Goal: Task Accomplishment & Management: Use online tool/utility

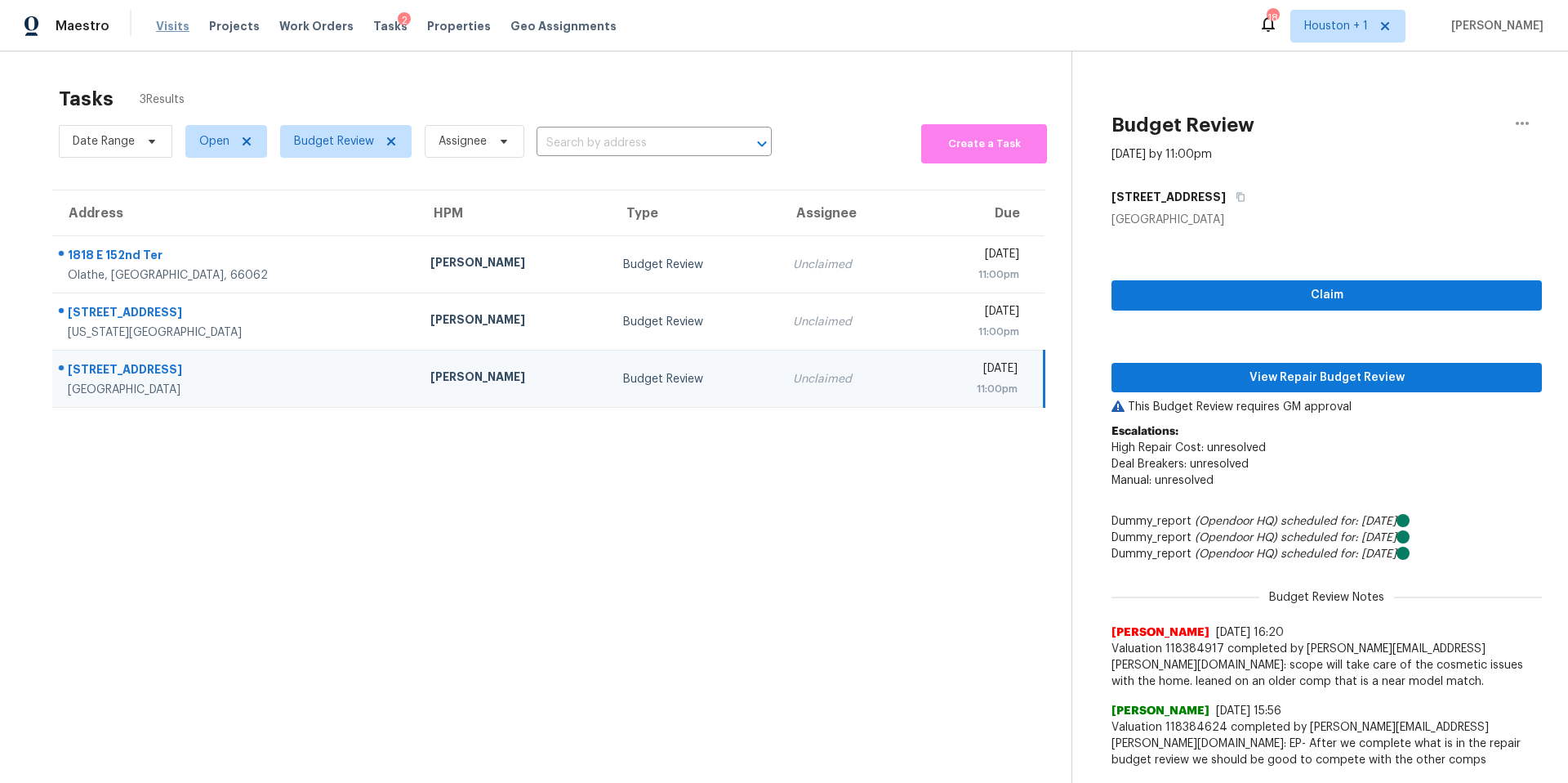
click at [168, 34] on span "Visits" at bounding box center [173, 26] width 34 height 16
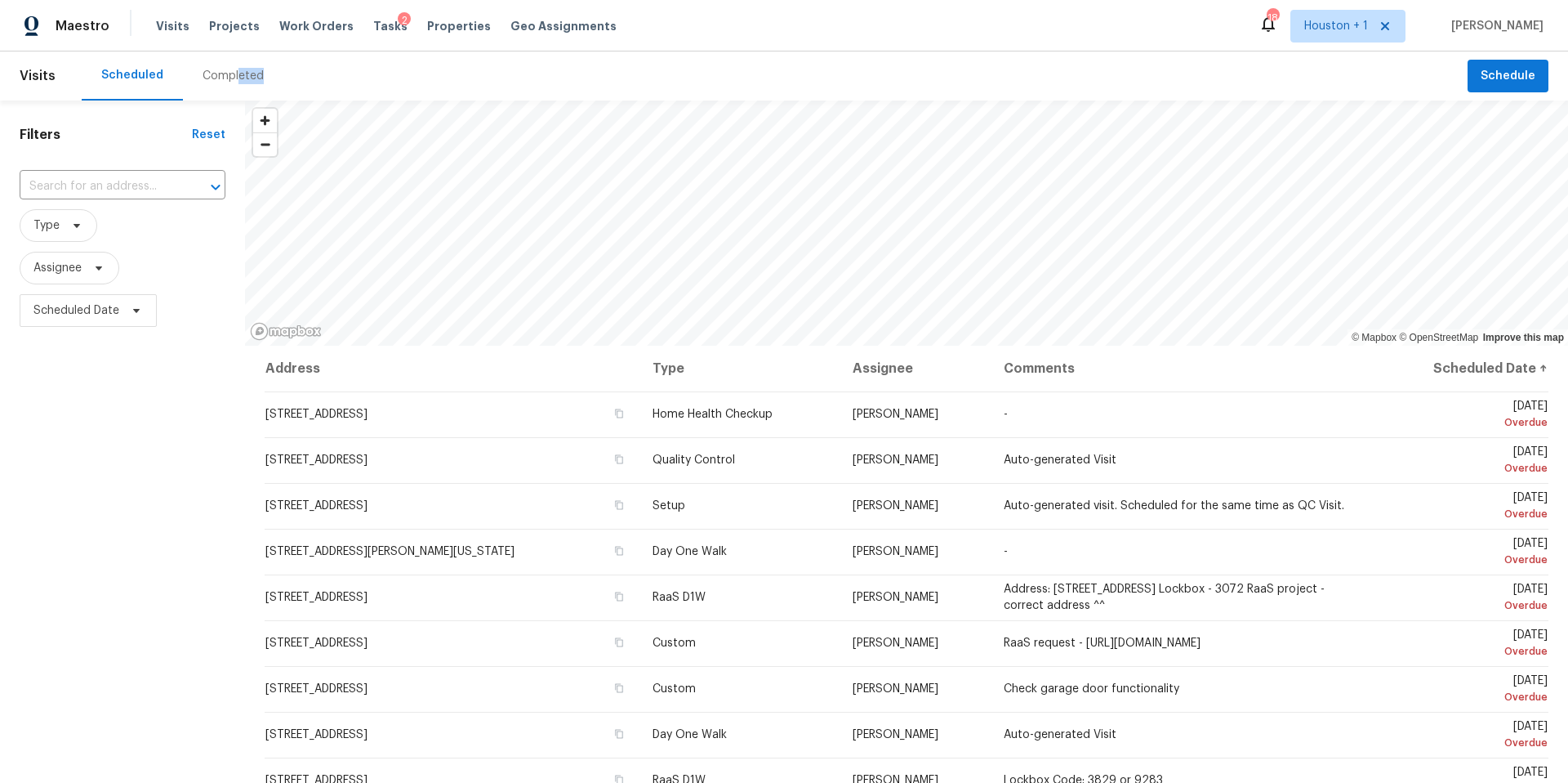
click at [235, 83] on div "Completed" at bounding box center [233, 76] width 101 height 49
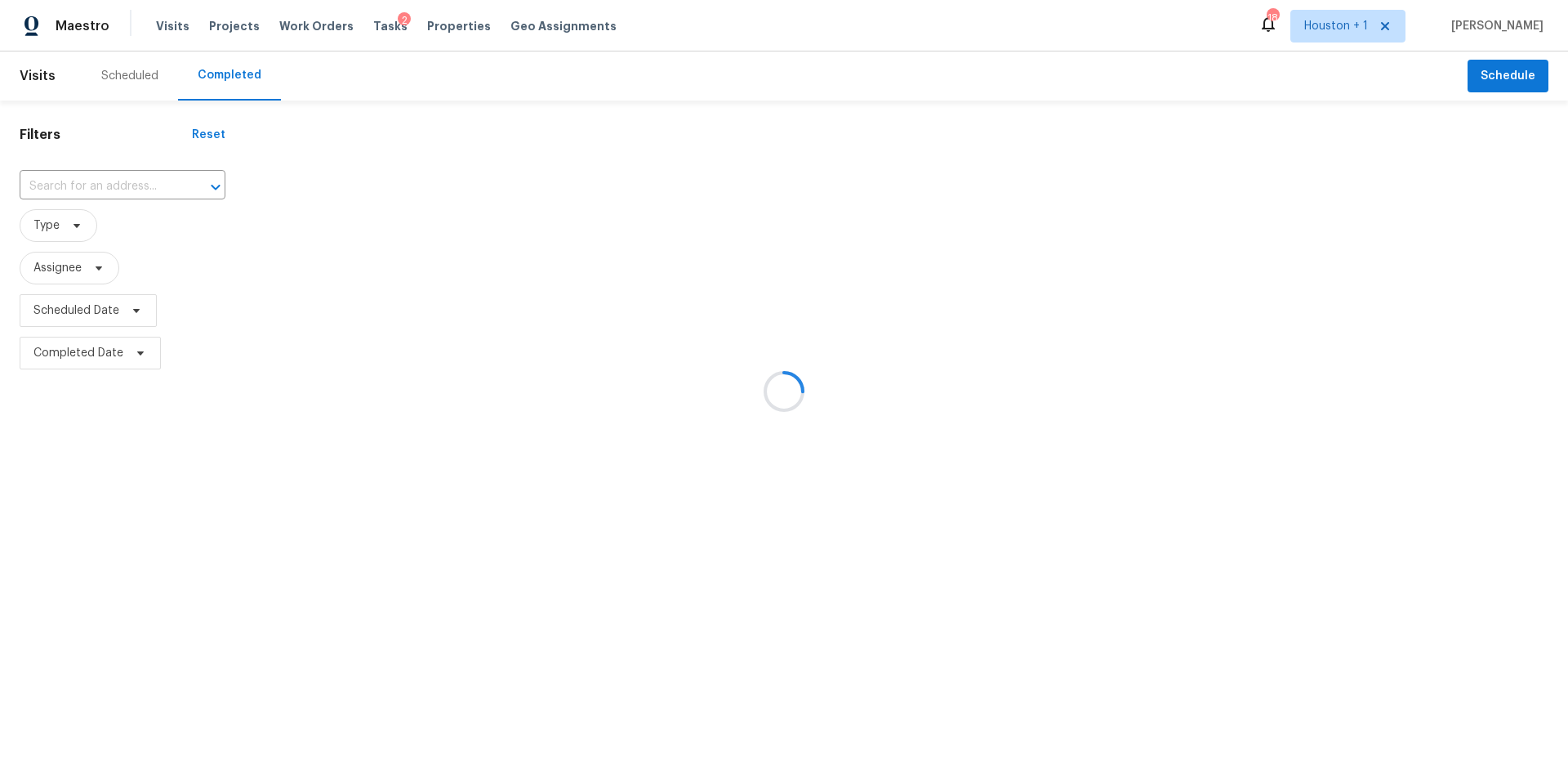
click at [63, 193] on div at bounding box center [784, 392] width 1568 height 783
click at [63, 187] on div at bounding box center [784, 392] width 1568 height 783
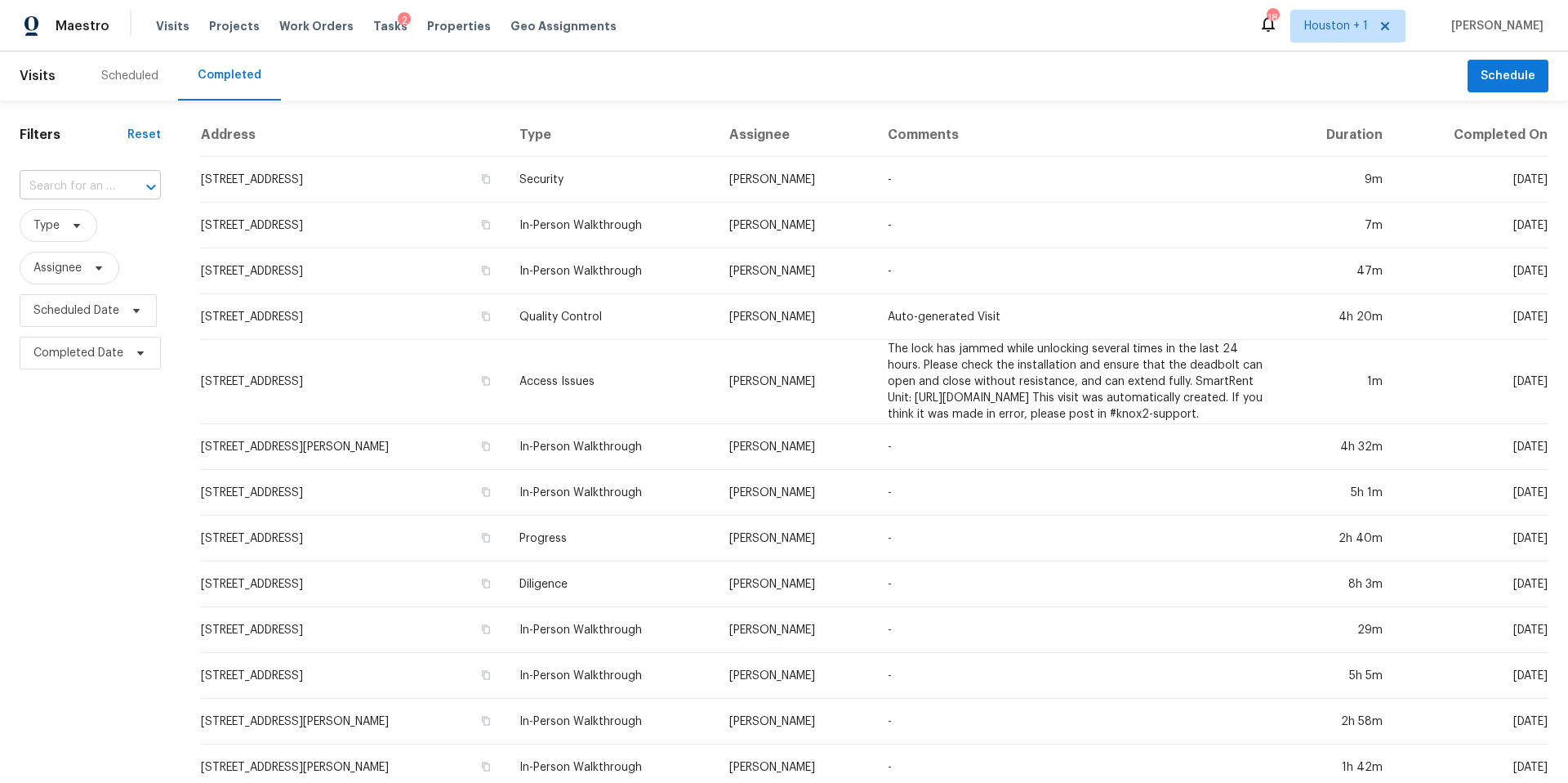
click at [62, 187] on input "text" at bounding box center [67, 186] width 95 height 25
paste input "1818 E 152nd Ter, Olathe, KS 66062"
type input "1818 E 152nd Ter, Olathe, KS 66062"
click at [67, 227] on li "1818 E 152nd Ter, Olathe, KS 66062" at bounding box center [89, 223] width 139 height 27
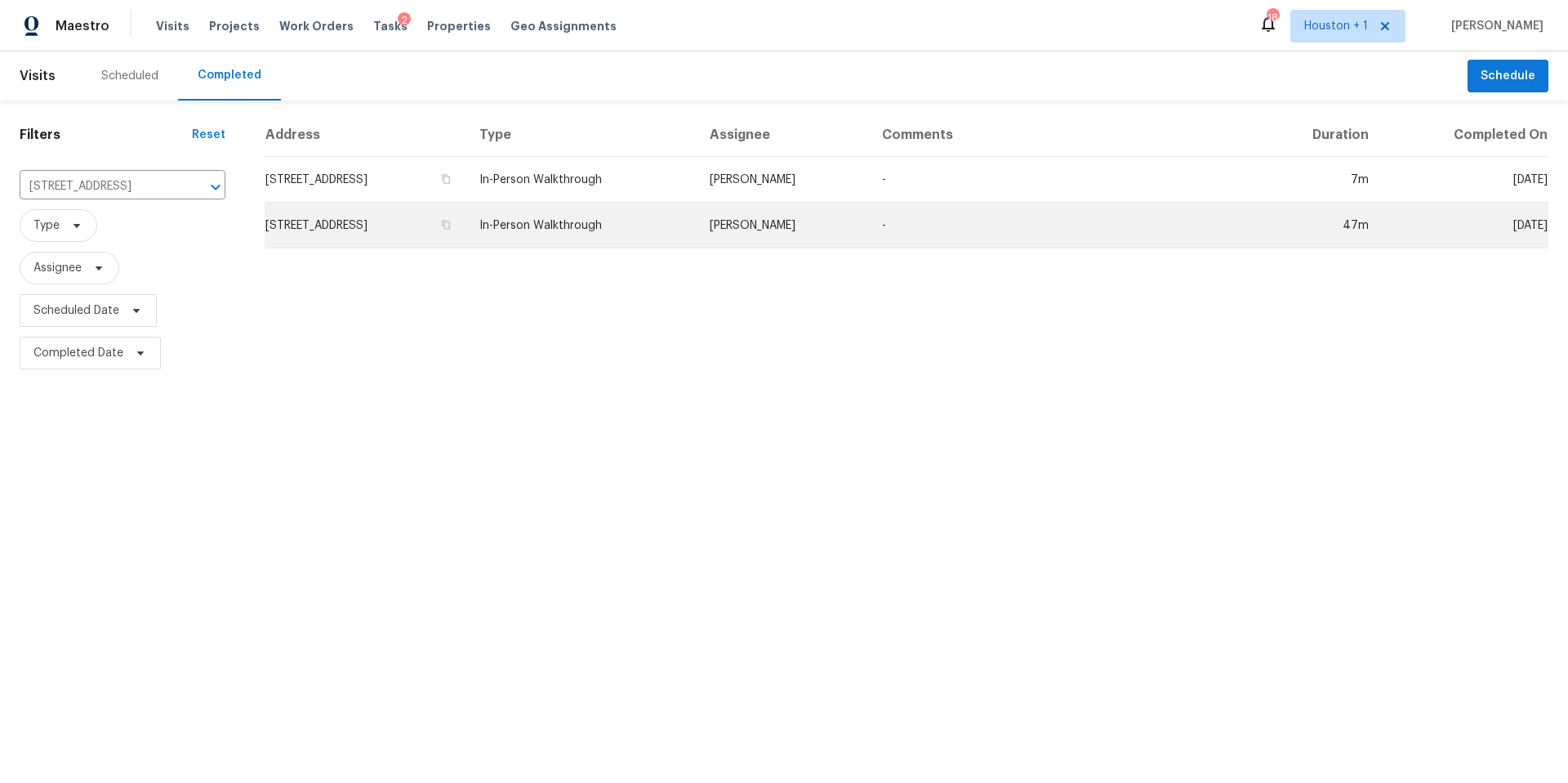
click at [324, 228] on td "1818 E 152nd Ter, Olathe, KS 66062" at bounding box center [365, 225] width 201 height 45
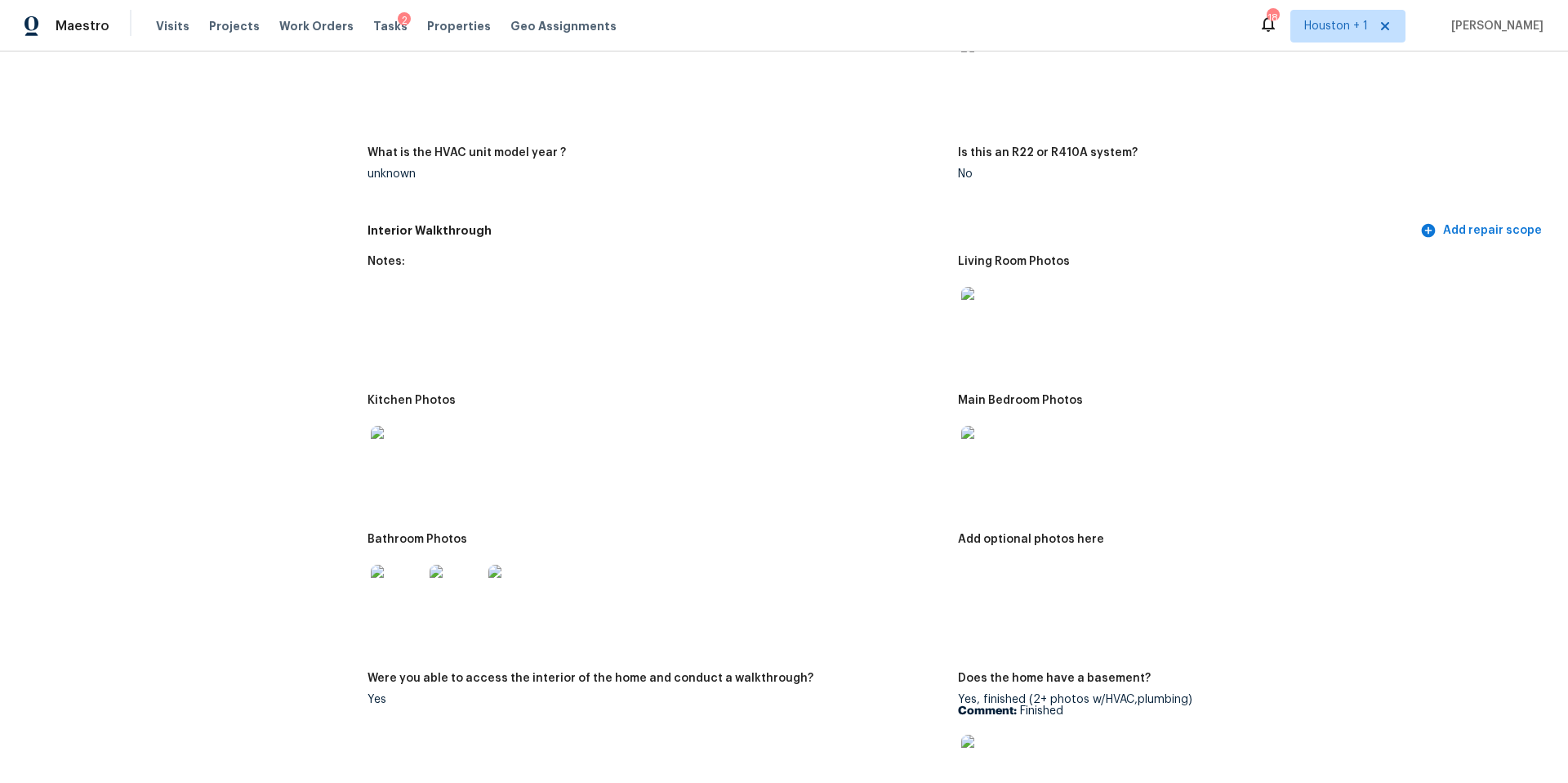
scroll to position [1468, 0]
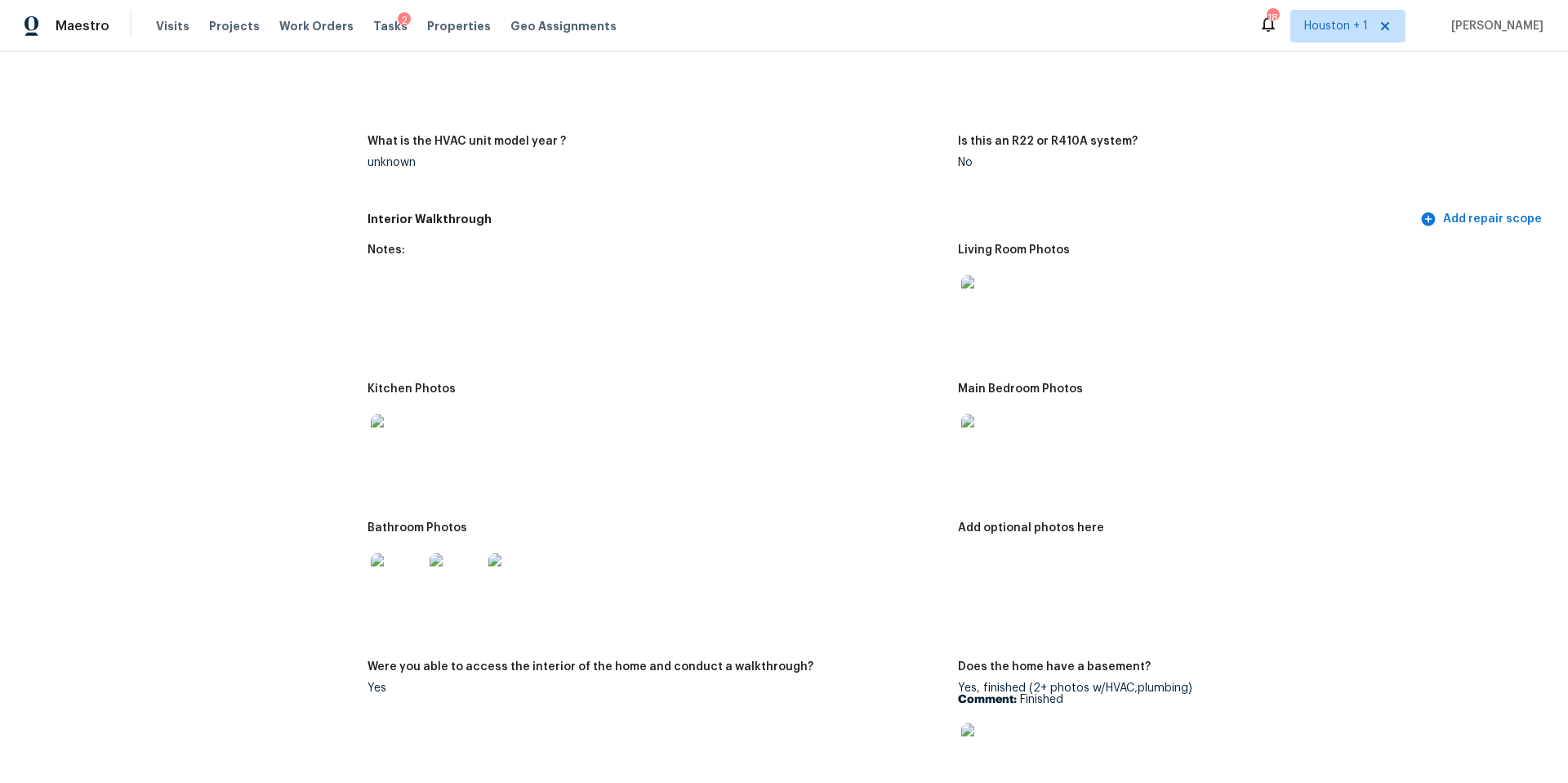
click at [389, 557] on img at bounding box center [397, 579] width 53 height 53
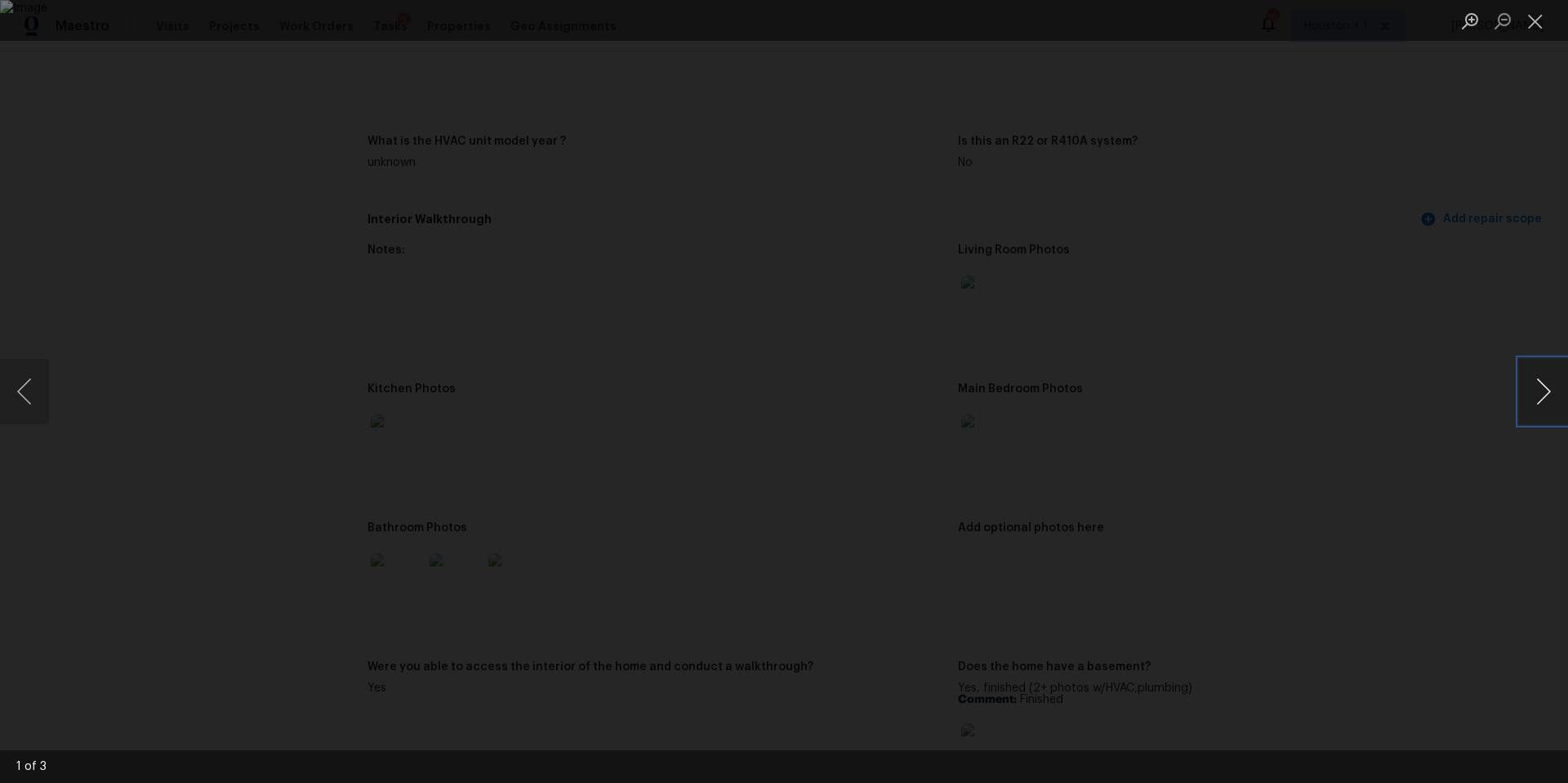
click at [1547, 421] on button "Next image" at bounding box center [1543, 391] width 49 height 65
click at [1538, 423] on button "Next image" at bounding box center [1543, 391] width 49 height 65
click at [1434, 430] on div "Lightbox" at bounding box center [784, 392] width 1568 height 783
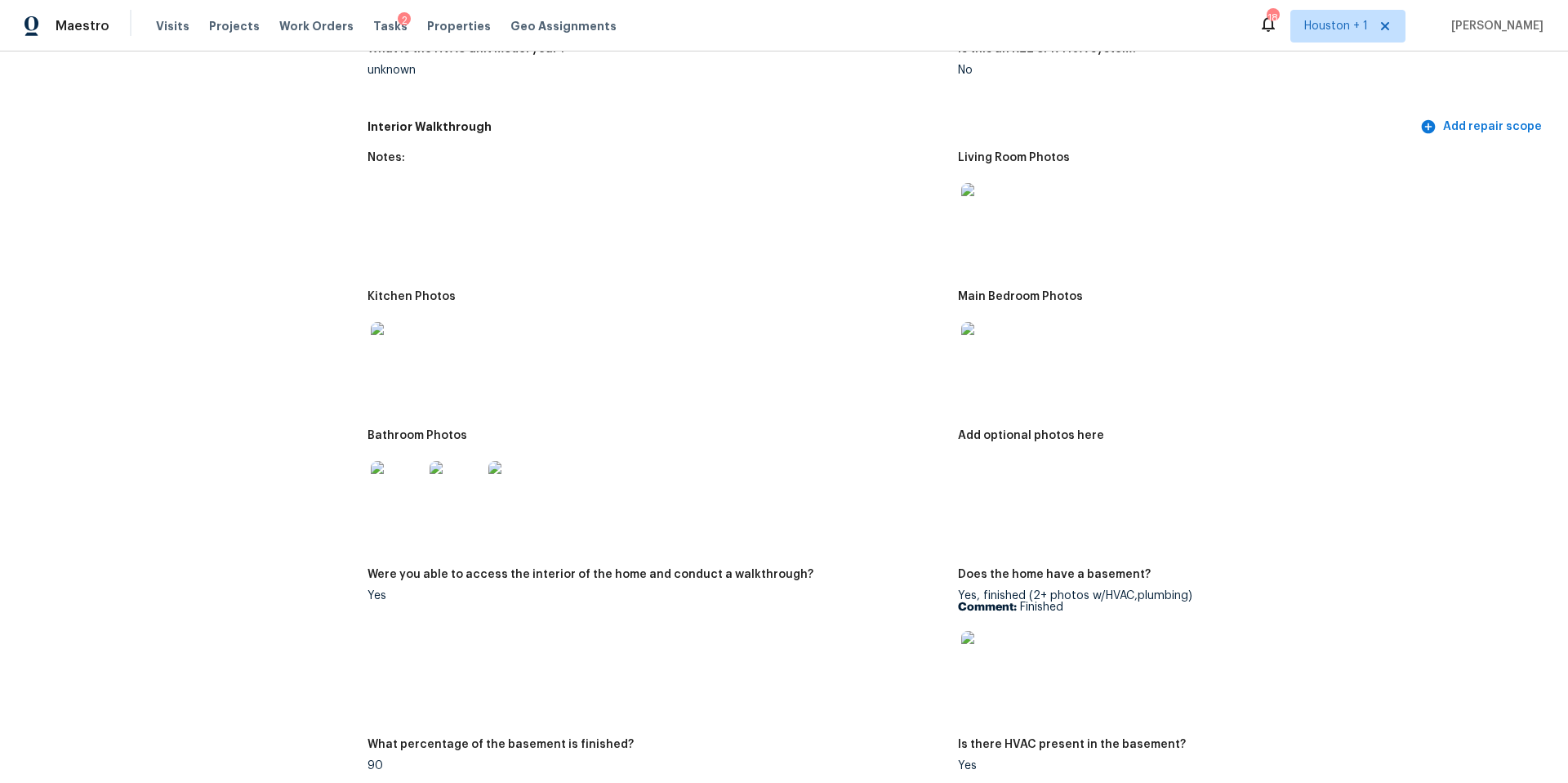
scroll to position [1562, 0]
click at [997, 342] on img at bounding box center [987, 345] width 53 height 53
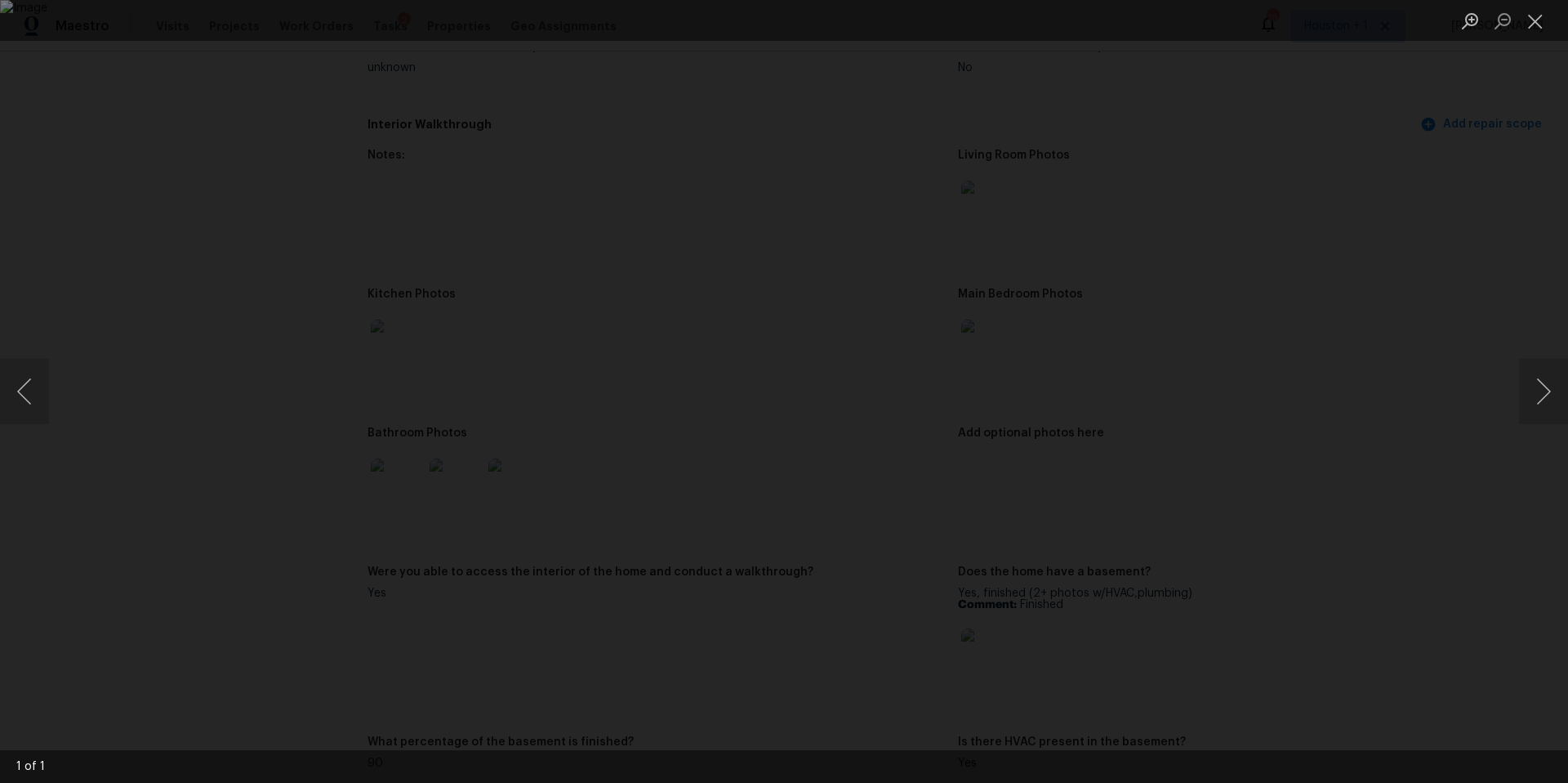
click at [1330, 385] on div "Lightbox" at bounding box center [784, 392] width 1568 height 783
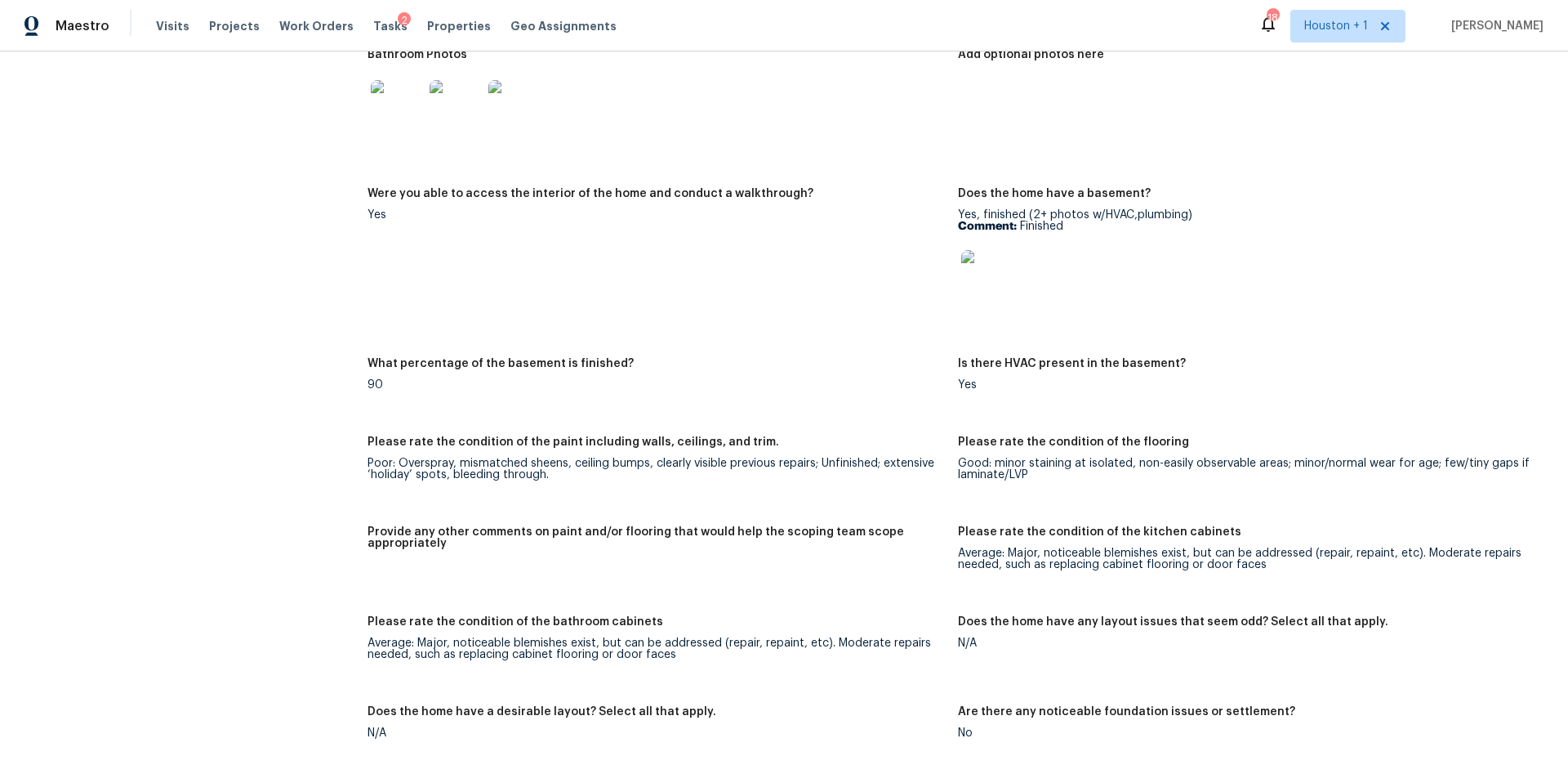
scroll to position [1952, 0]
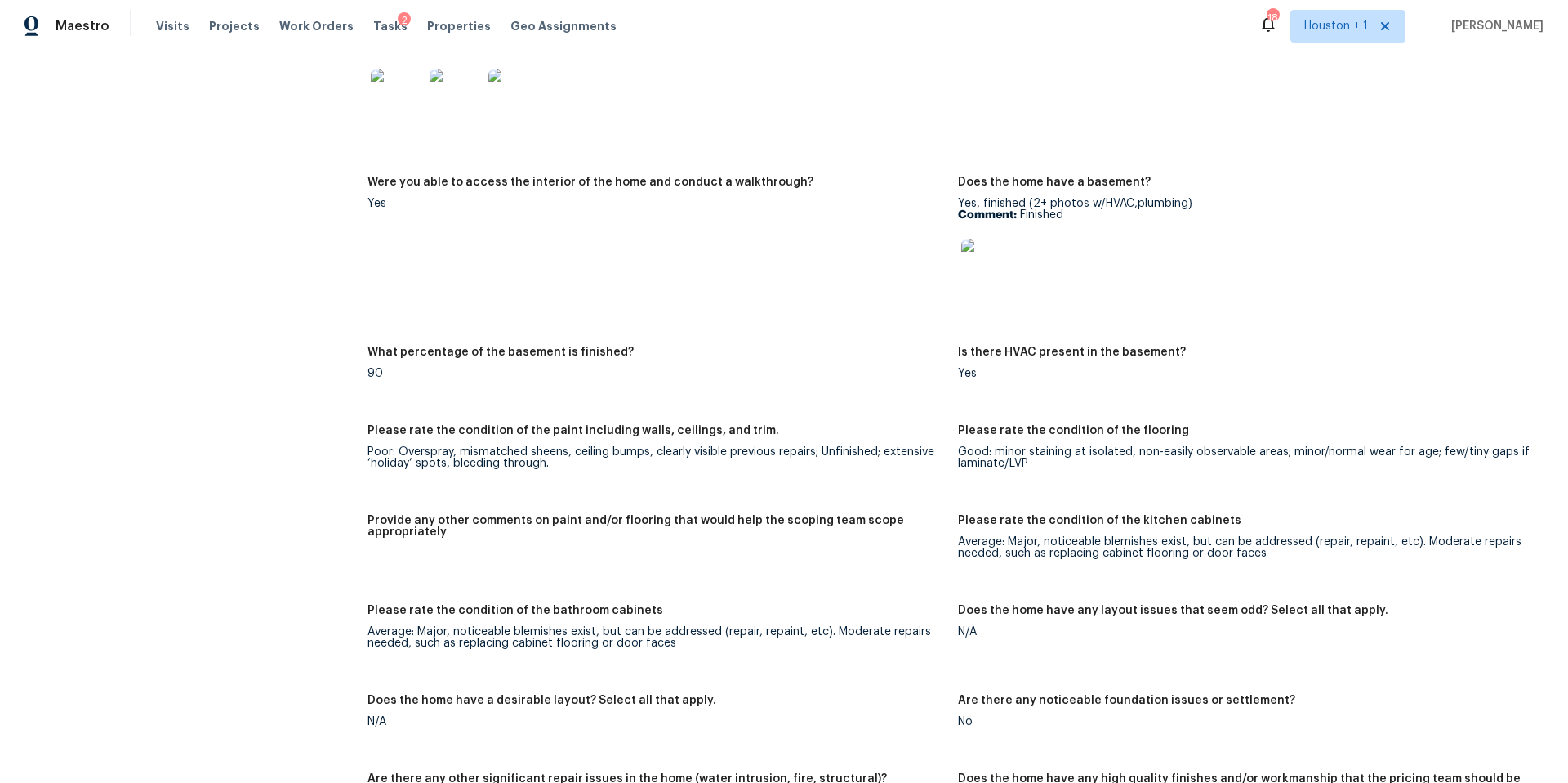
click at [973, 241] on img at bounding box center [987, 264] width 53 height 53
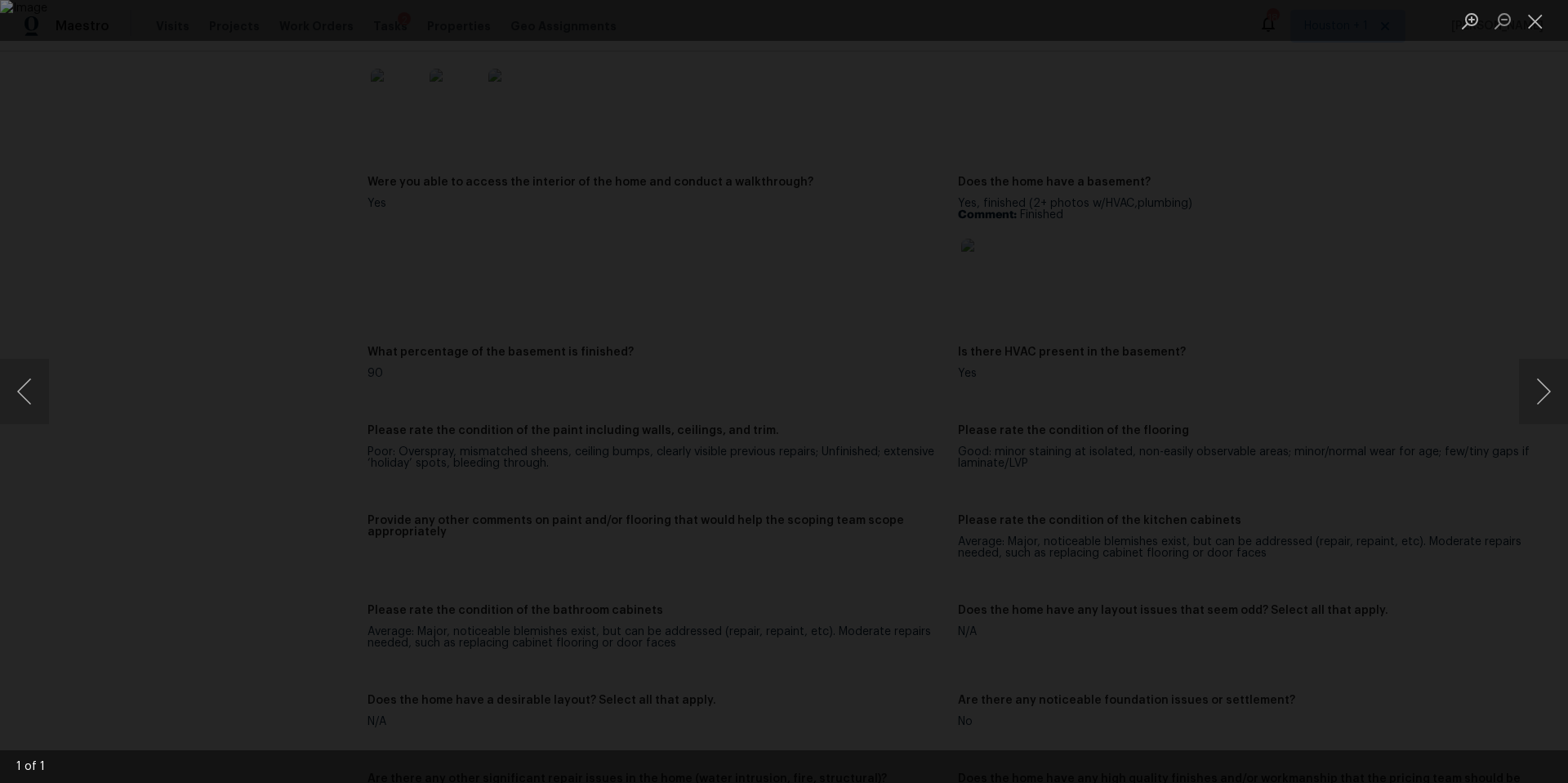
click at [1403, 309] on div "Lightbox" at bounding box center [784, 392] width 1568 height 783
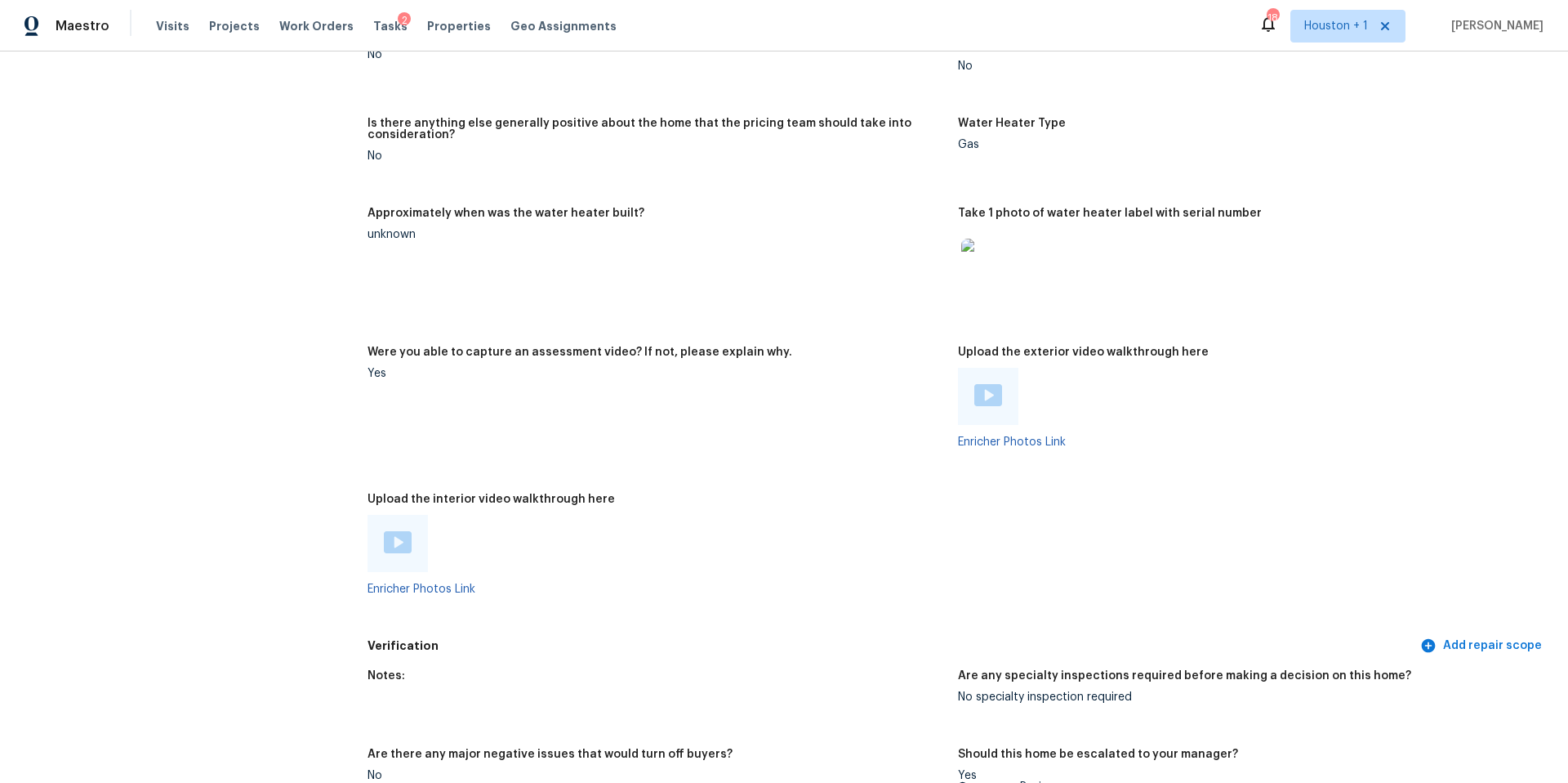
scroll to position [2704, 0]
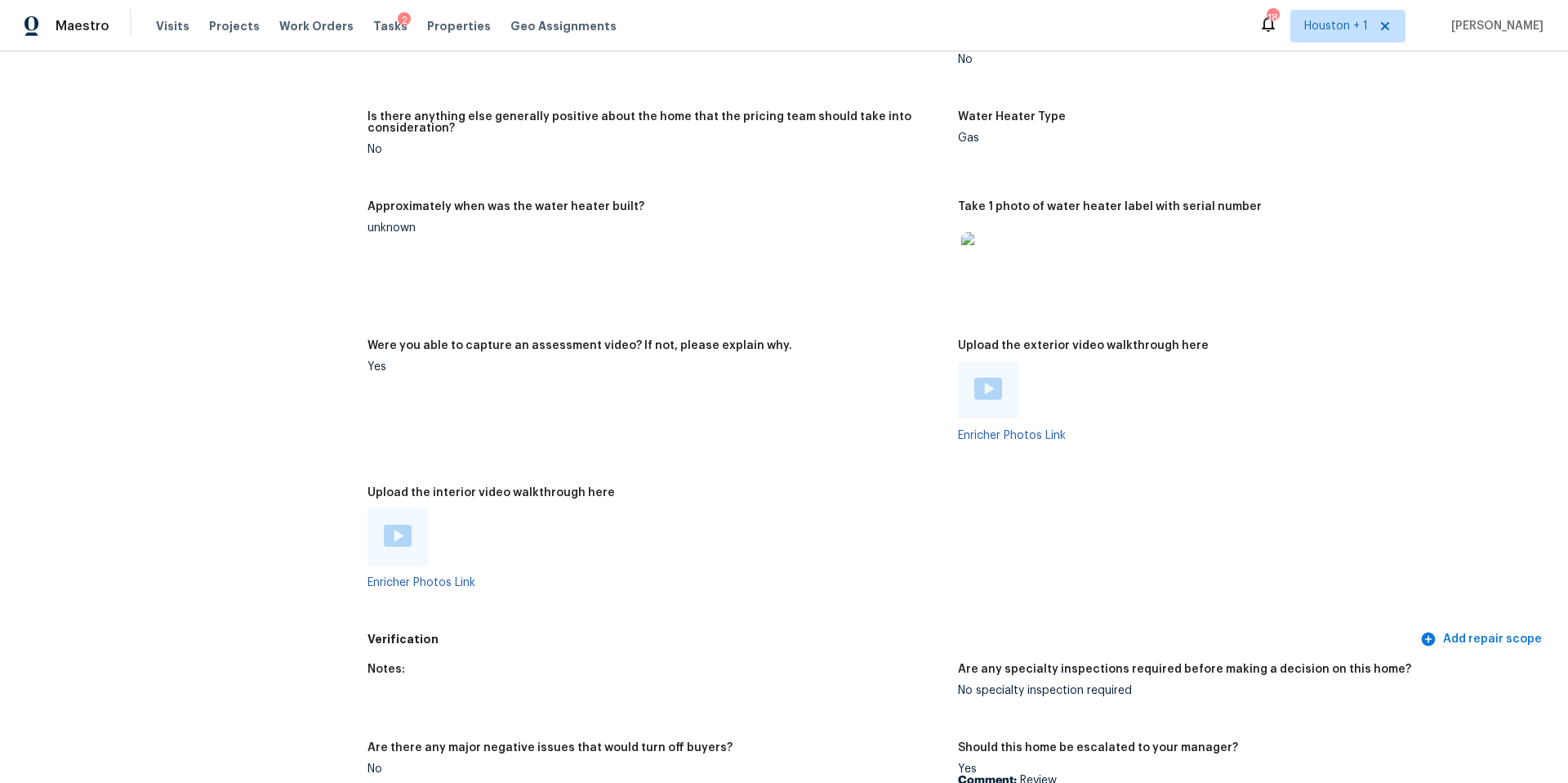
click at [984, 256] on img at bounding box center [987, 258] width 53 height 53
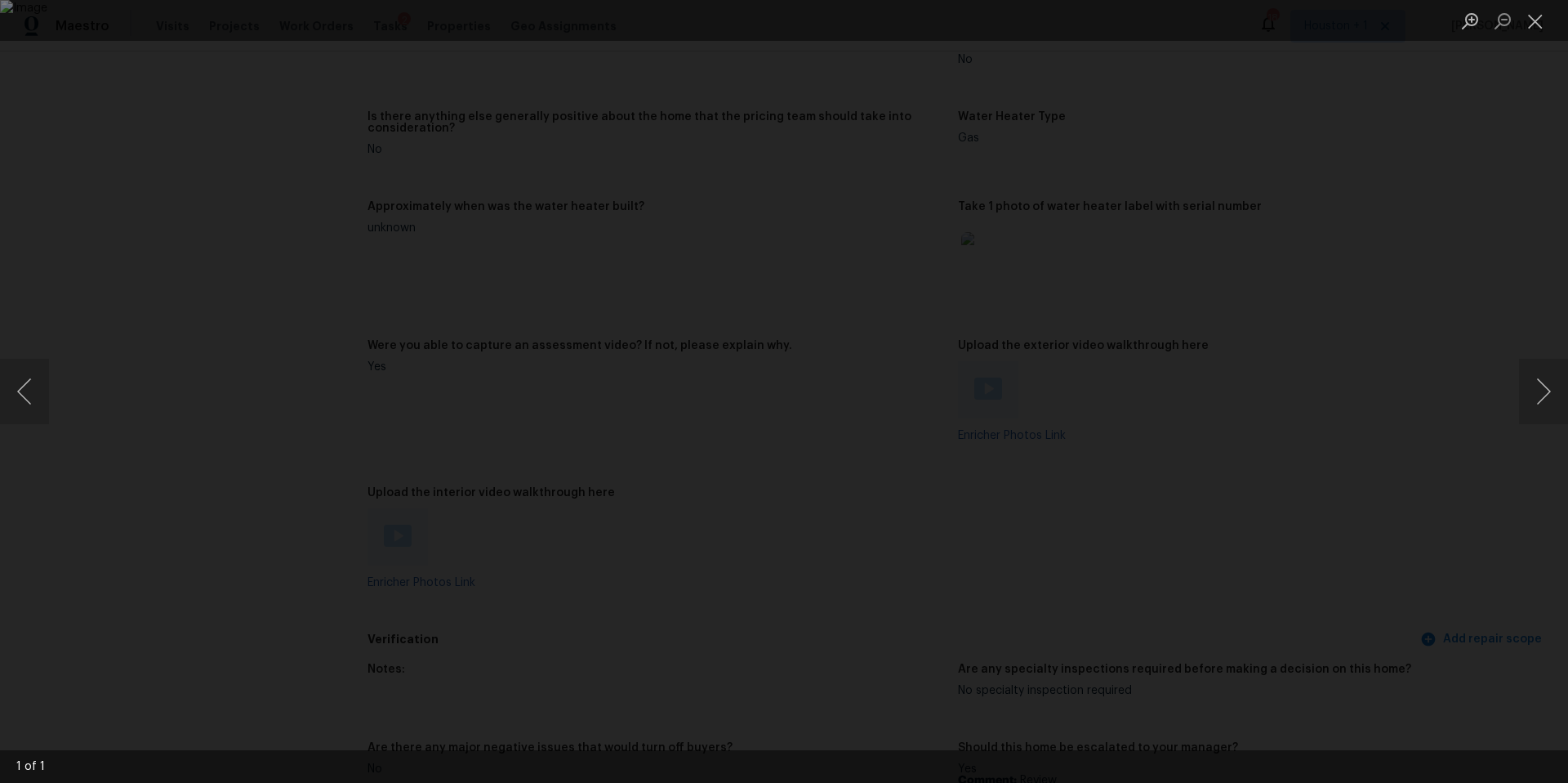
click at [1487, 371] on div "Lightbox" at bounding box center [784, 392] width 1568 height 783
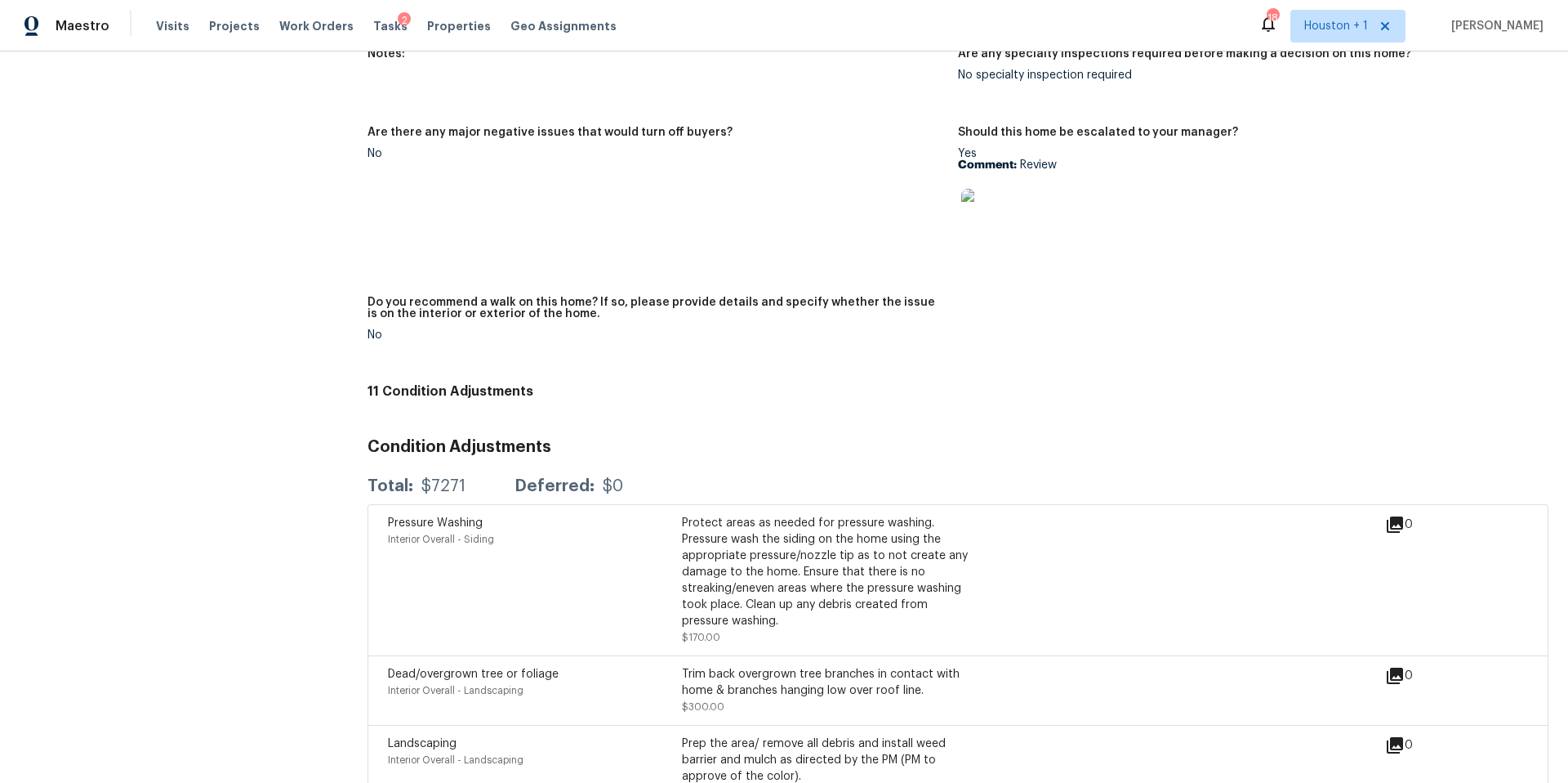
scroll to position [3341, 0]
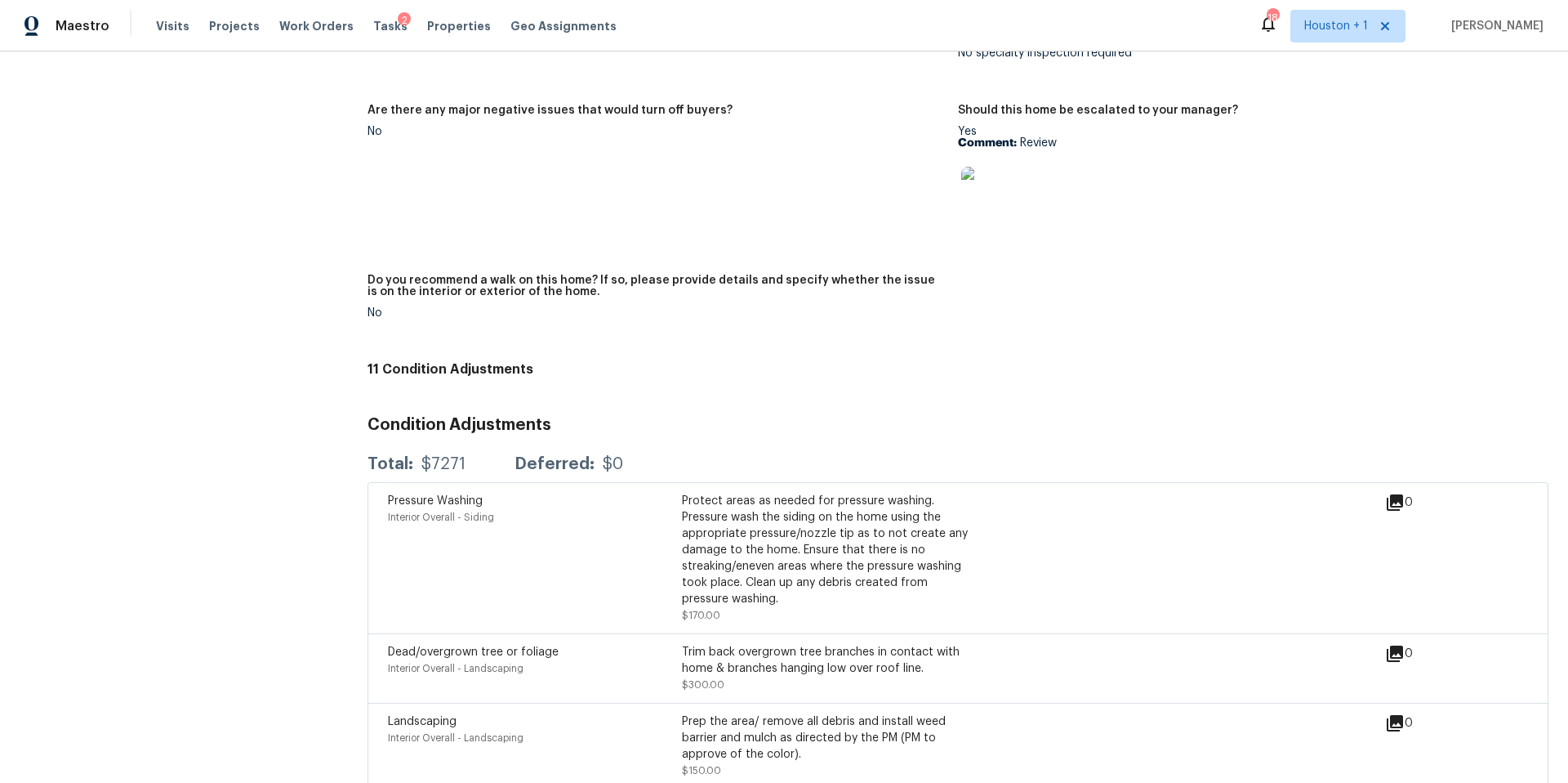
click at [1002, 186] on img at bounding box center [987, 193] width 53 height 53
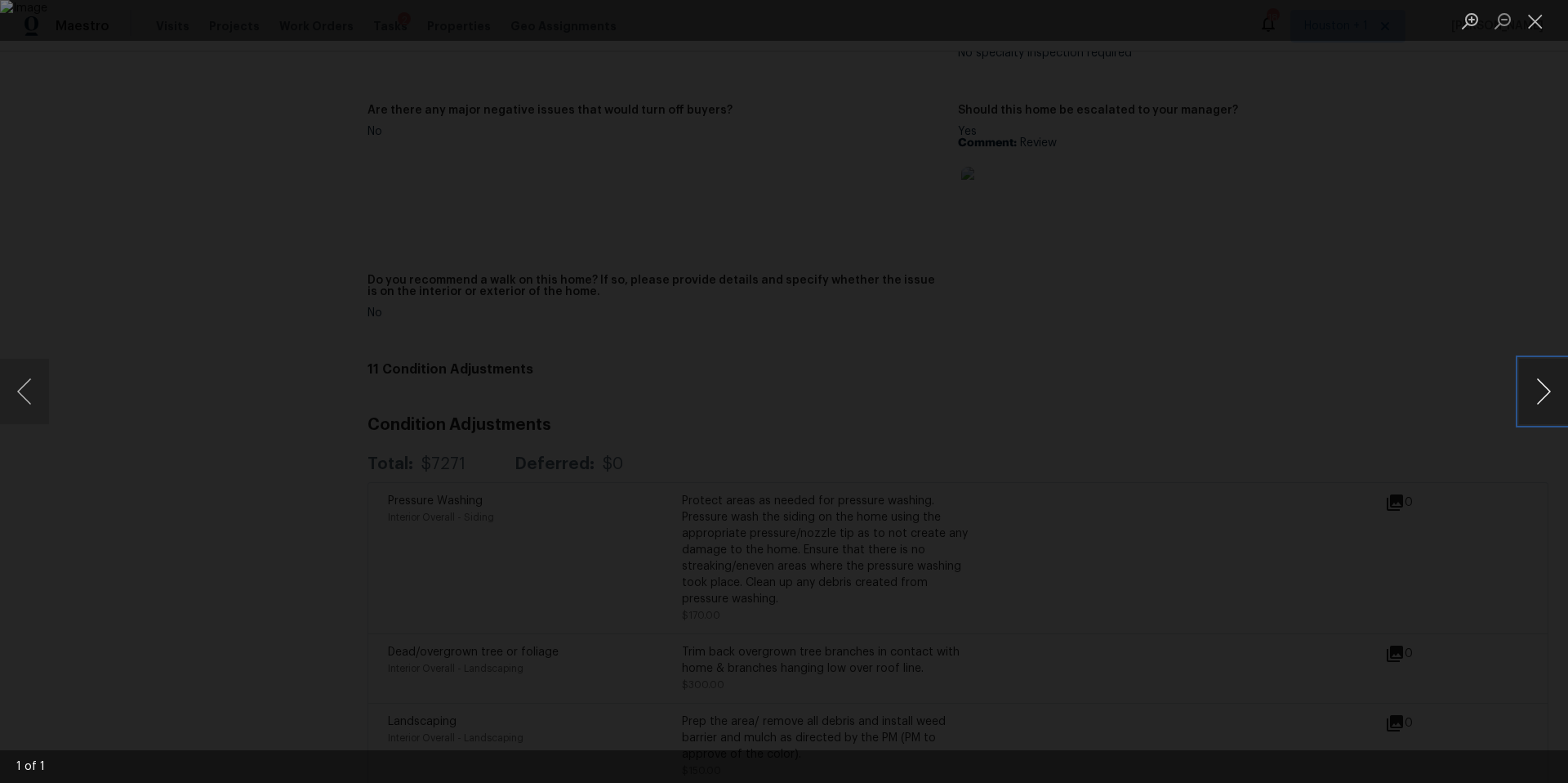
click at [1554, 402] on button "Next image" at bounding box center [1543, 391] width 49 height 65
click at [1440, 427] on div "Lightbox" at bounding box center [784, 392] width 1568 height 783
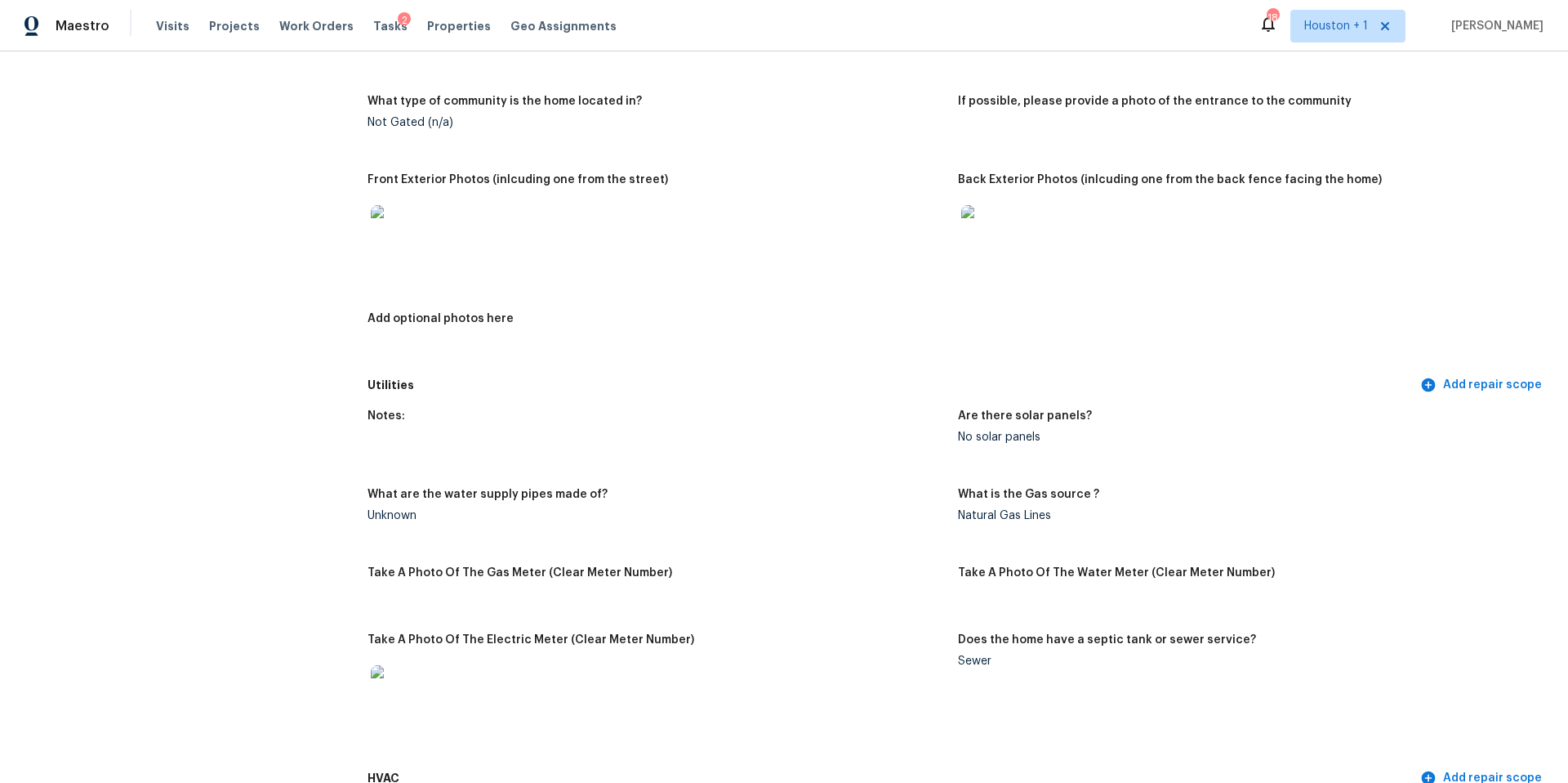
scroll to position [278, 0]
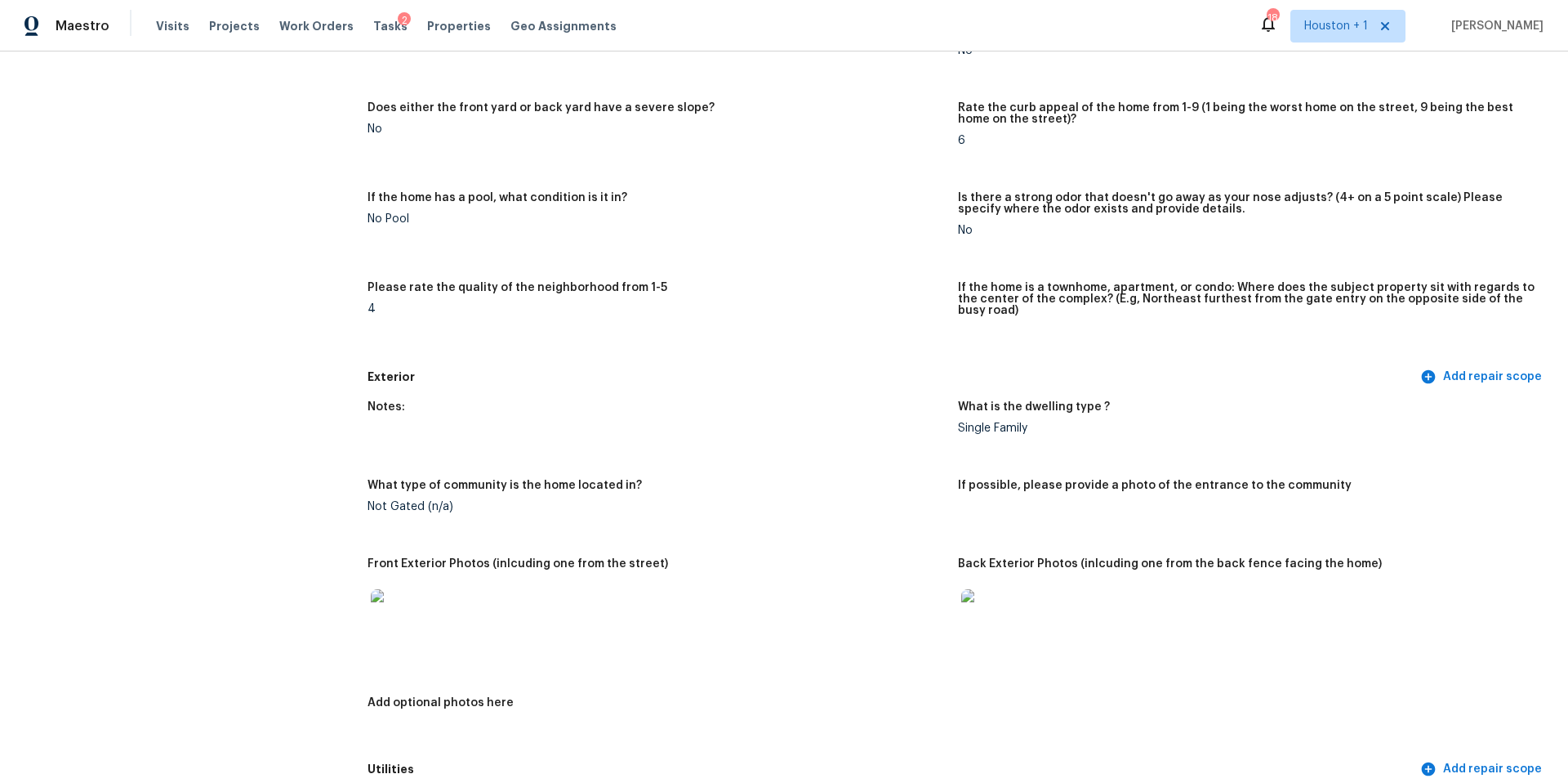
click at [398, 614] on img at bounding box center [397, 614] width 53 height 53
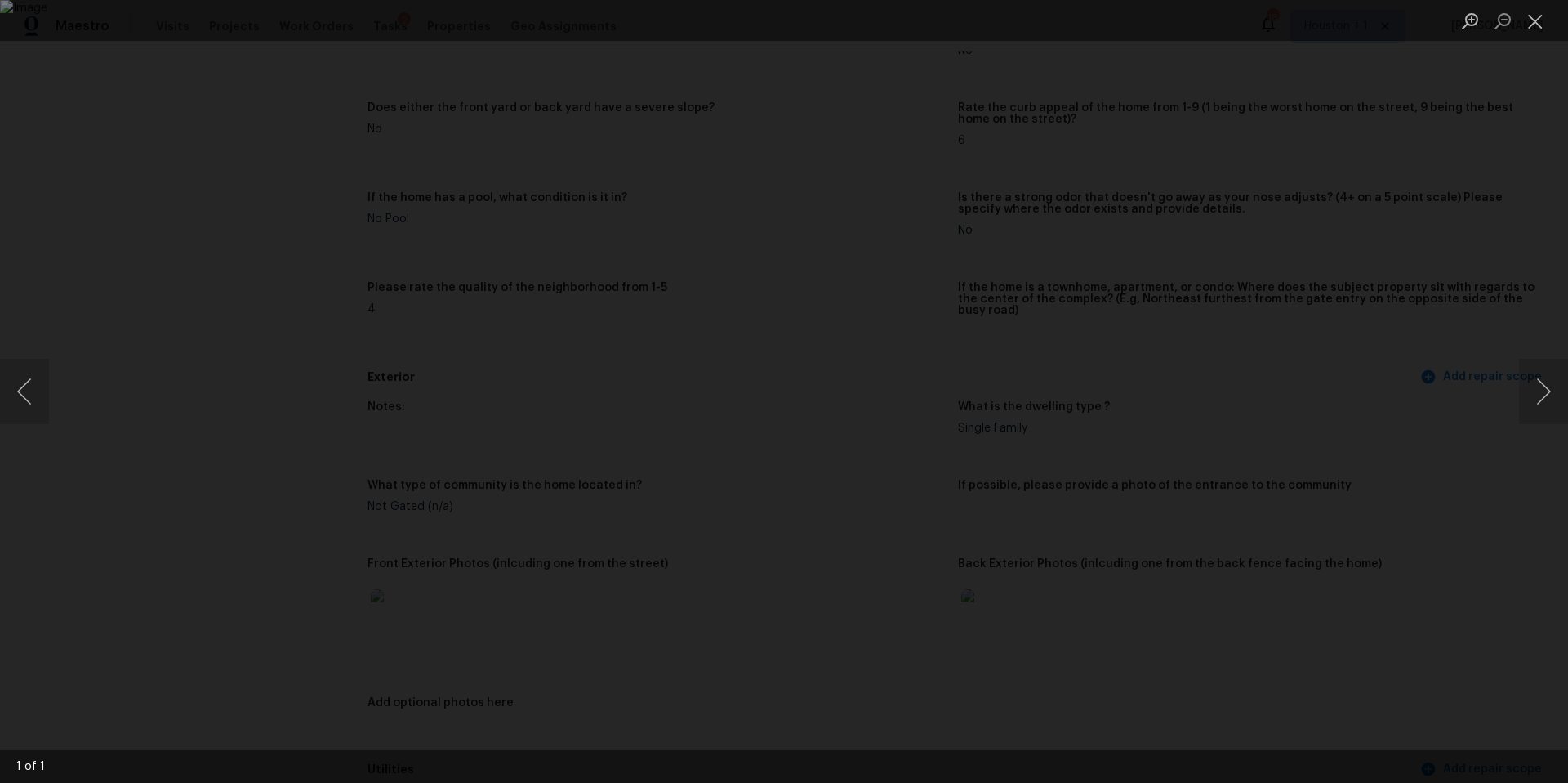
click at [1343, 490] on div "Lightbox" at bounding box center [784, 392] width 1568 height 783
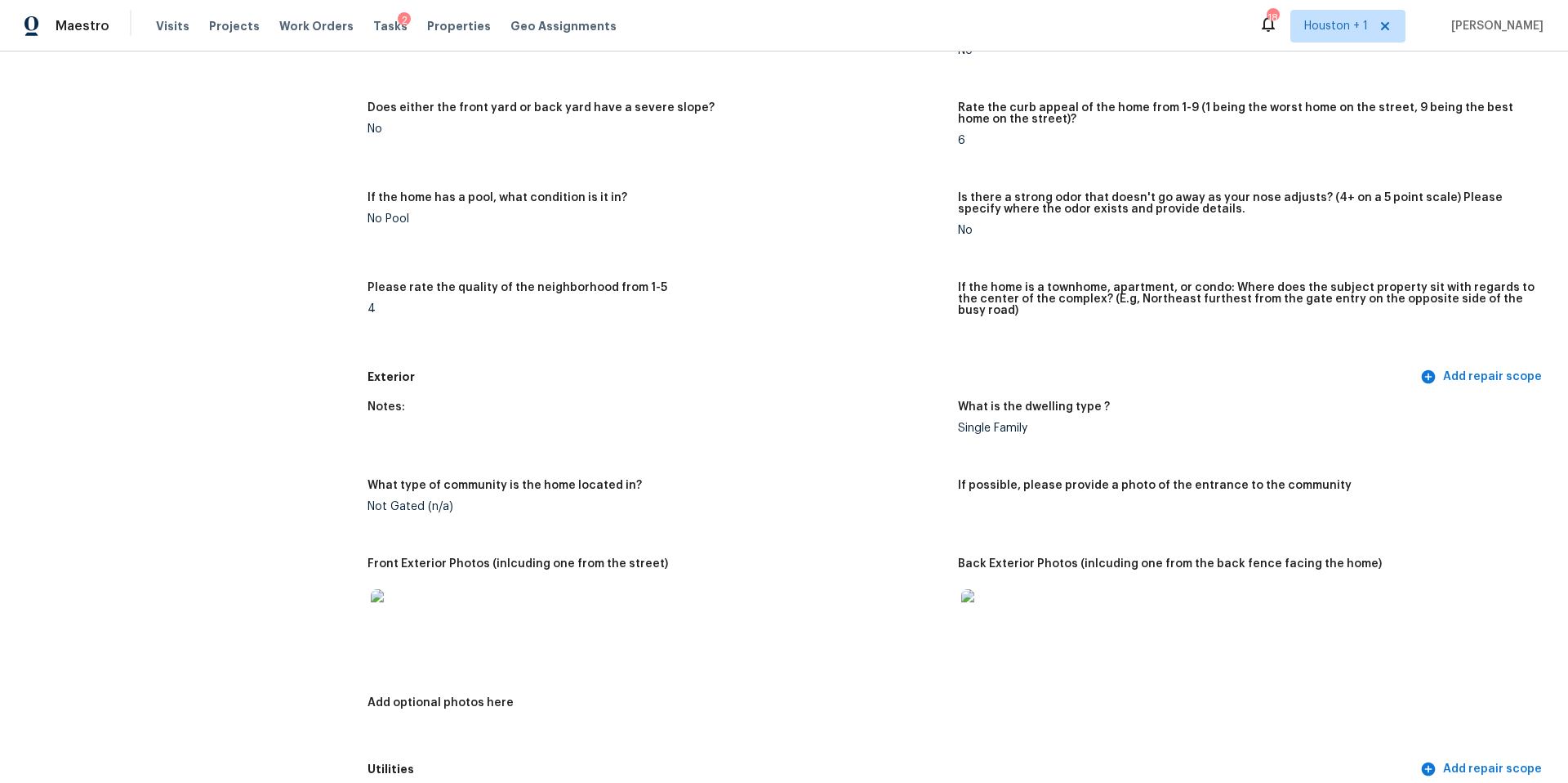
click at [992, 602] on img at bounding box center [987, 614] width 53 height 53
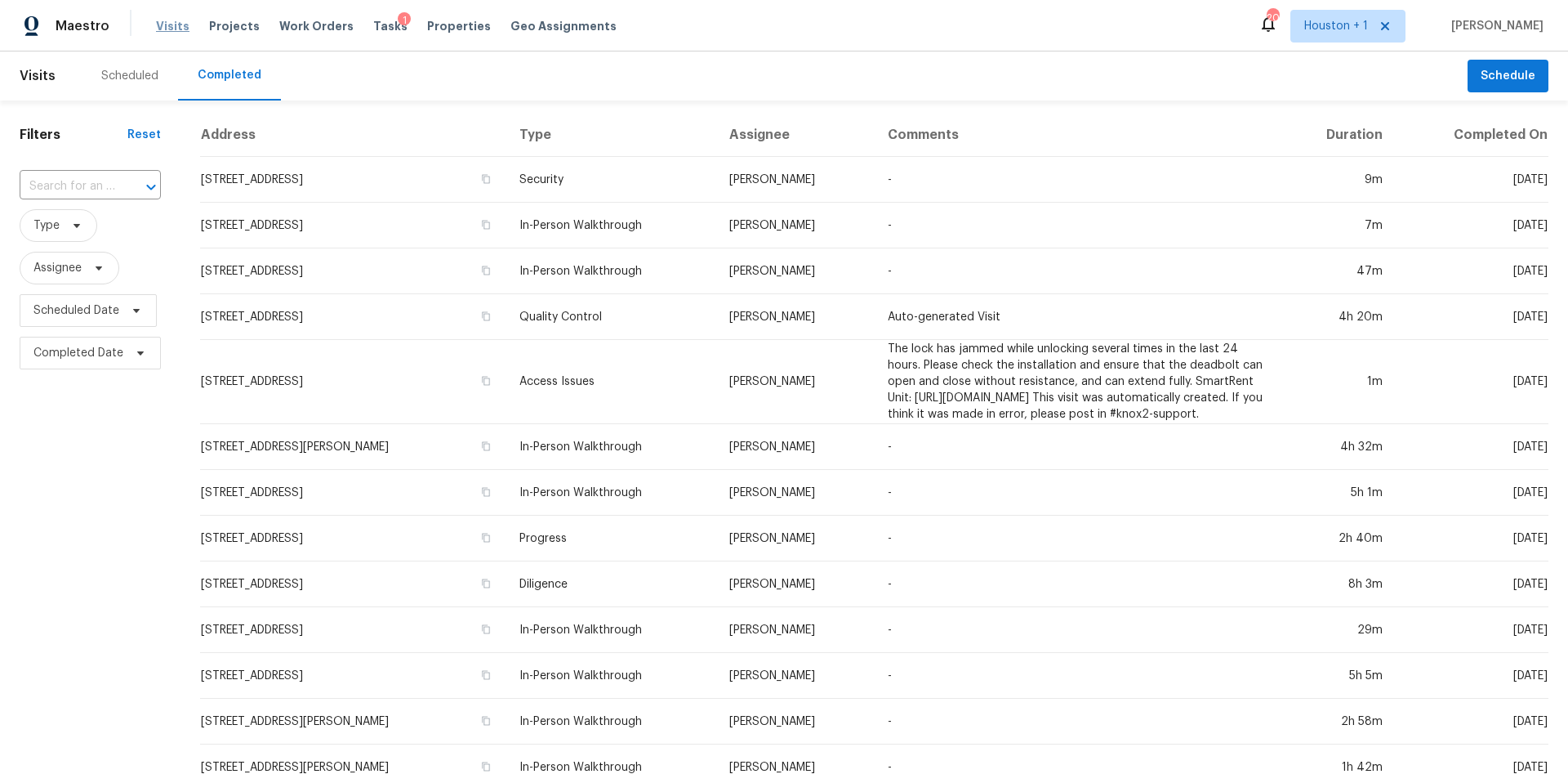
click at [160, 34] on span "Visits" at bounding box center [173, 26] width 34 height 16
click at [172, 24] on span "Visits" at bounding box center [173, 26] width 34 height 16
click at [86, 185] on input "text" at bounding box center [67, 186] width 95 height 25
paste input "3937 Highland Ave, Kansas City, MO 64110"
type input "3937 Highland Ave, Kansas City, MO 64110"
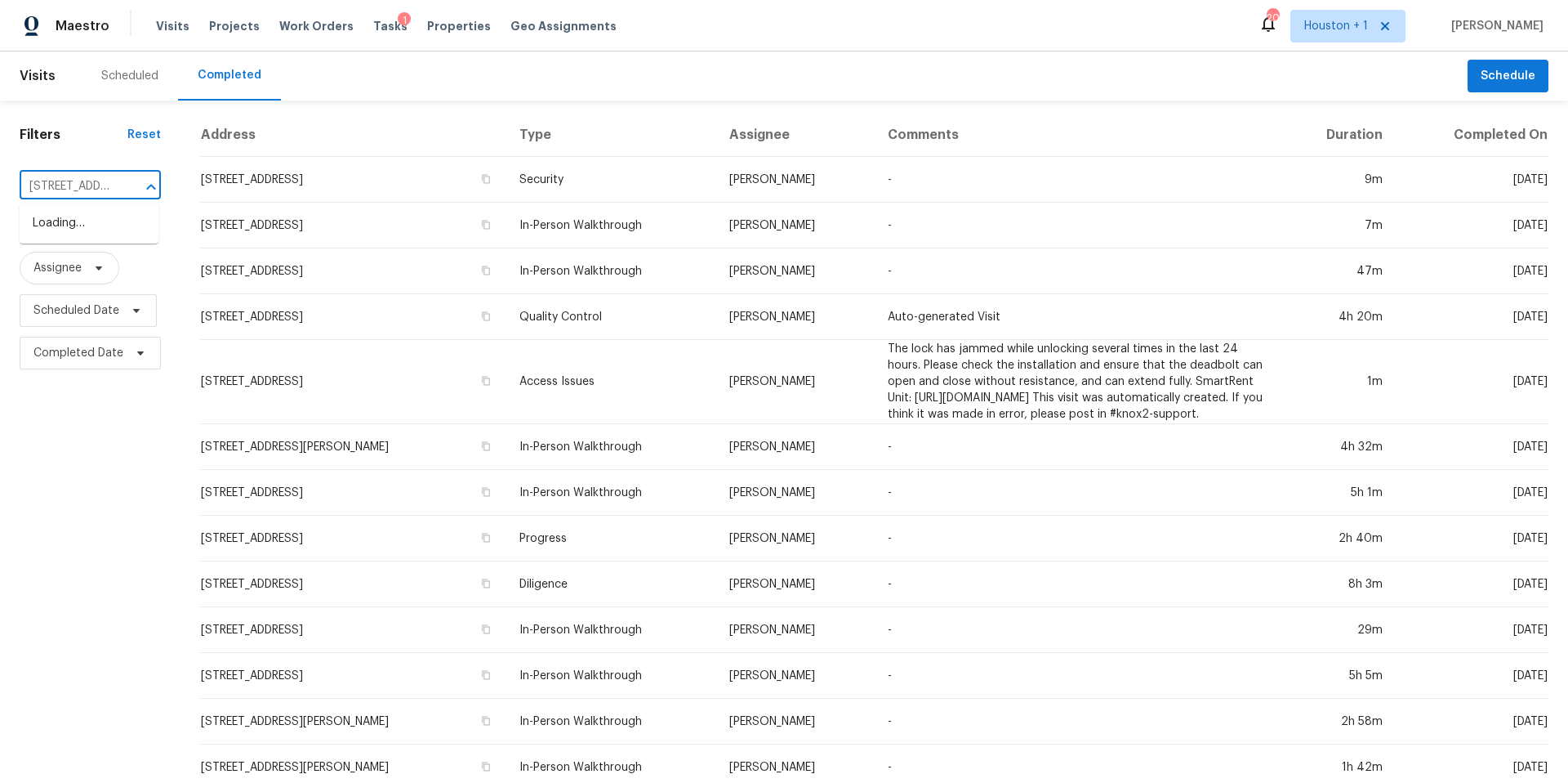
scroll to position [0, 143]
click at [80, 234] on li "3937 Highland Ave, Kansas City, MO 64110" at bounding box center [89, 231] width 139 height 44
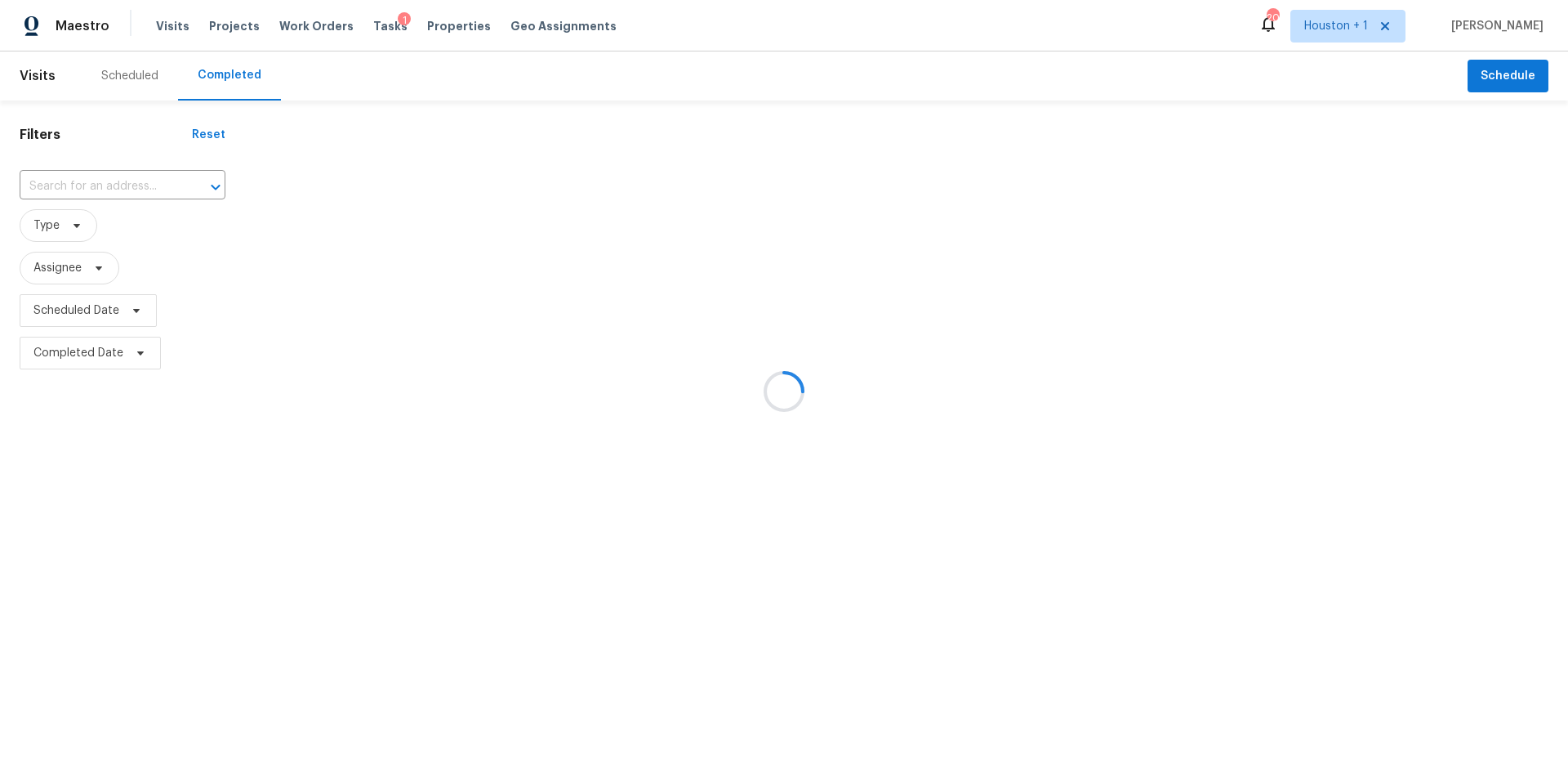
type input "3937 Highland Ave, Kansas City, MO 64110"
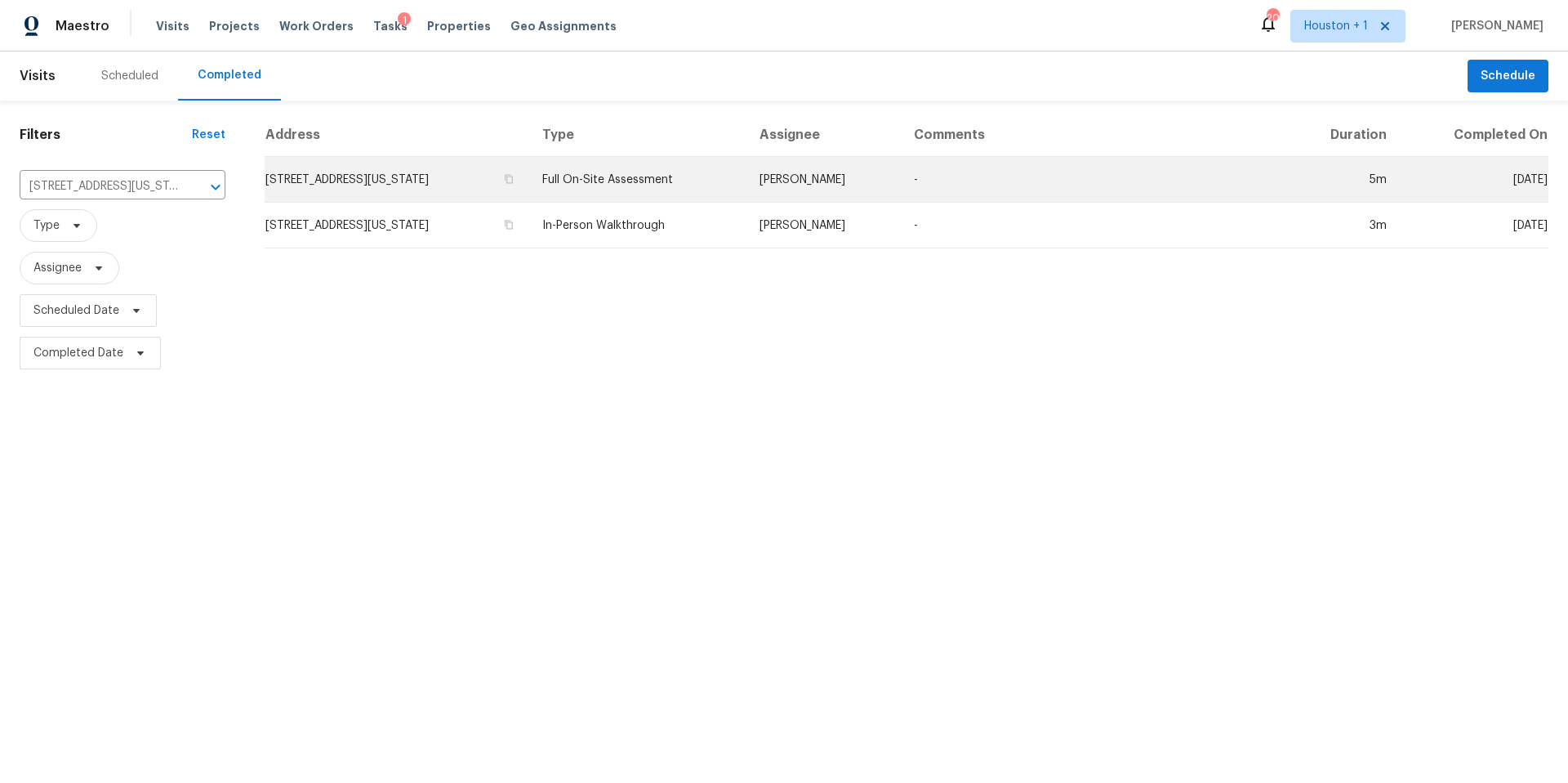
click at [325, 195] on td "3937 Highland Ave, Kansas City, MO 64110" at bounding box center [397, 179] width 265 height 45
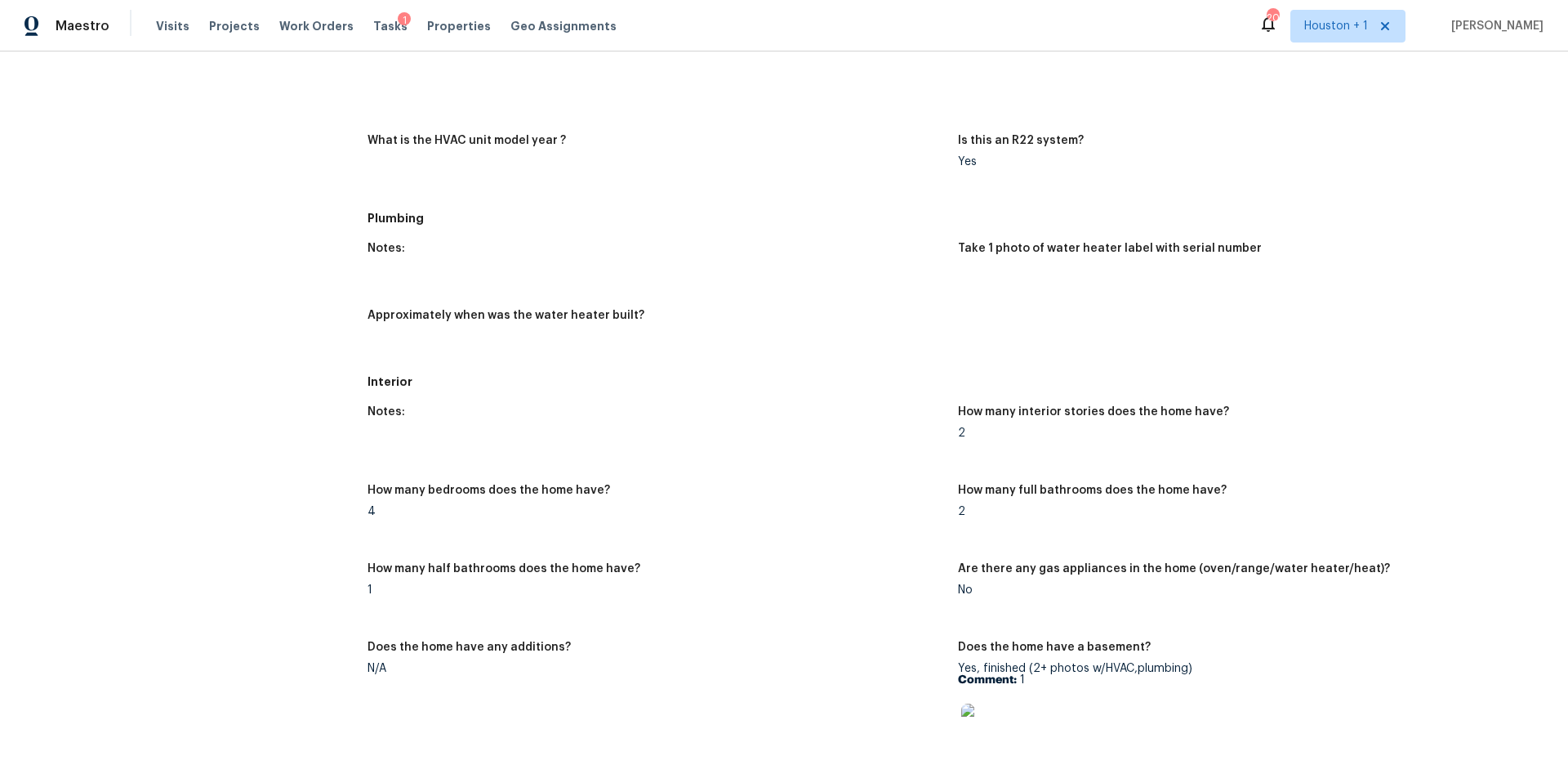
scroll to position [1765, 0]
click at [172, 33] on span "Visits" at bounding box center [173, 26] width 34 height 16
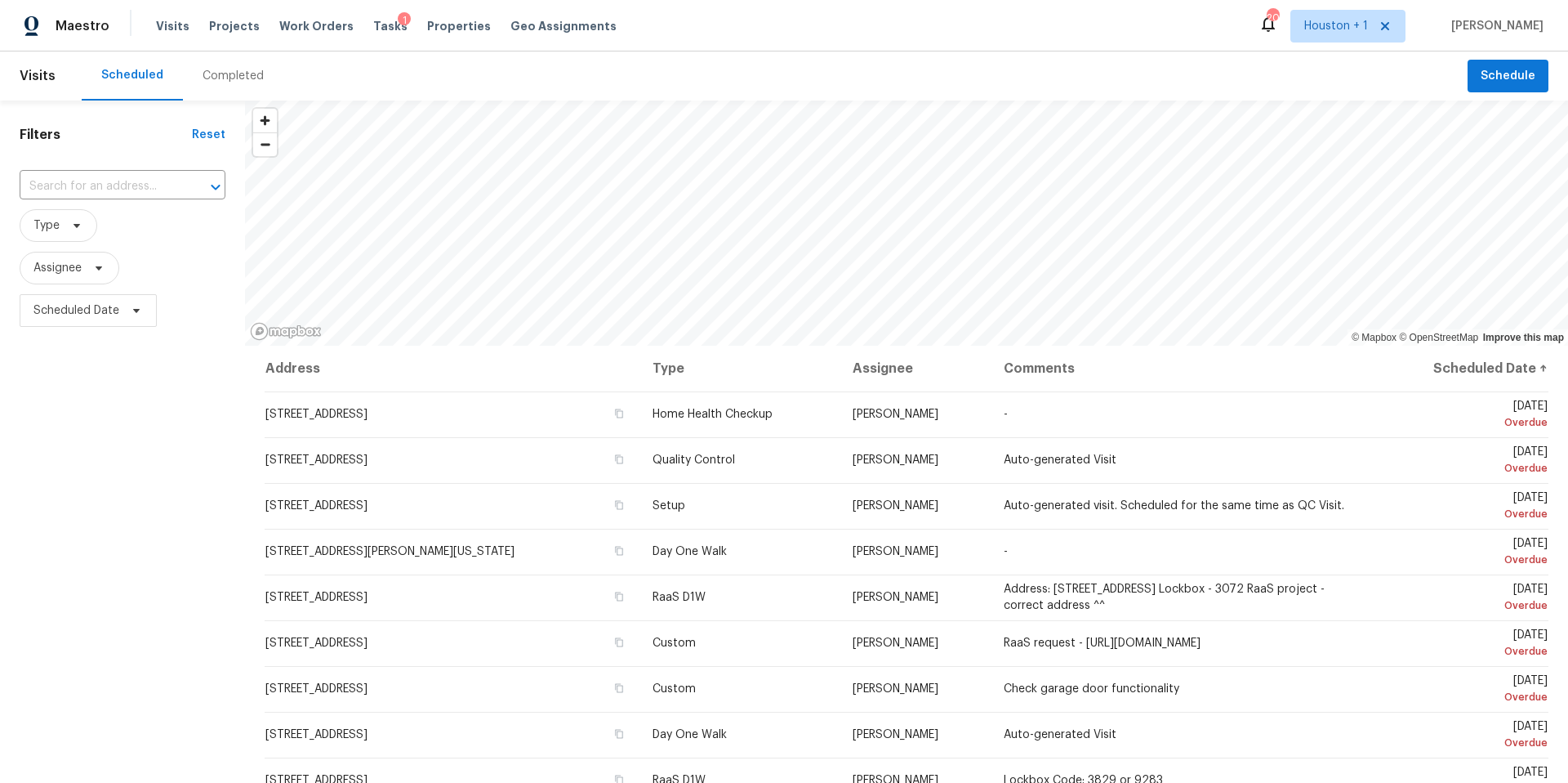
click at [215, 70] on div "Completed" at bounding box center [233, 76] width 62 height 16
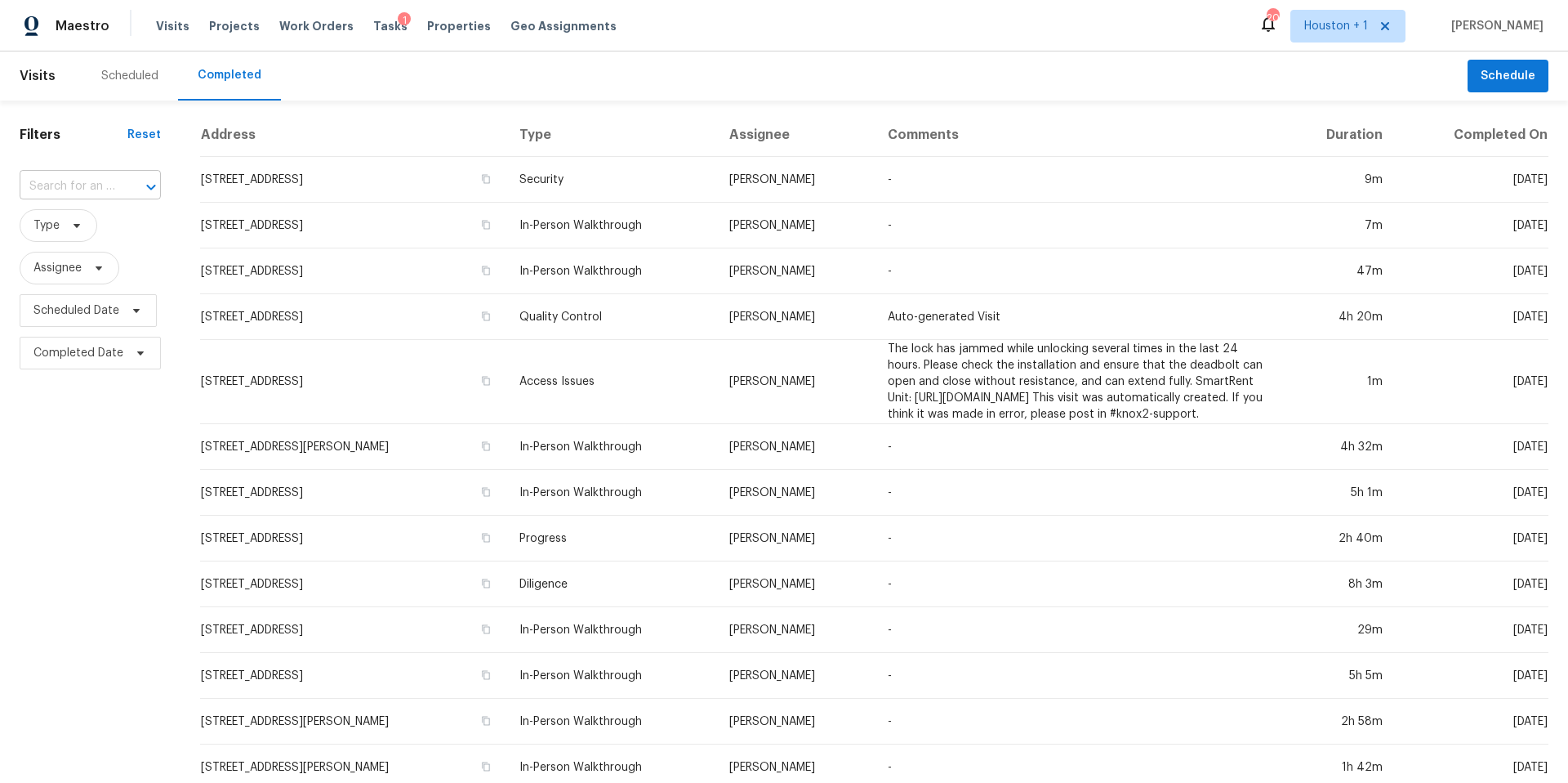
click at [113, 180] on div "​" at bounding box center [90, 186] width 141 height 25
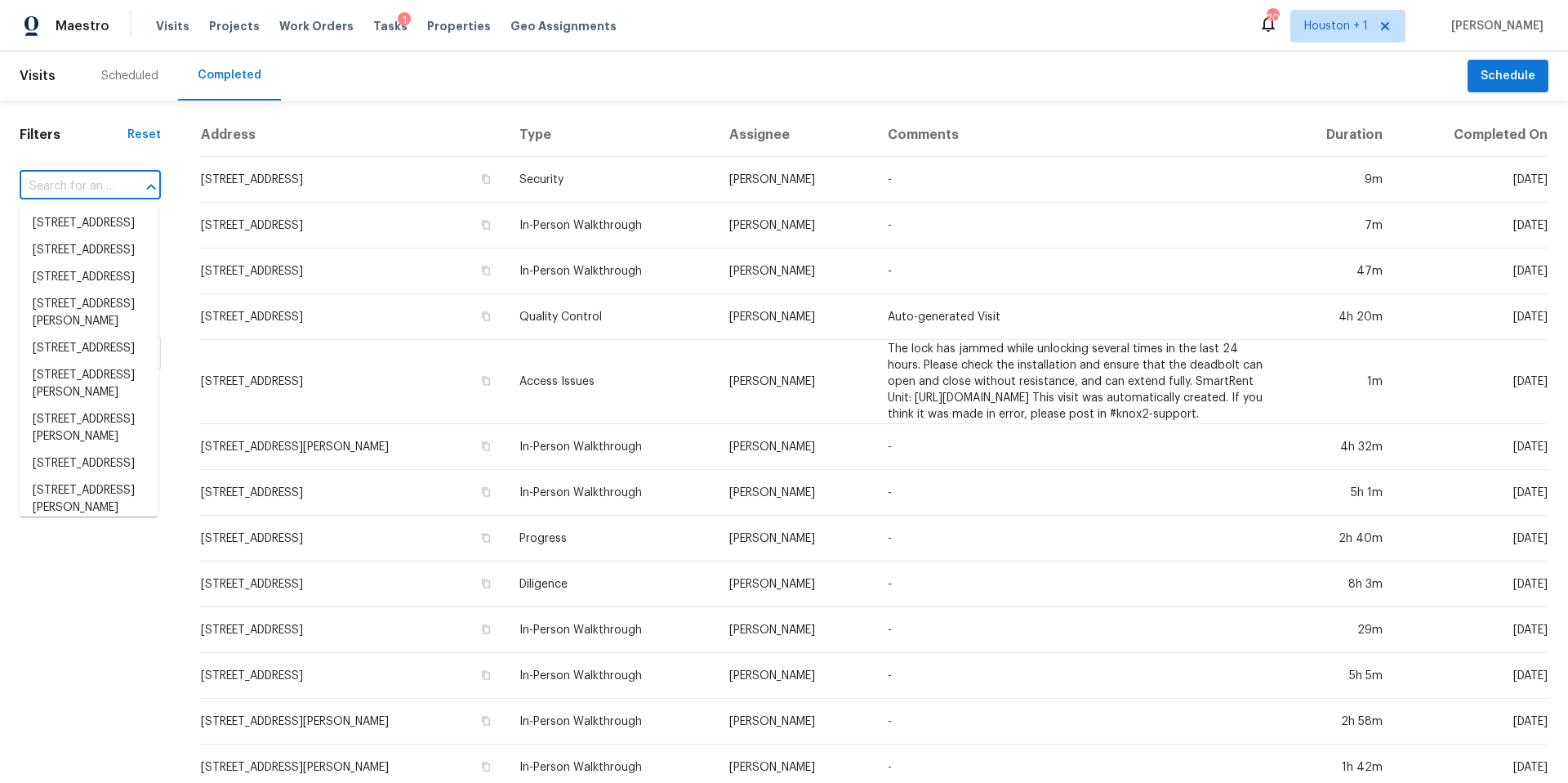
click at [55, 190] on input "text" at bounding box center [67, 186] width 95 height 25
paste input "3937 Highland Ave, Kansas City, MO 64110"
type input "3937 Highland Ave, Kansas City, MO 64110"
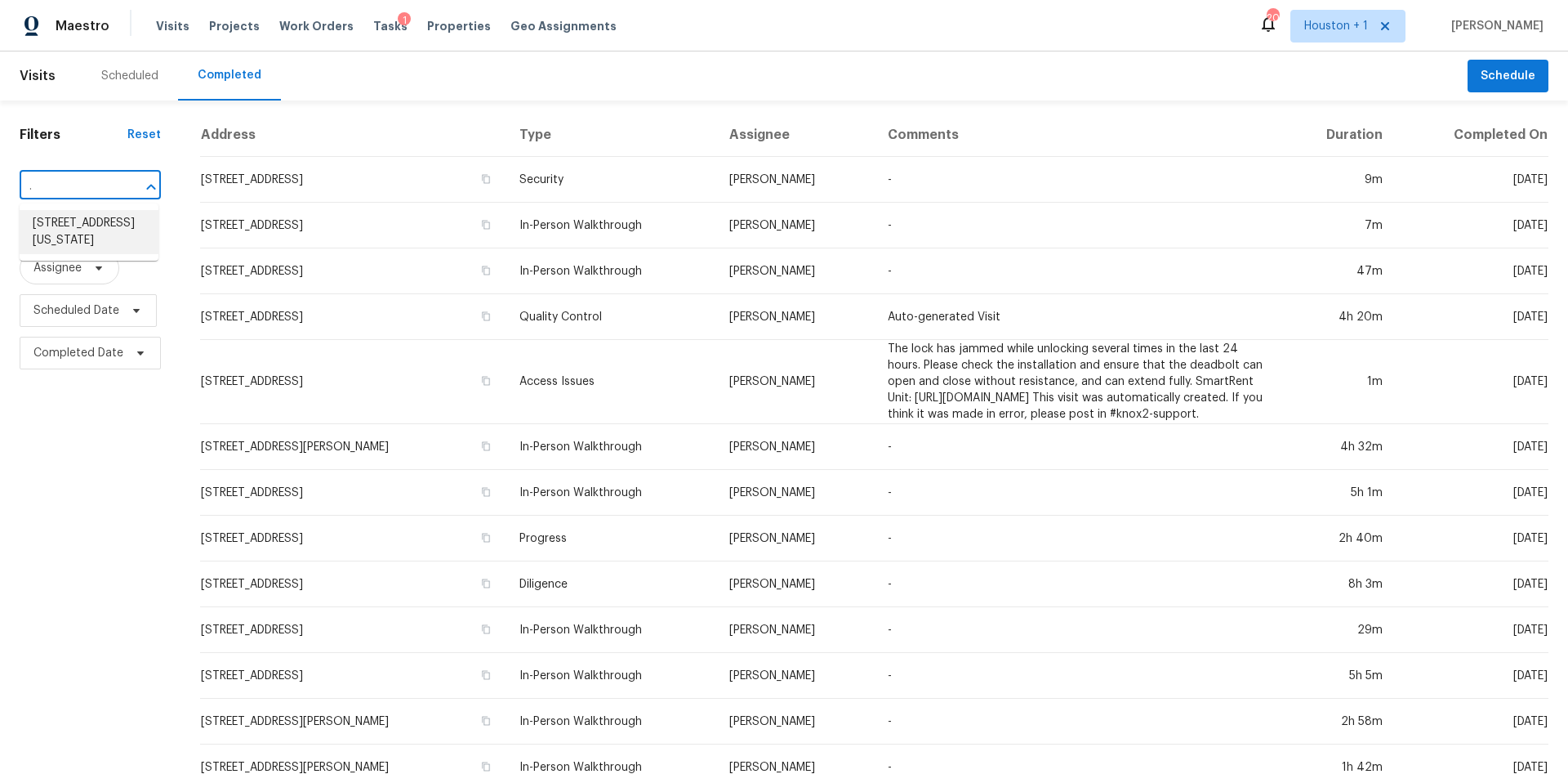
click at [84, 245] on li "3937 Highland Ave, Kansas City, MO 64110" at bounding box center [89, 231] width 139 height 44
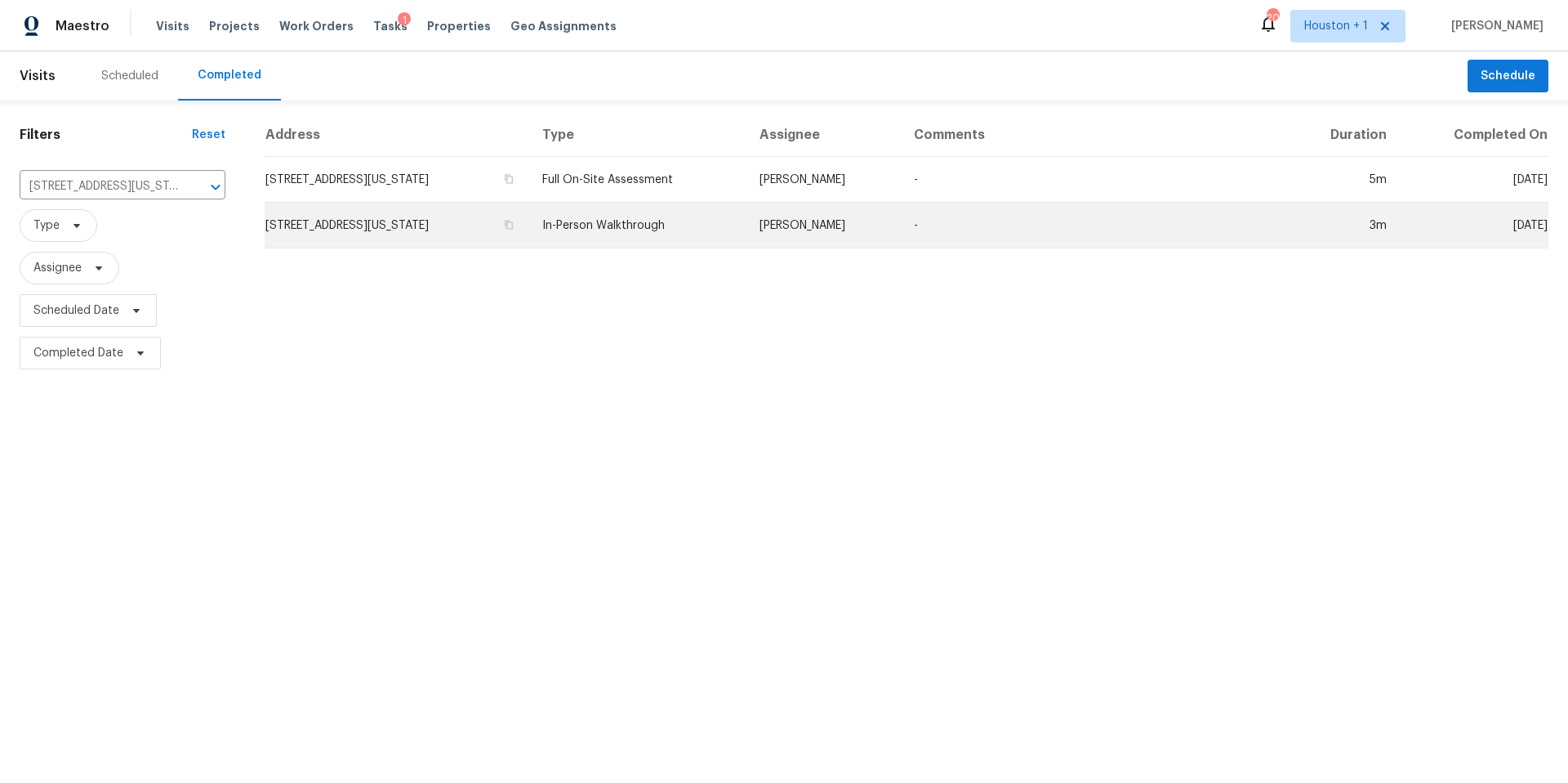
click at [319, 237] on td "3937 Highland Ave, Kansas City, MO 64110" at bounding box center [397, 225] width 265 height 45
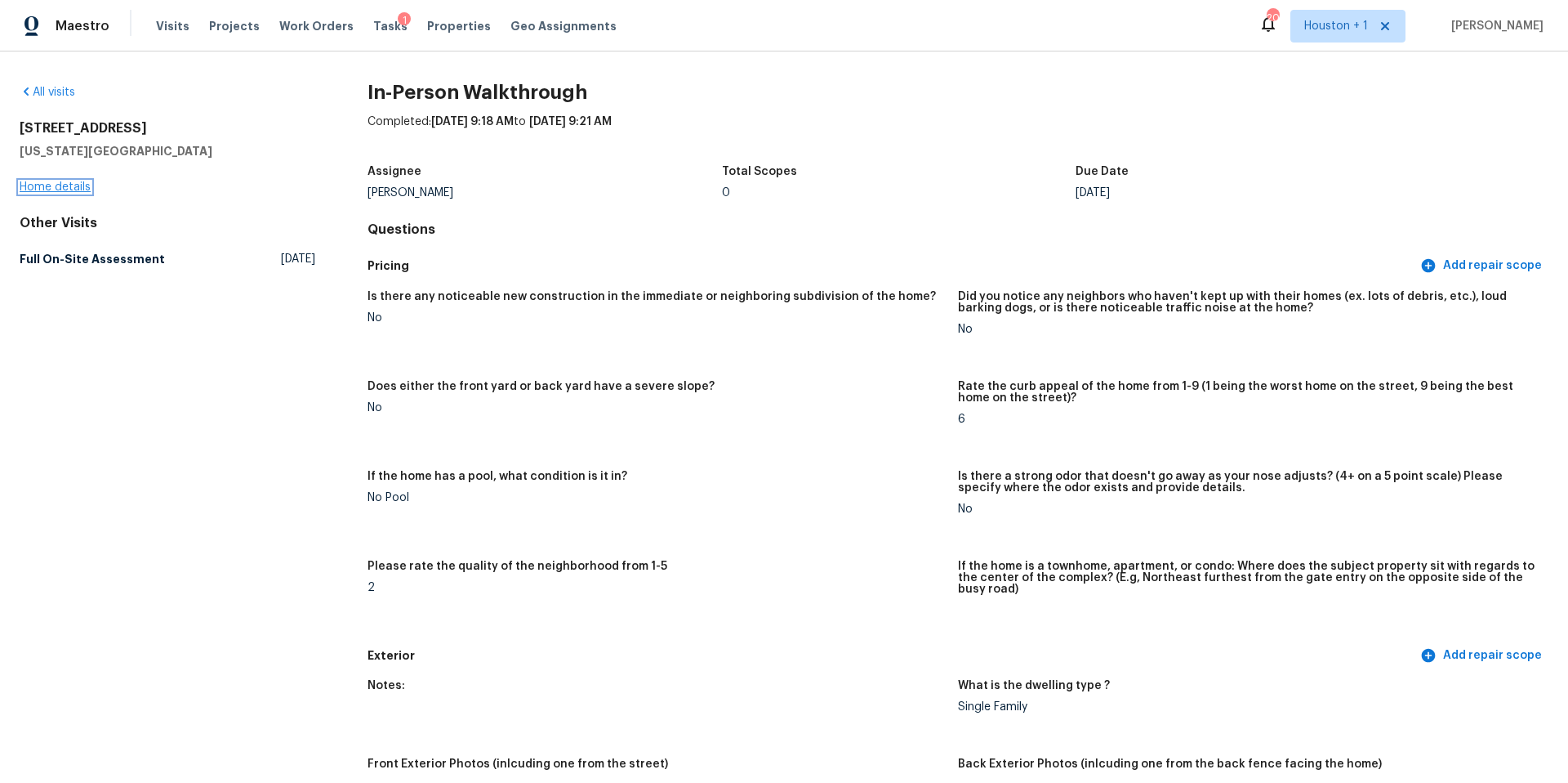
click at [69, 189] on link "Home details" at bounding box center [55, 186] width 71 height 12
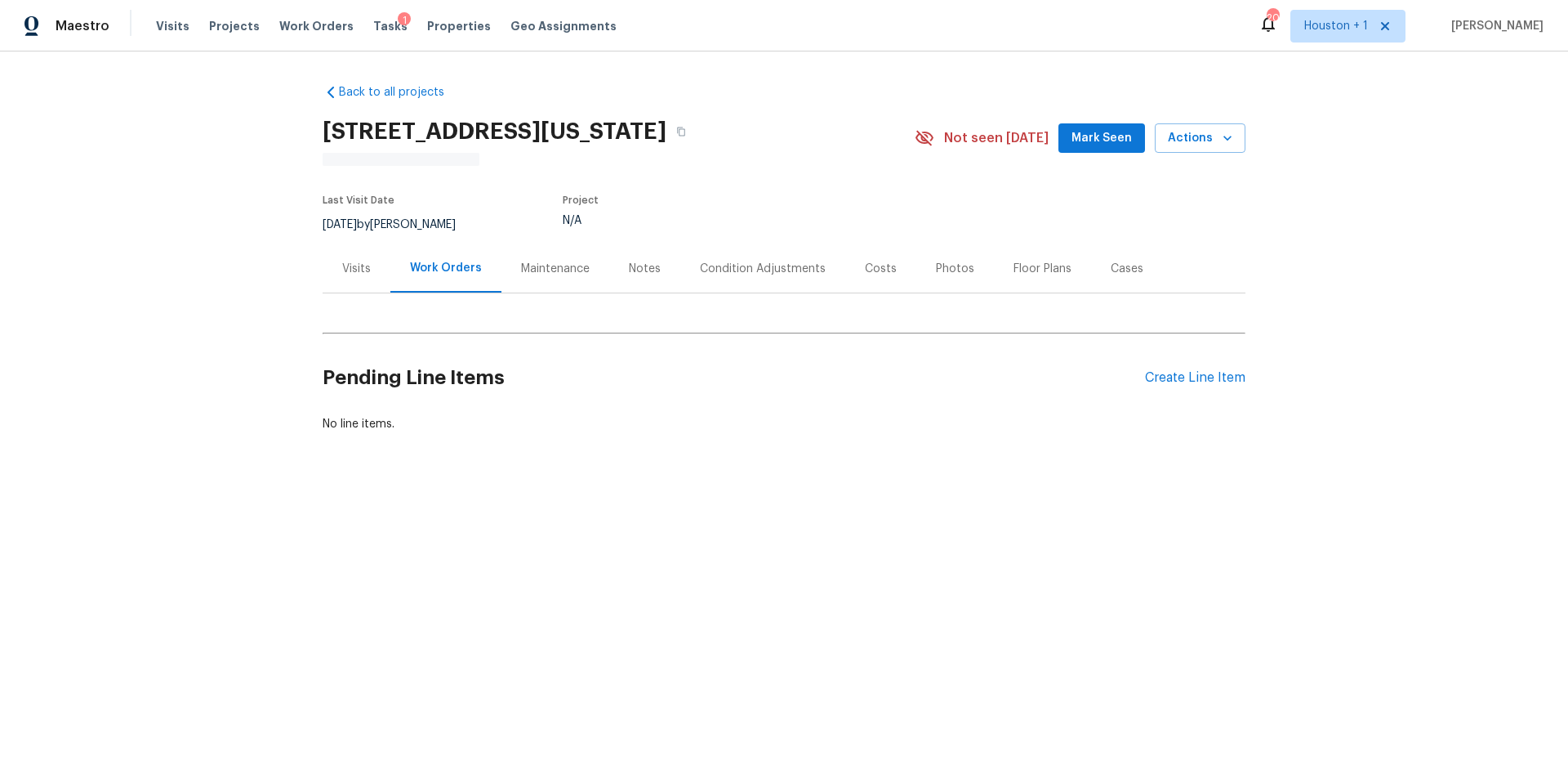
click at [365, 270] on div "Visits" at bounding box center [357, 268] width 29 height 16
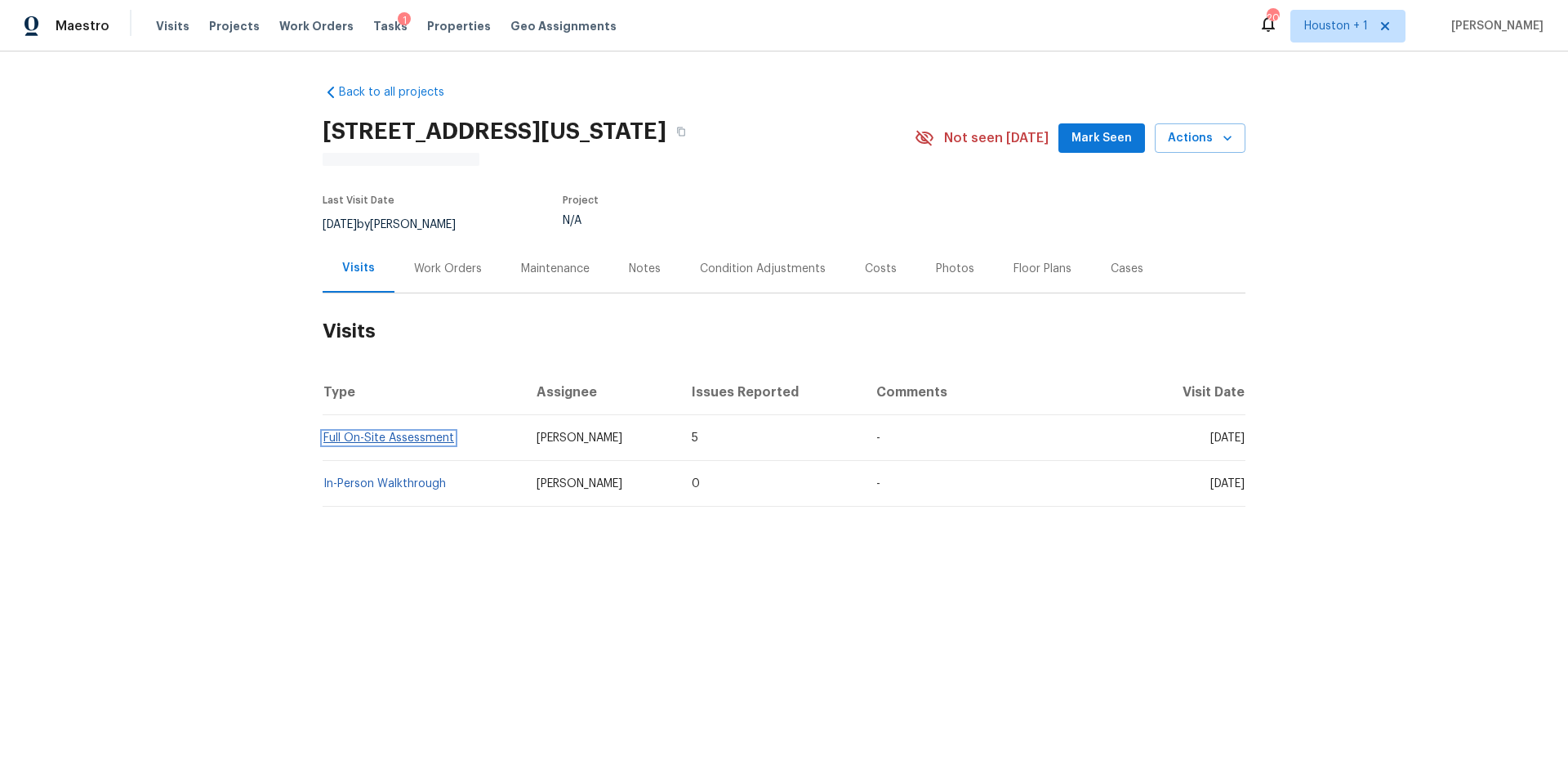
click at [403, 433] on link "Full On-Site Assessment" at bounding box center [389, 438] width 131 height 12
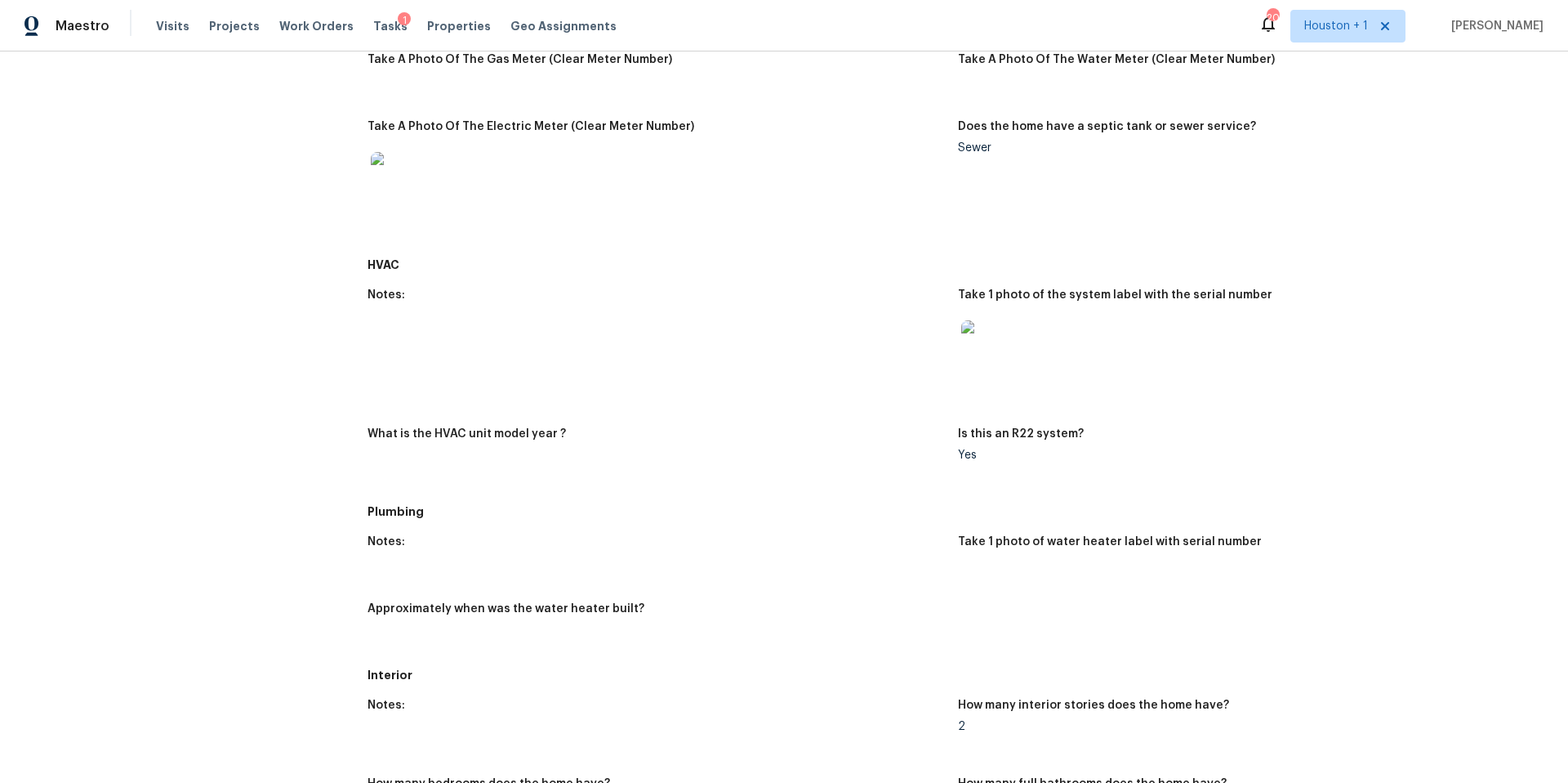
scroll to position [1228, 0]
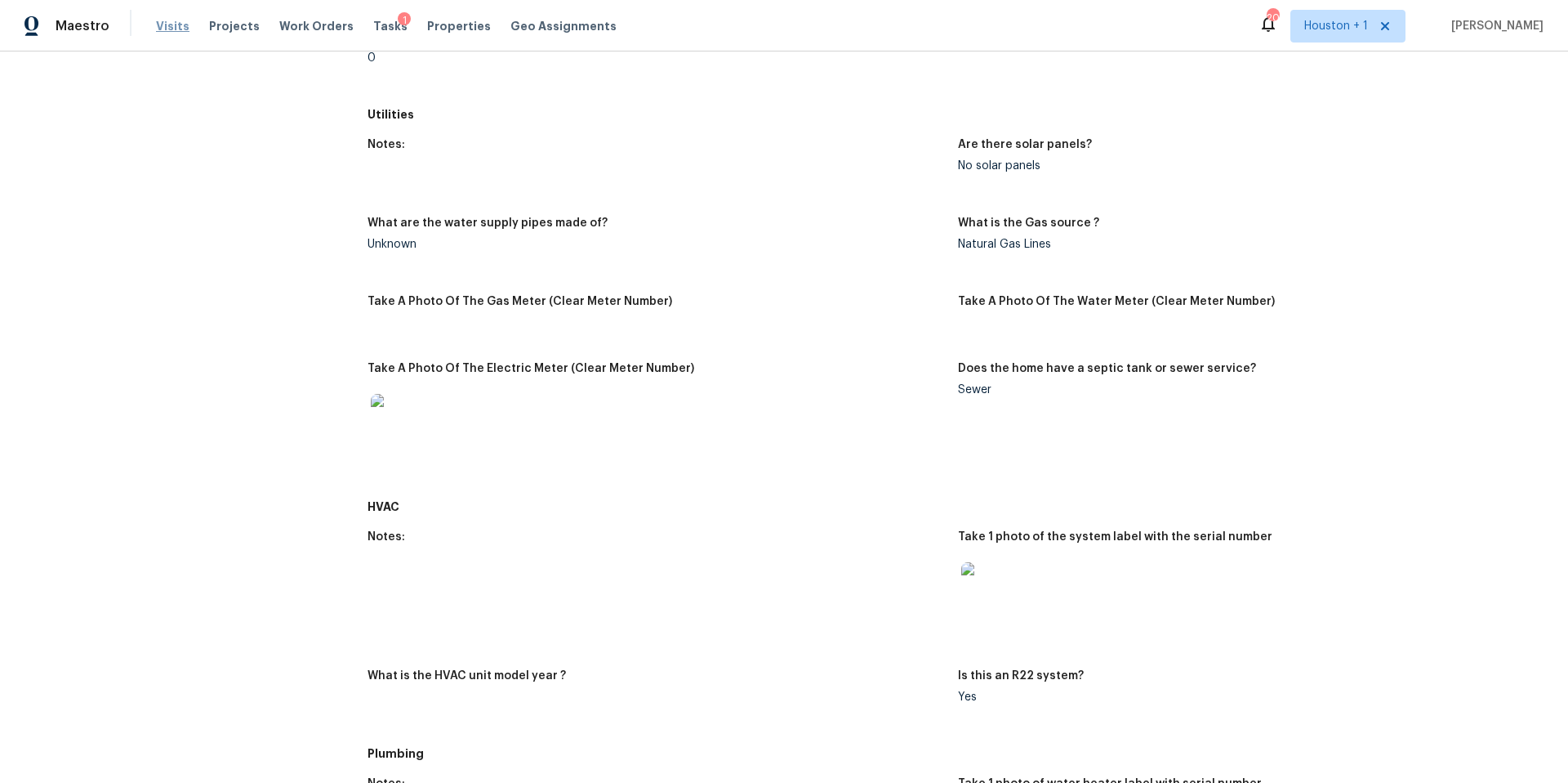
click at [167, 29] on span "Visits" at bounding box center [173, 26] width 34 height 16
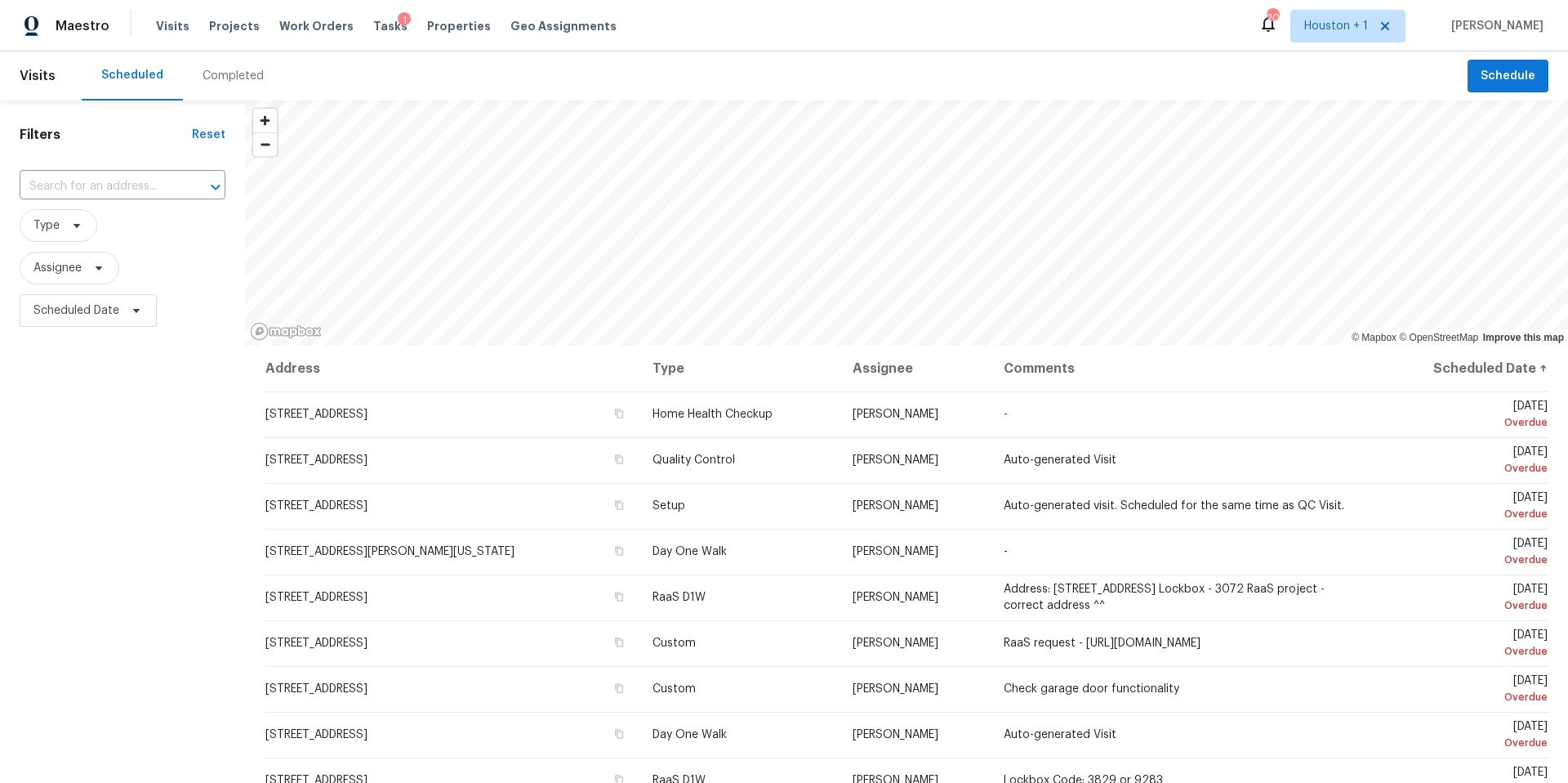
click at [224, 73] on div "Completed" at bounding box center [233, 76] width 62 height 16
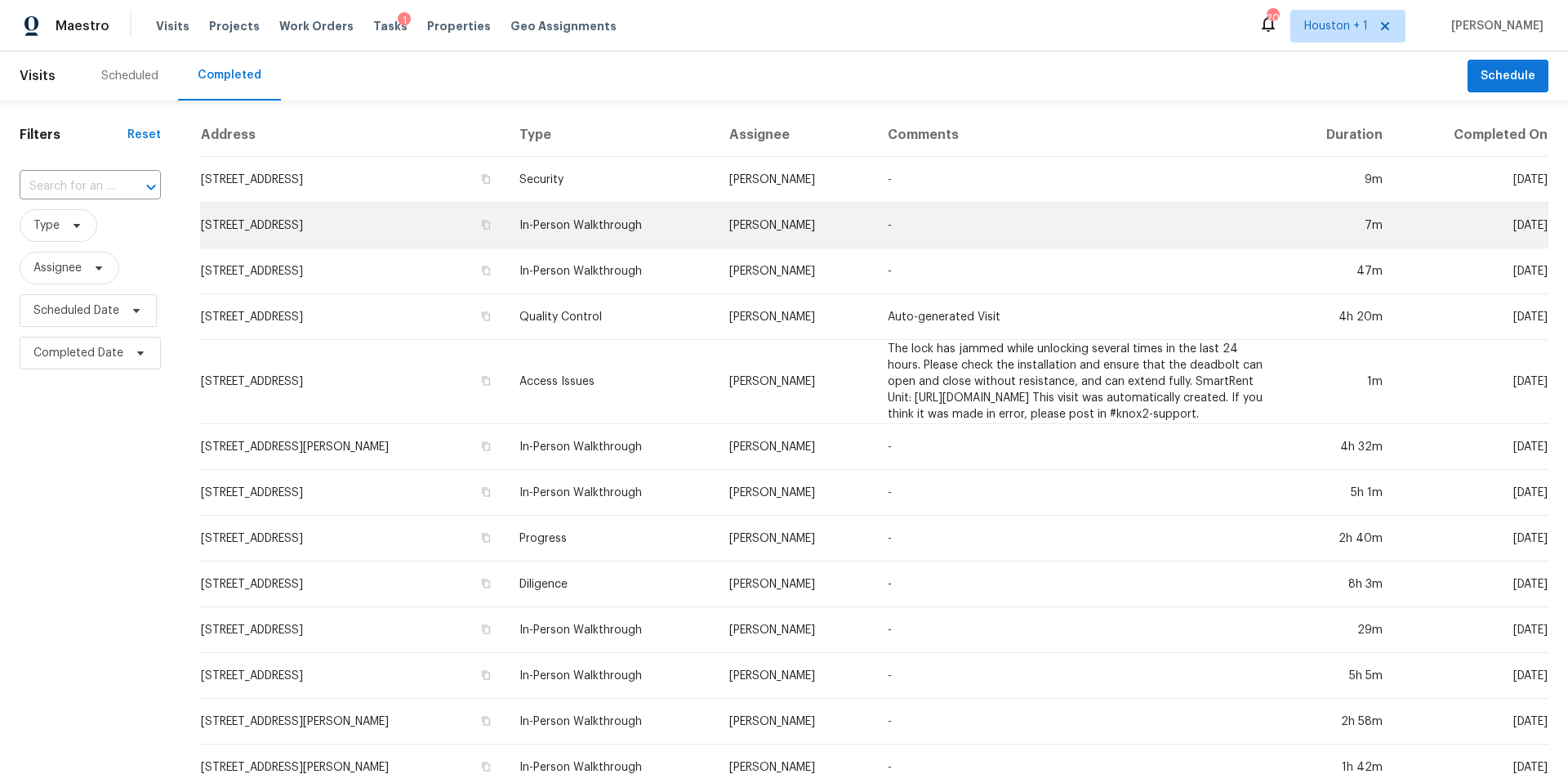
click at [350, 222] on td "1818 E 152nd Ter, Olathe, KS 66062" at bounding box center [352, 225] width 306 height 45
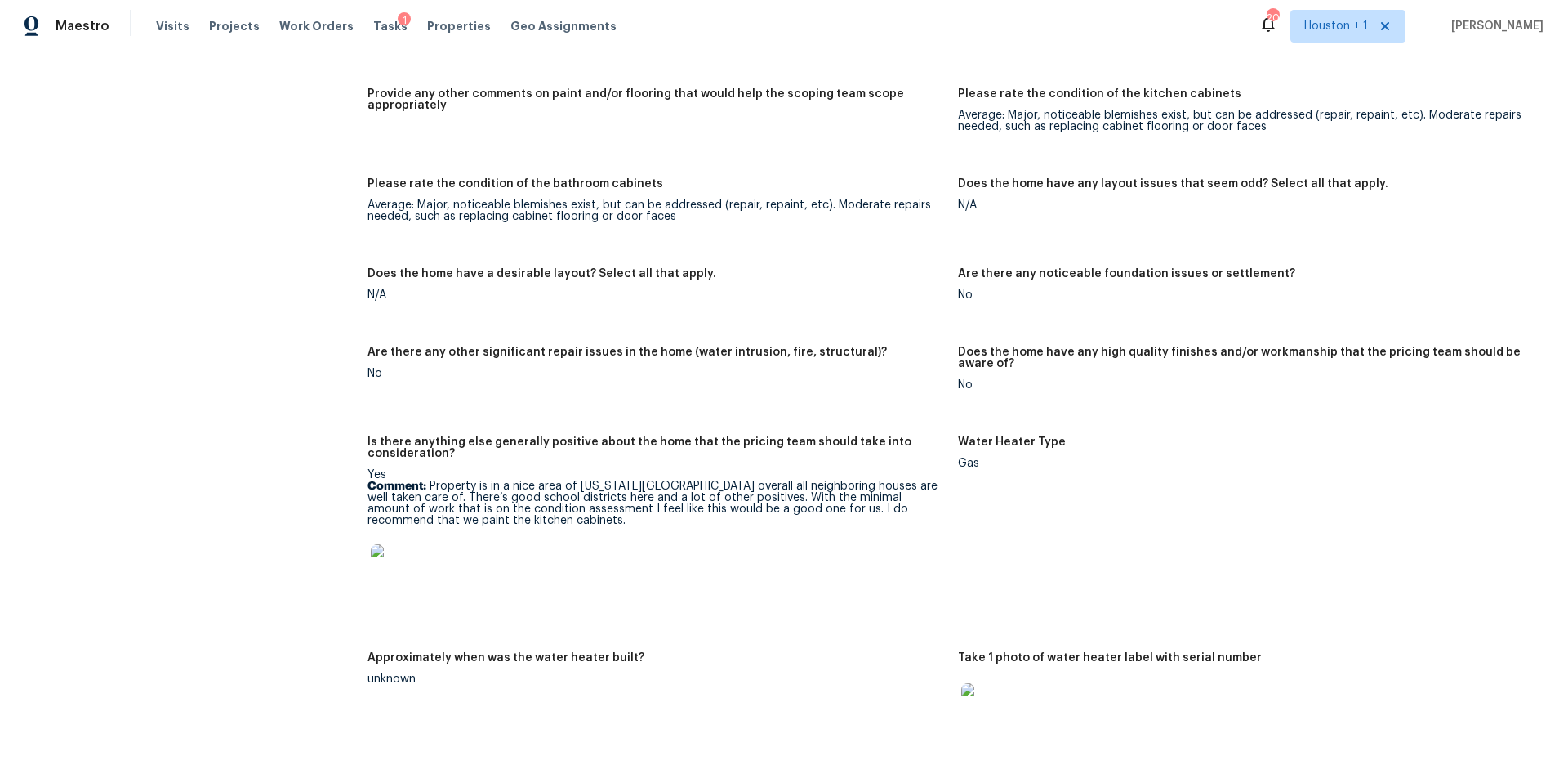
scroll to position [2380, 0]
drag, startPoint x: 498, startPoint y: 509, endPoint x: 395, endPoint y: 503, distance: 103.2
click at [395, 503] on p "Comment: Property is in a nice area of Kansas City overall all neighboring hous…" at bounding box center [656, 501] width 578 height 45
click at [428, 25] on span "Properties" at bounding box center [458, 26] width 63 height 16
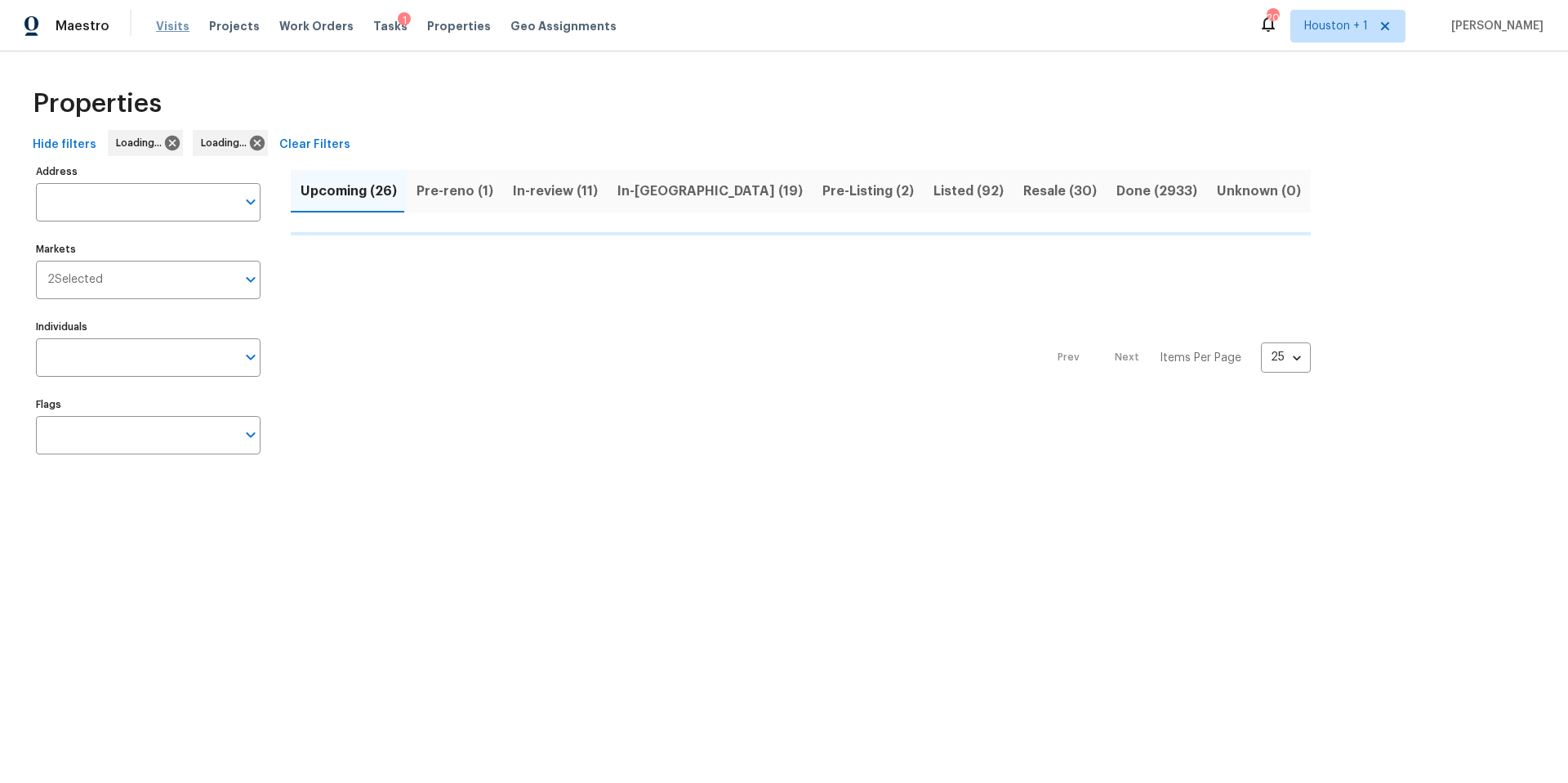
click at [156, 27] on span "Visits" at bounding box center [173, 26] width 34 height 16
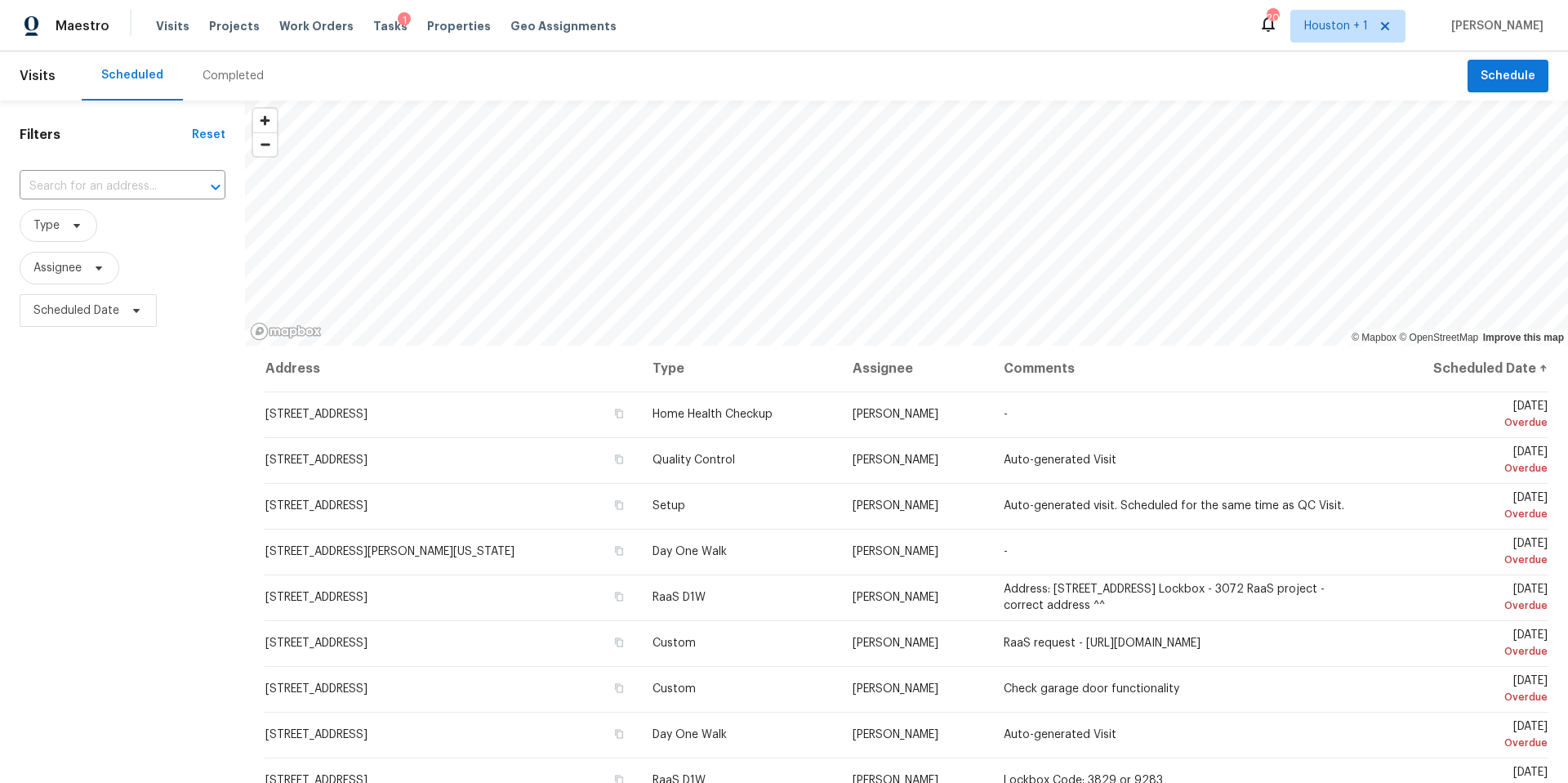
click at [208, 70] on div "Completed" at bounding box center [233, 76] width 62 height 16
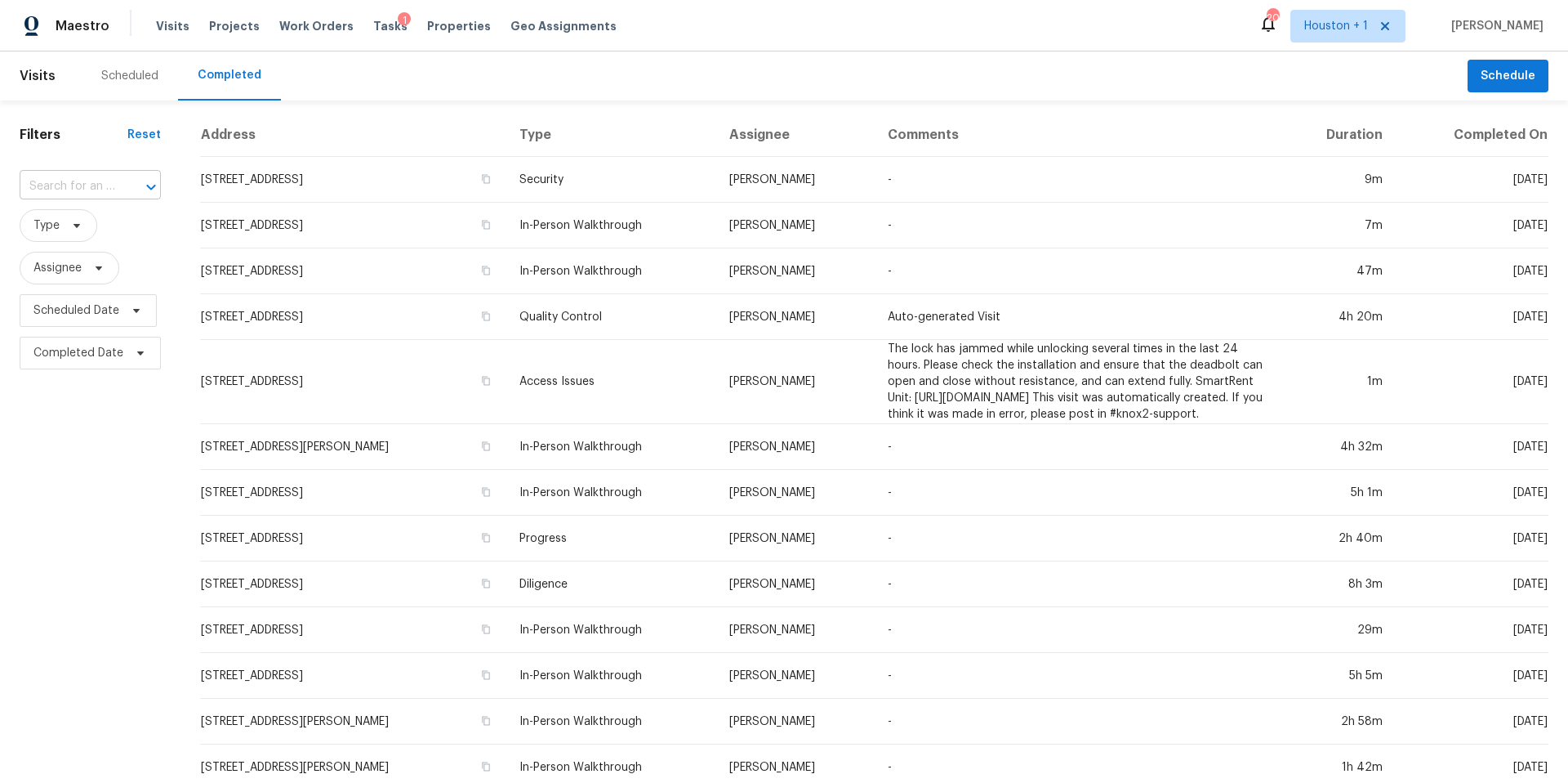
click at [88, 183] on input "text" at bounding box center [67, 186] width 95 height 25
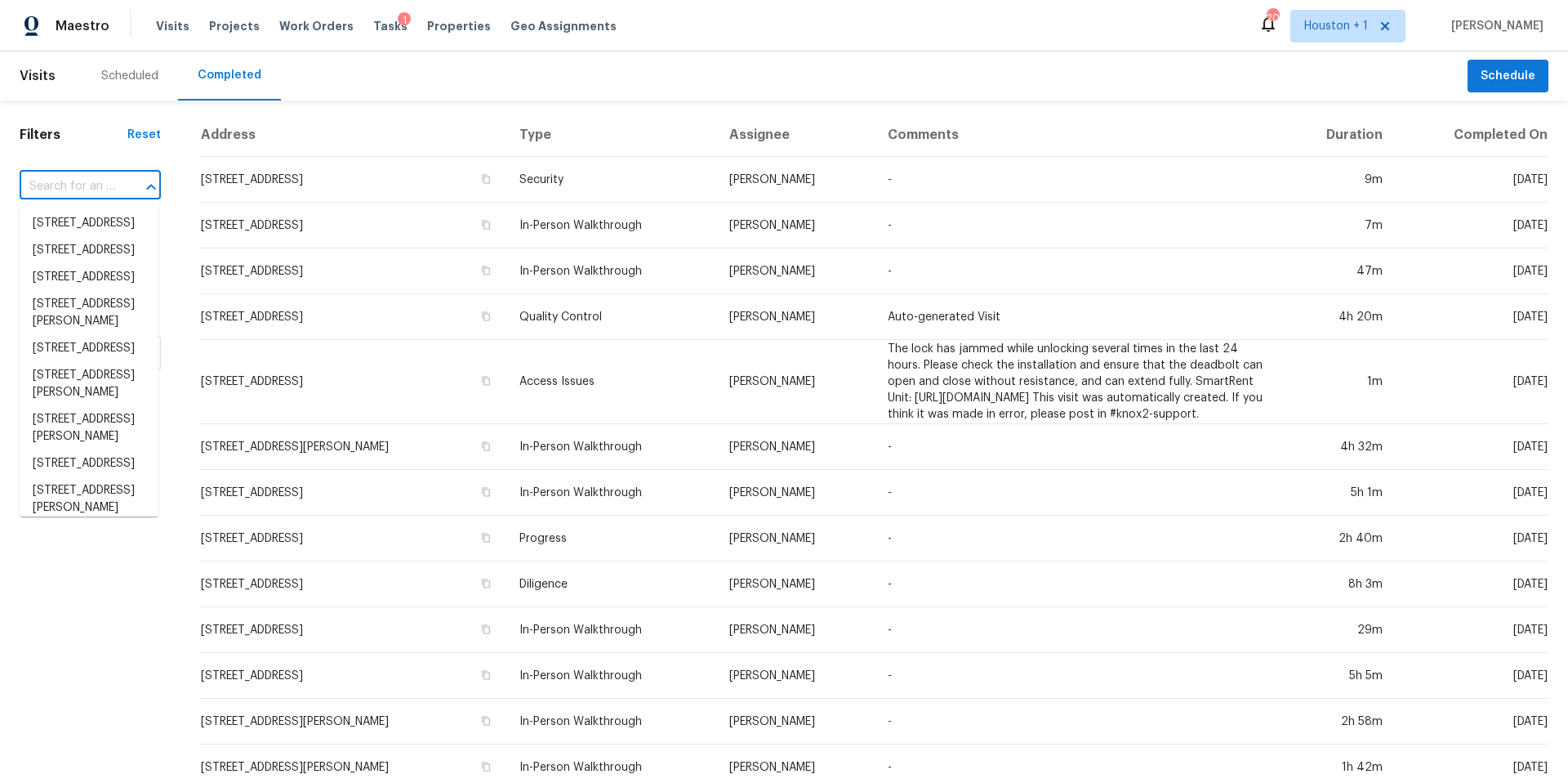
click at [98, 117] on div "Filters Reset ​ Type Assignee Scheduled Date Completed Date" at bounding box center [90, 630] width 180 height 1059
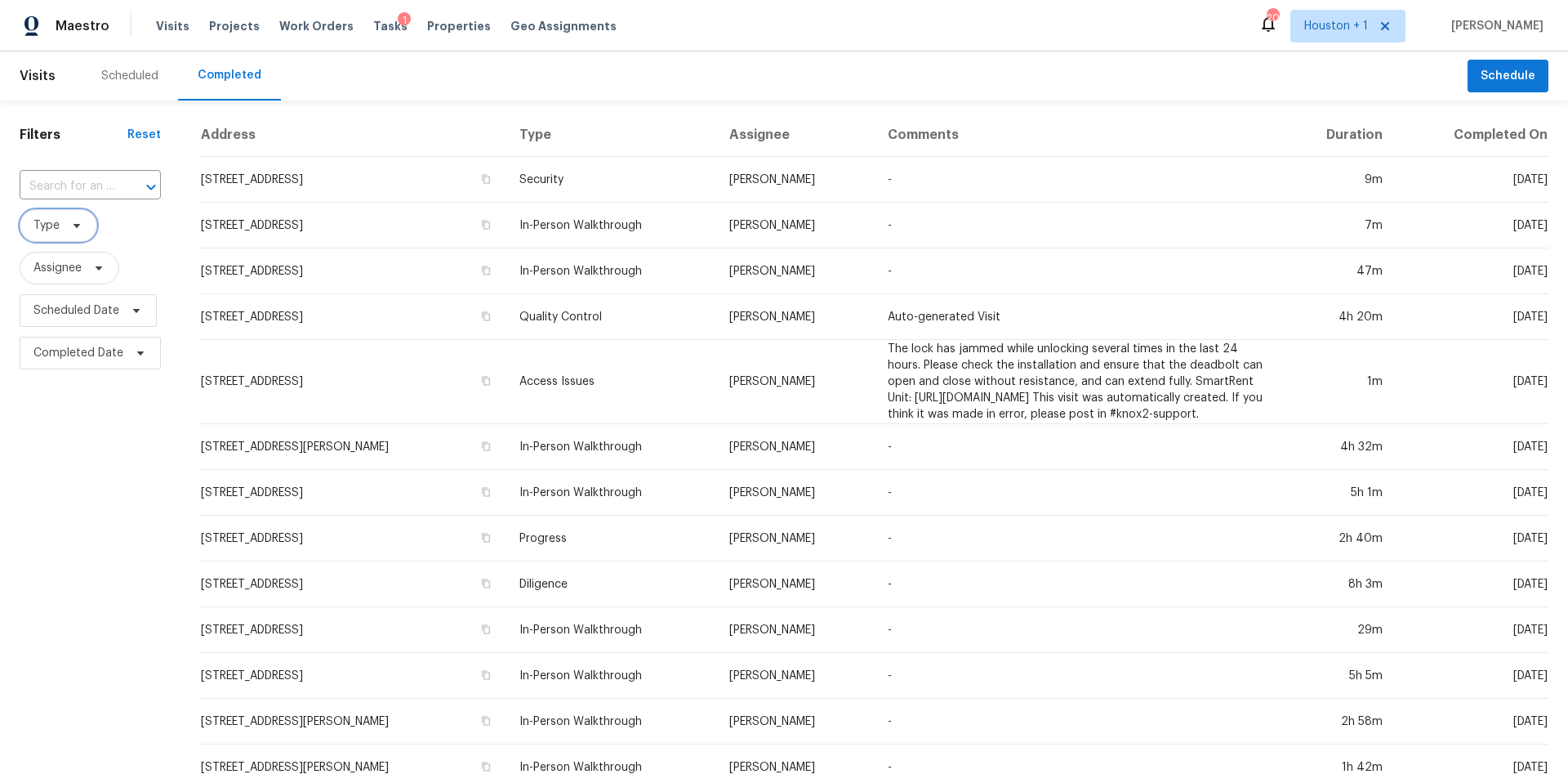
click at [71, 228] on icon at bounding box center [77, 225] width 13 height 13
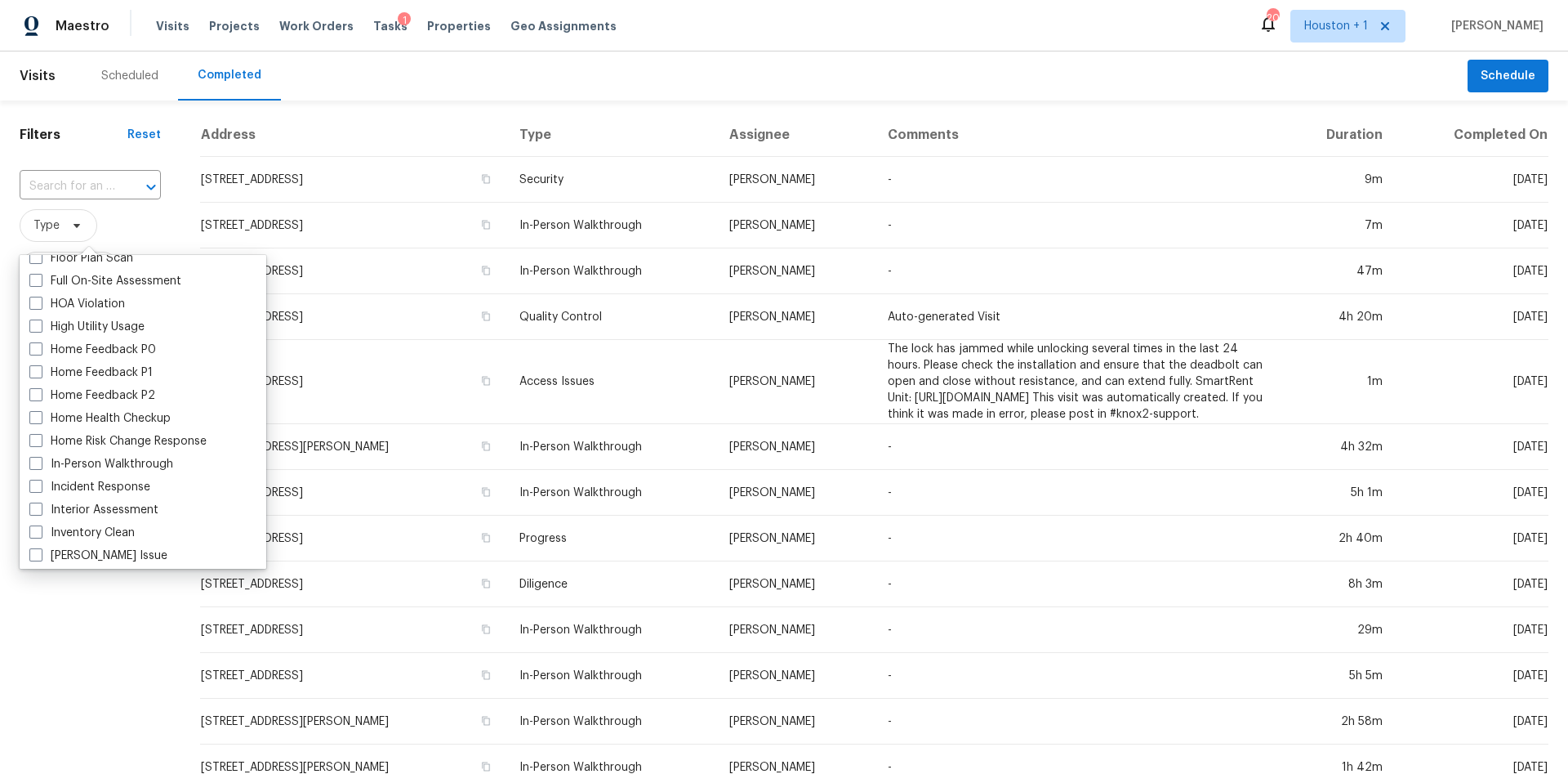
scroll to position [459, 0]
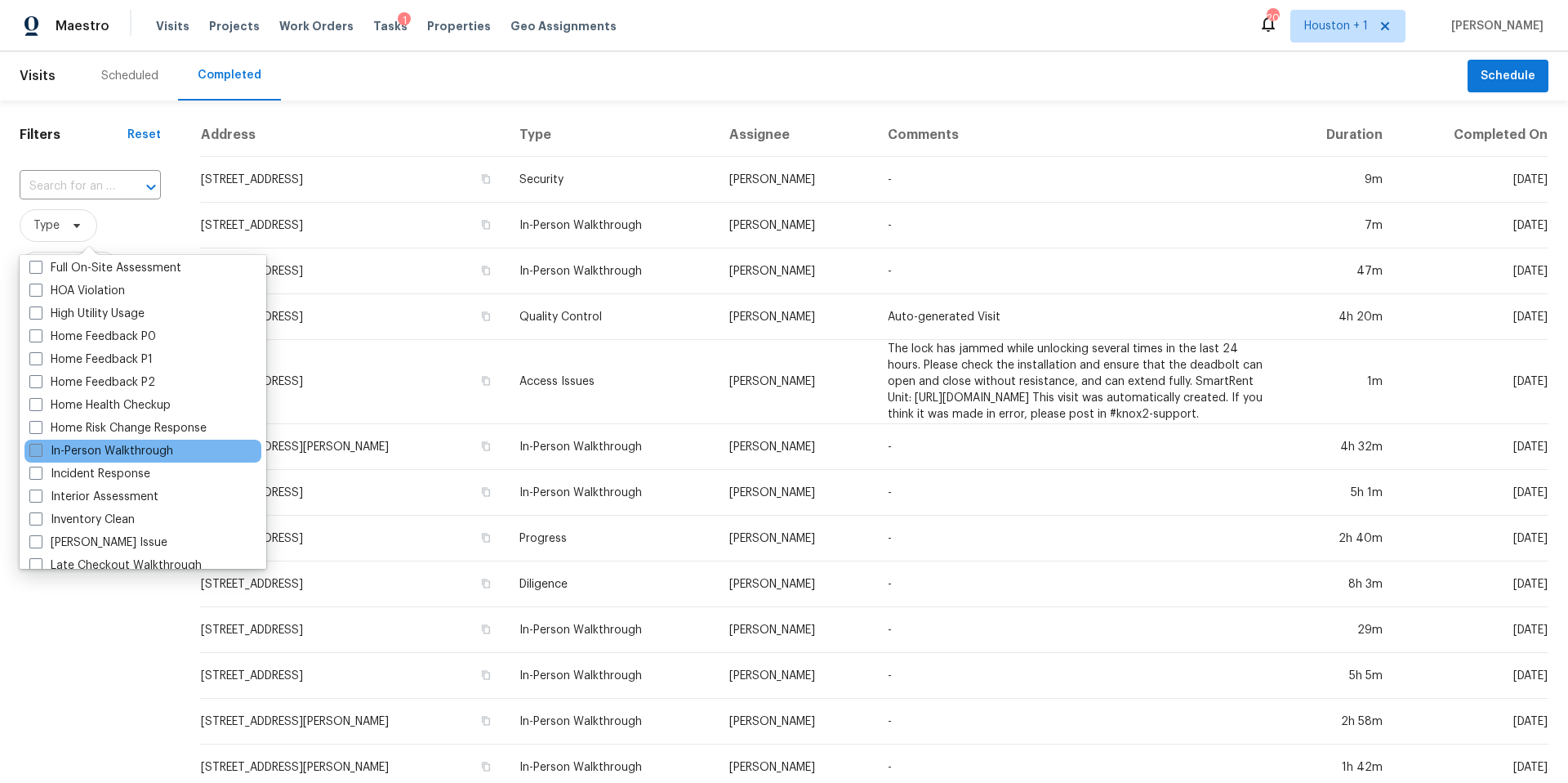
click at [101, 456] on label "In-Person Walkthrough" at bounding box center [101, 450] width 144 height 16
click at [40, 453] on input "In-Person Walkthrough" at bounding box center [35, 448] width 11 height 11
checkbox input "true"
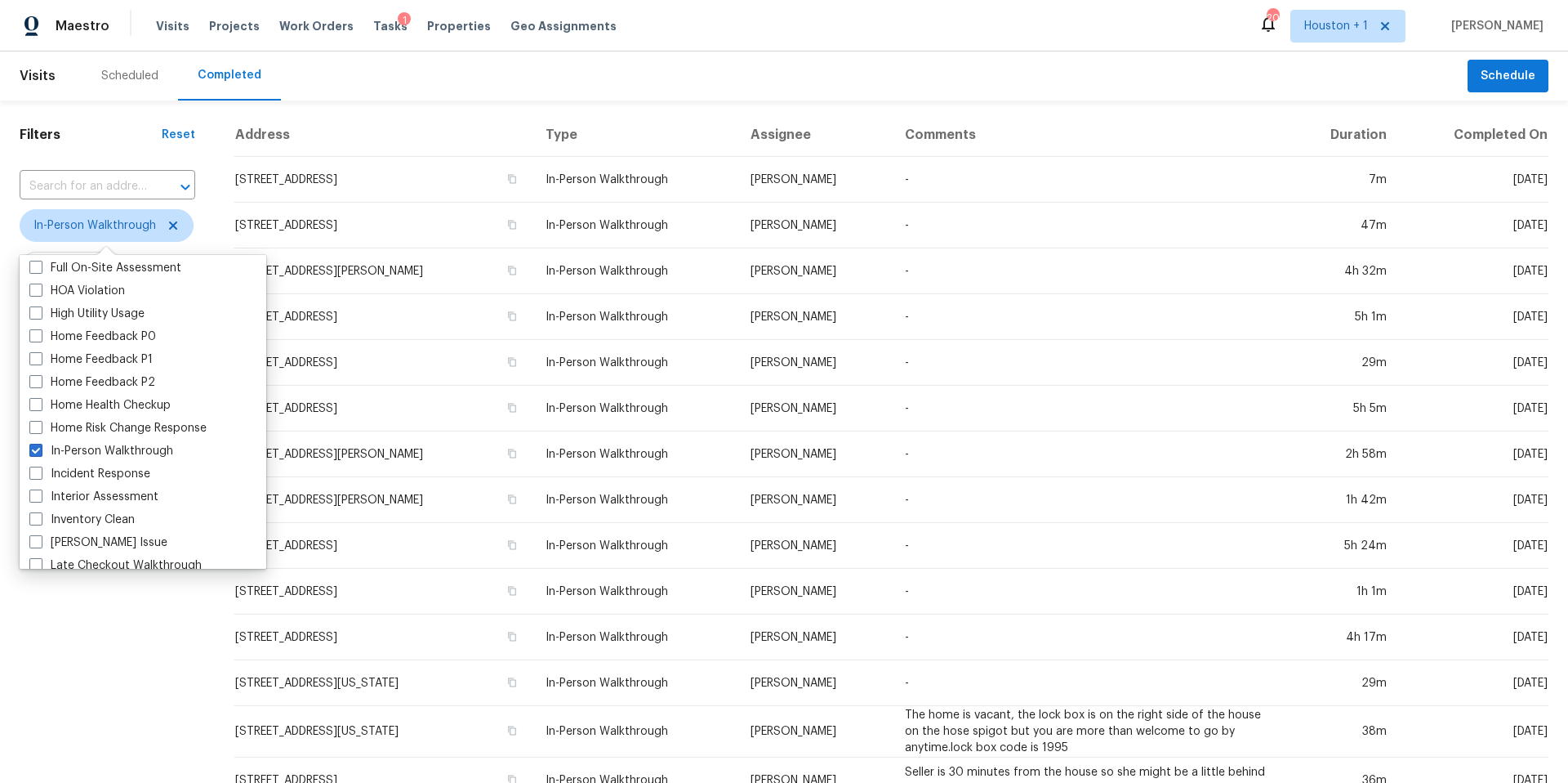
click at [68, 595] on div "Filters Reset ​ In-Person Walkthrough Assignee Scheduled Date Completed Date" at bounding box center [107, 611] width 215 height 1020
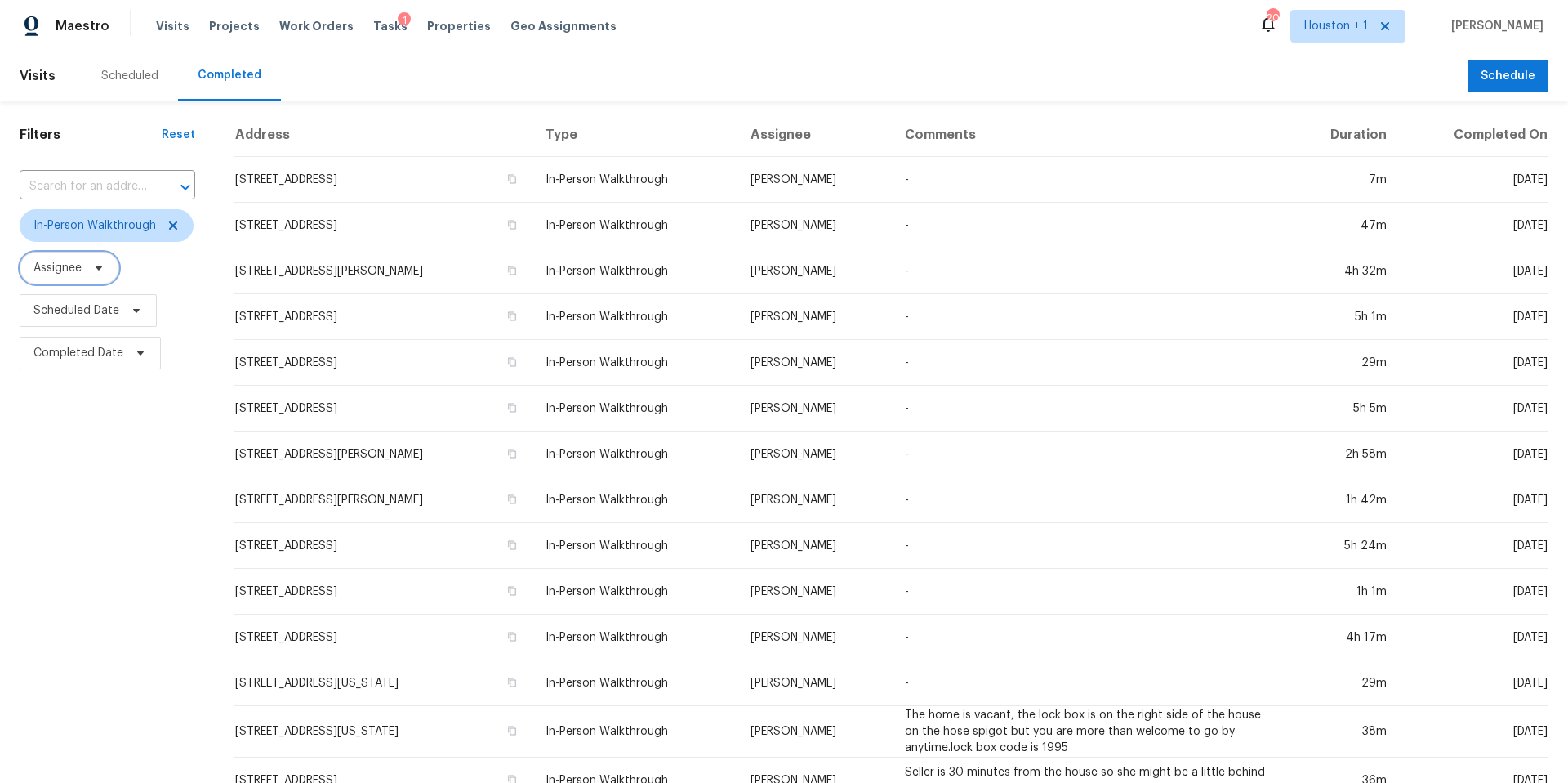
click at [102, 271] on icon at bounding box center [99, 268] width 13 height 13
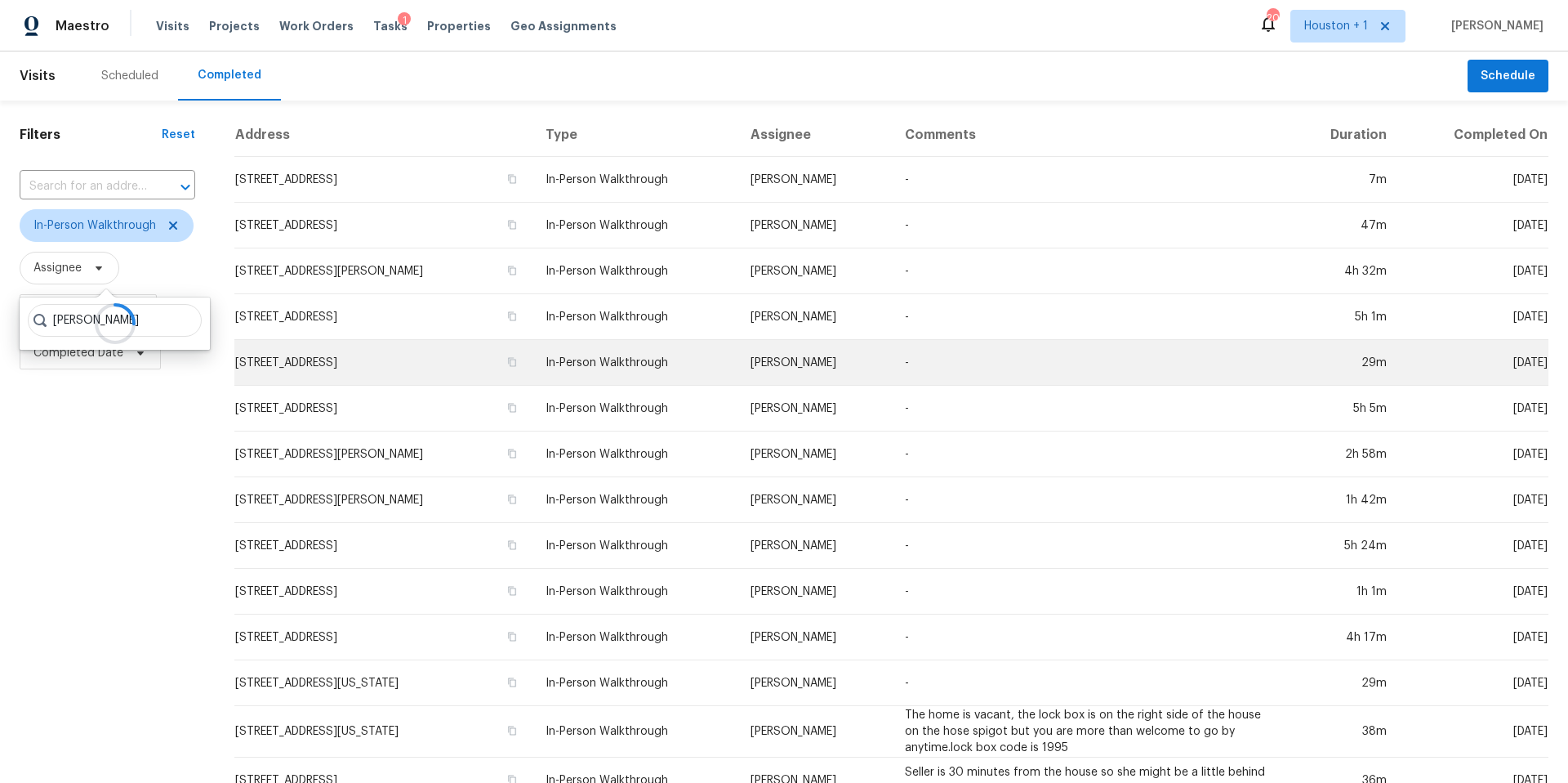
type input "navid ranjbar"
click at [257, 362] on td "5207 Ridgeton Dr, Houston, TX 77053" at bounding box center [383, 362] width 298 height 45
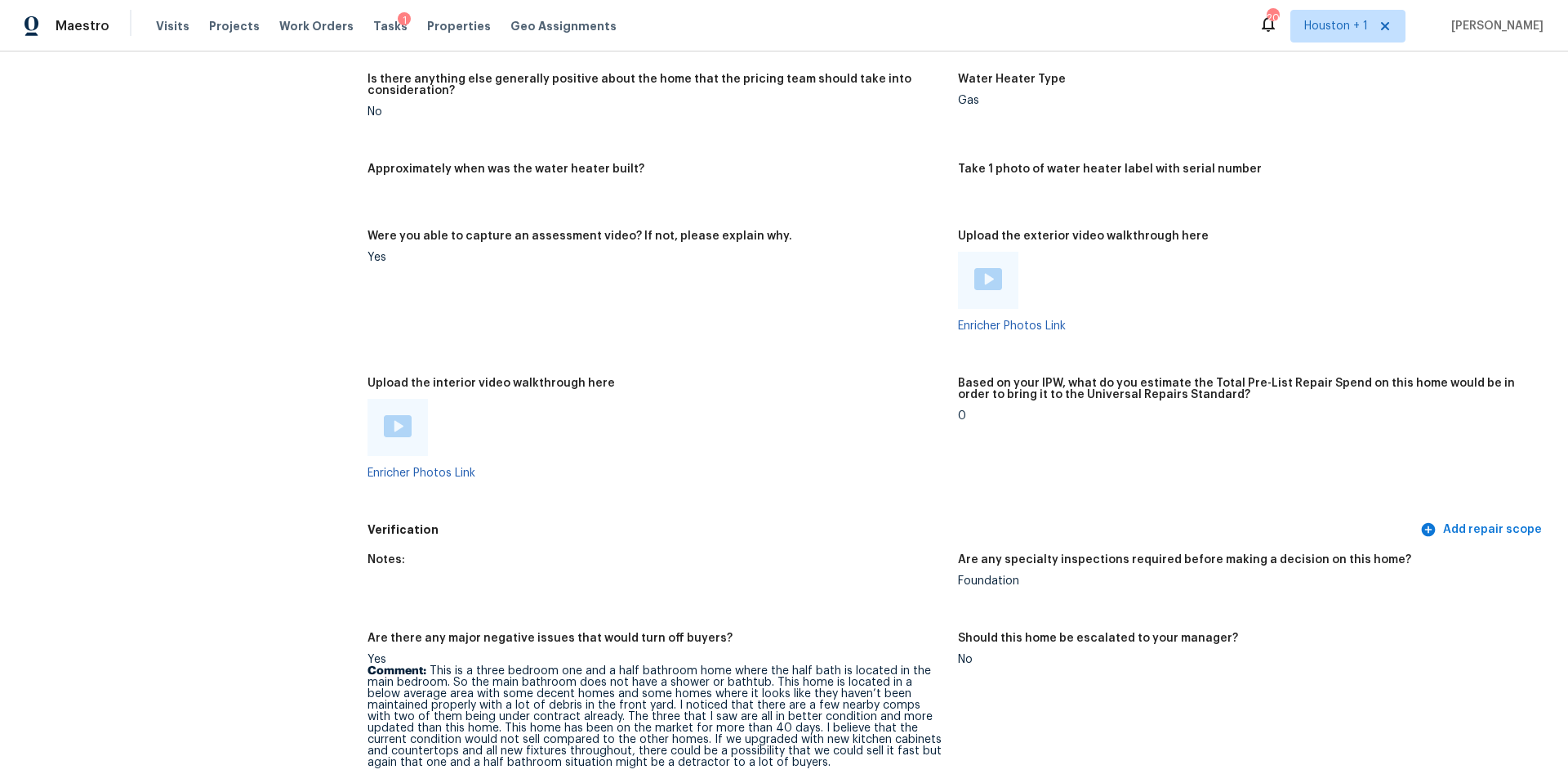
scroll to position [3169, 0]
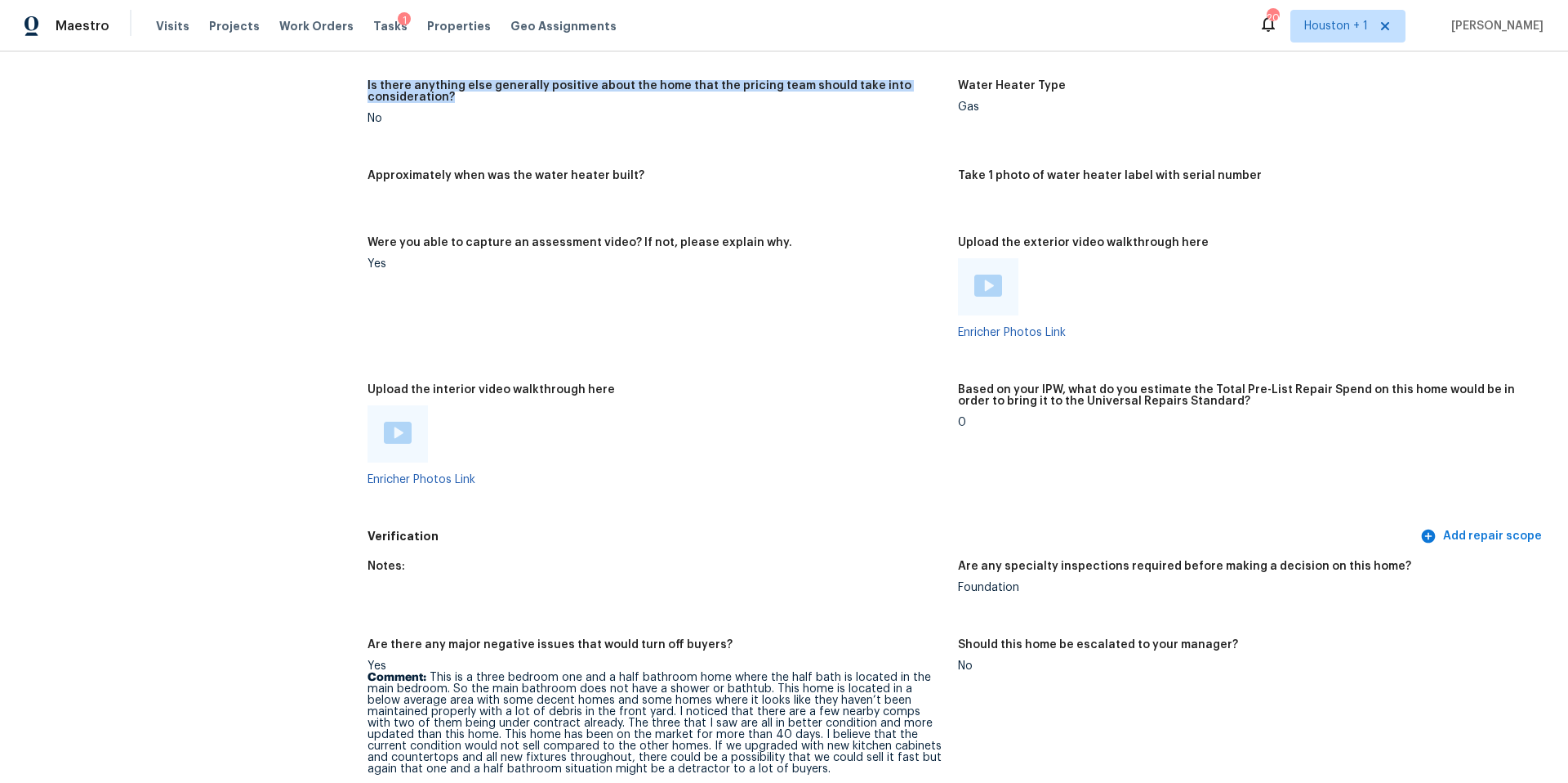
drag, startPoint x: 454, startPoint y: 89, endPoint x: 365, endPoint y: 73, distance: 90.4
click at [365, 73] on div "All visits 5207 Ridgeton Dr Houston, TX 77053 Home details Other Visits No prev…" at bounding box center [784, 127] width 1529 height 6423
copy h5 "Is there anything else generally positive about the home that the pricing team …"
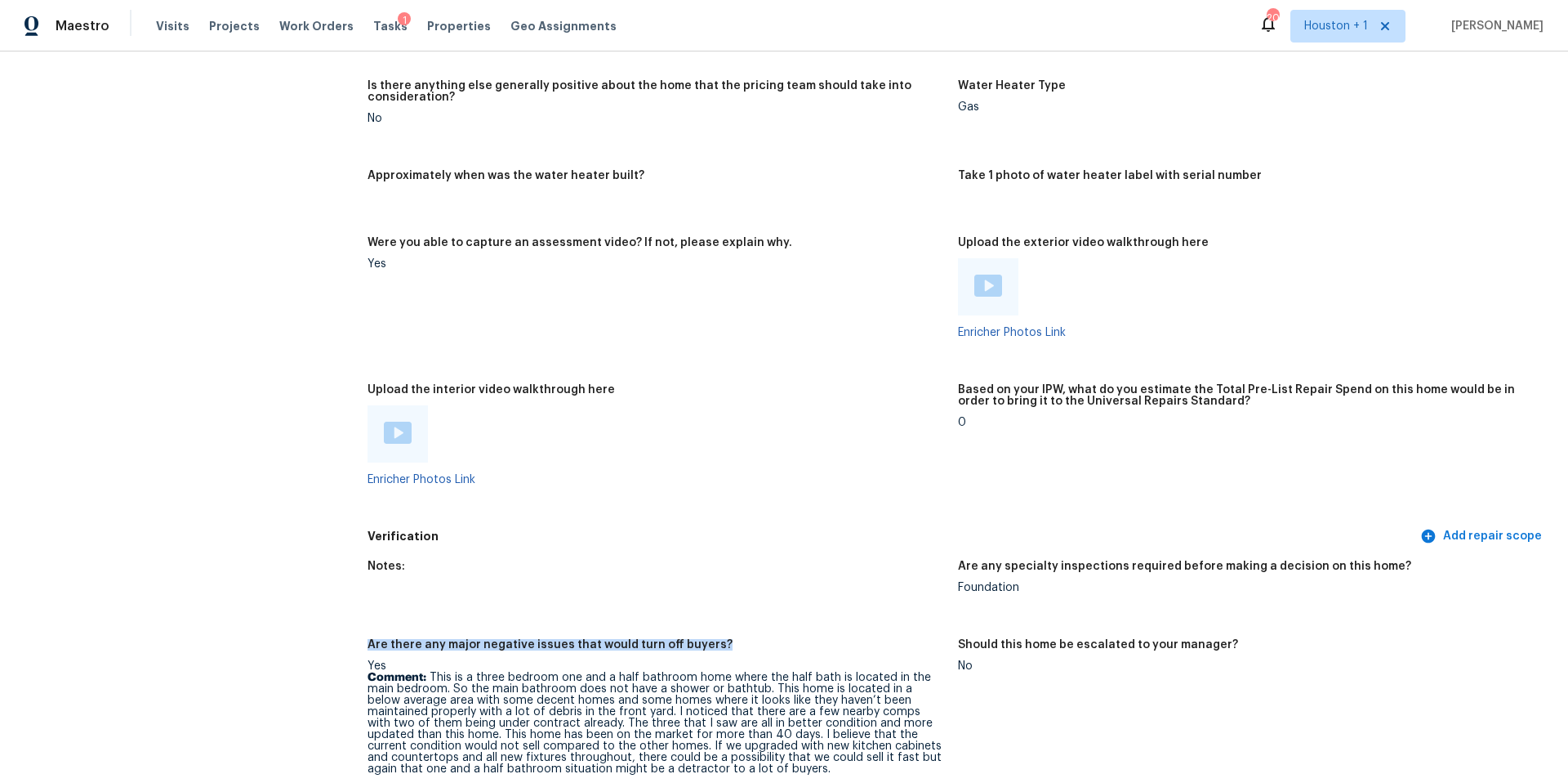
drag, startPoint x: 732, startPoint y: 629, endPoint x: 367, endPoint y: 632, distance: 365.0
click at [367, 639] on div "Are there any major negative issues that would turn off buyers?" at bounding box center [656, 649] width 578 height 21
copy h5 "Are there any major negative issues that would turn off buyers?"
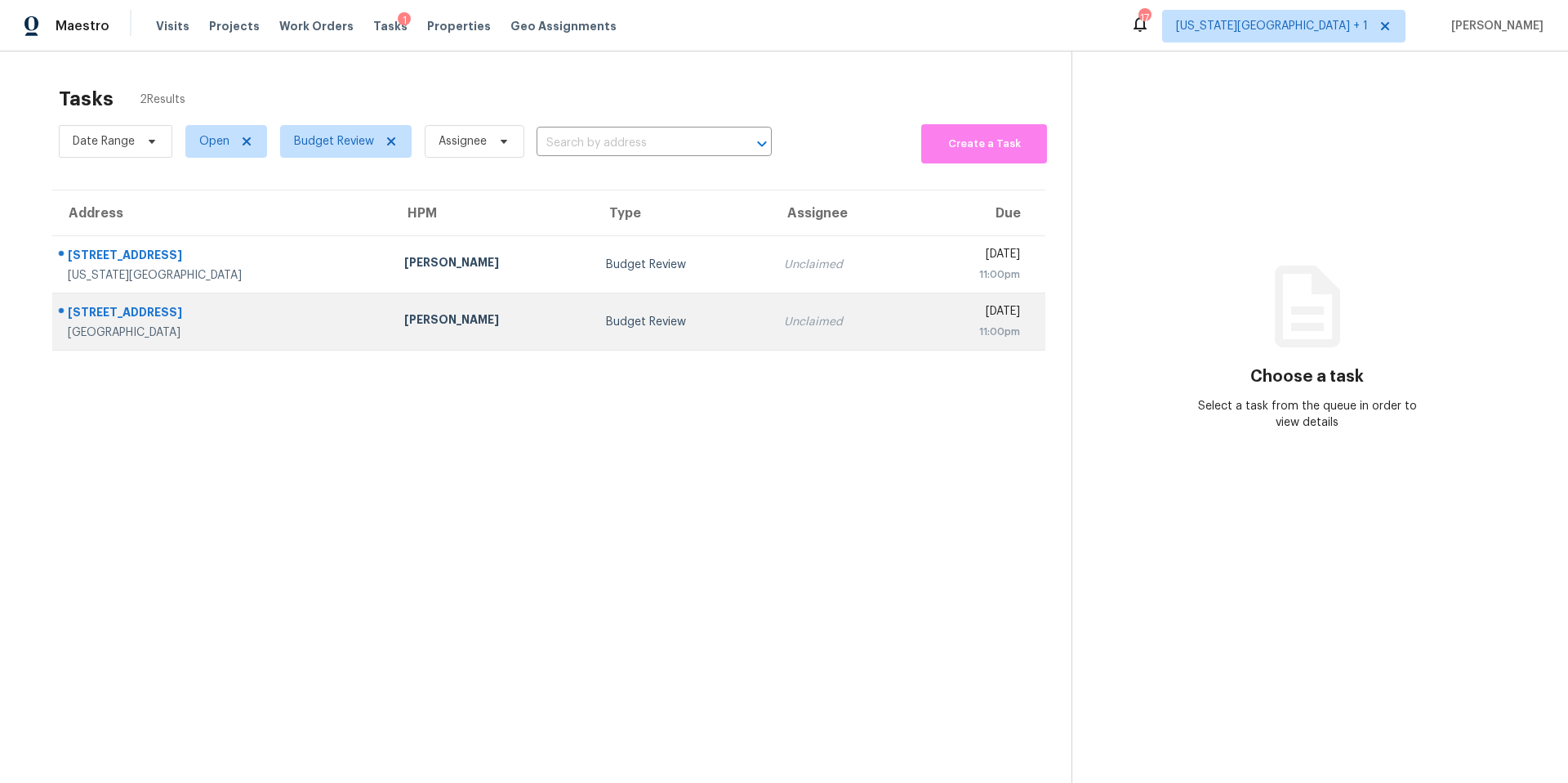
click at [404, 326] on div "Tyler Waltz" at bounding box center [492, 321] width 177 height 21
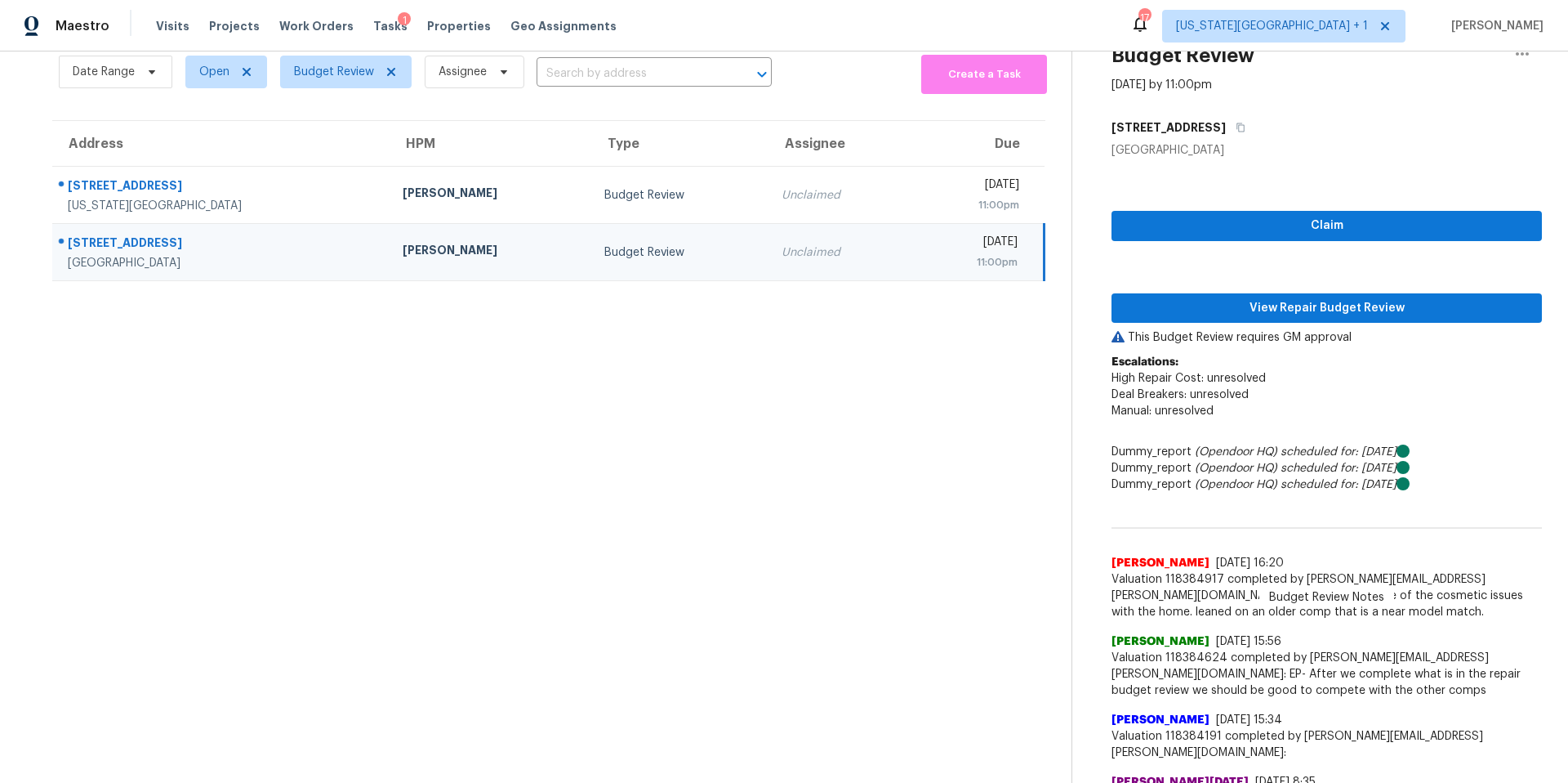
scroll to position [54, 0]
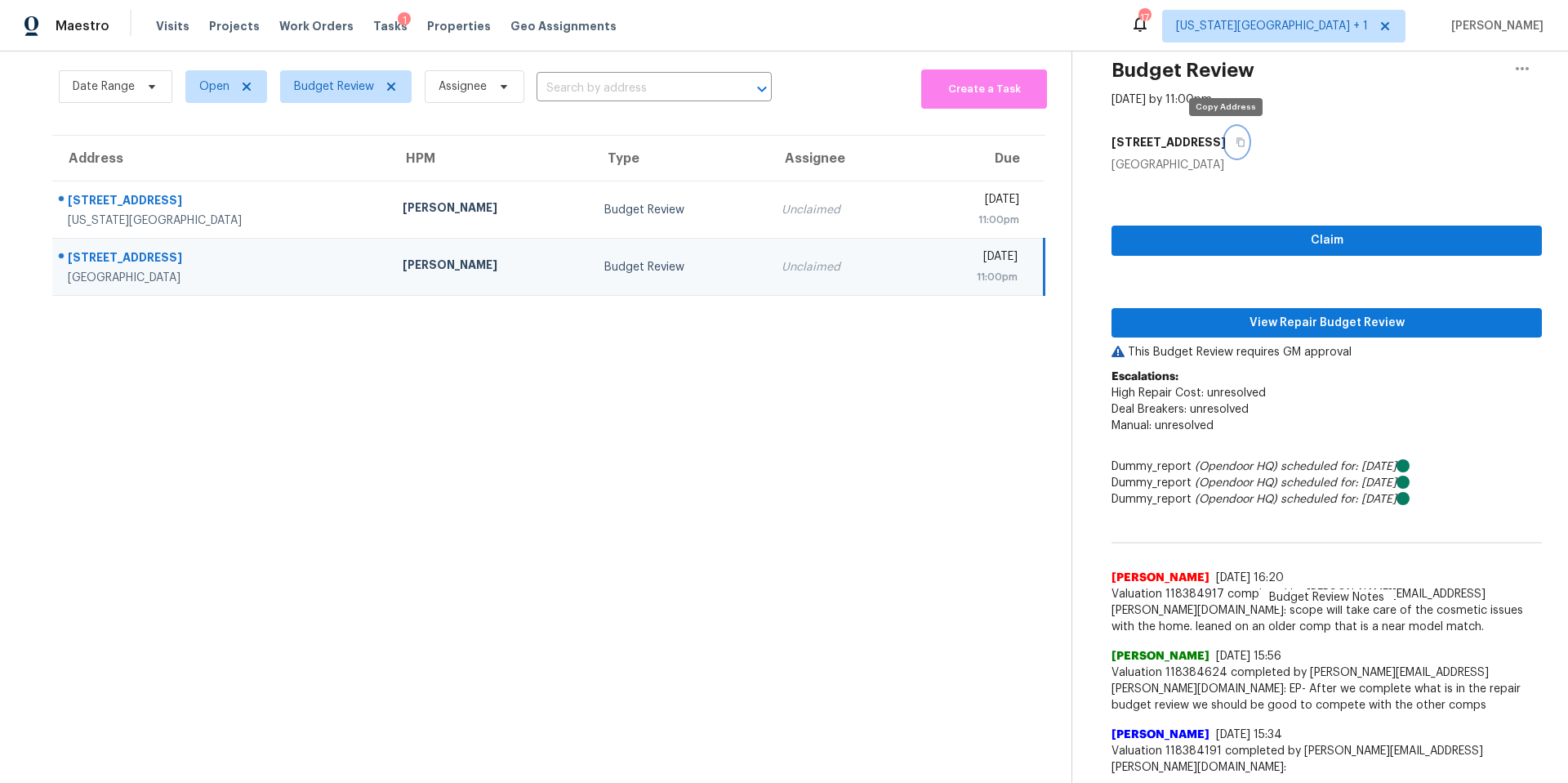
click at [1236, 144] on icon "button" at bounding box center [1240, 142] width 10 height 10
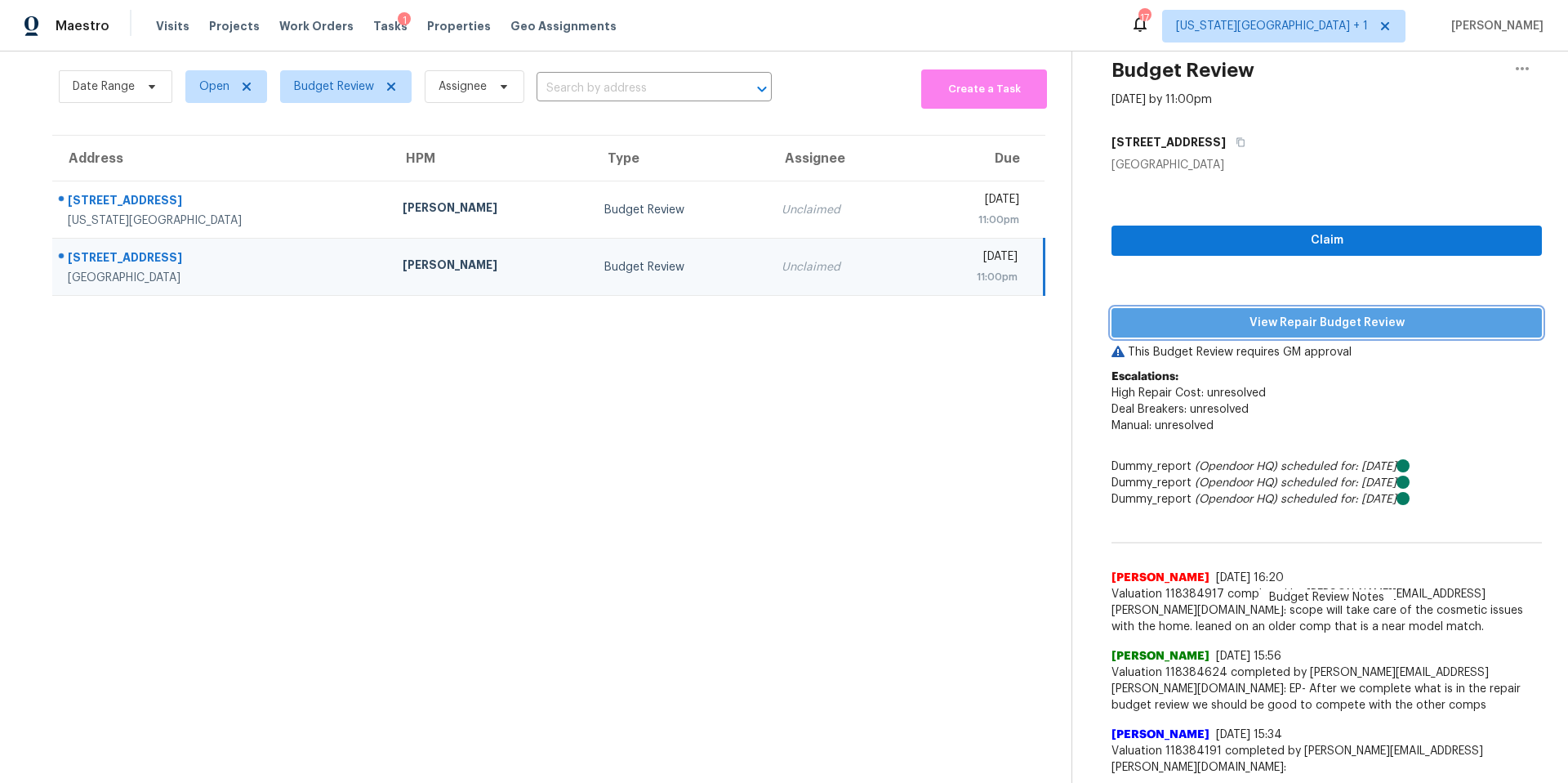
click at [1239, 325] on span "View Repair Budget Review" at bounding box center [1326, 323] width 404 height 21
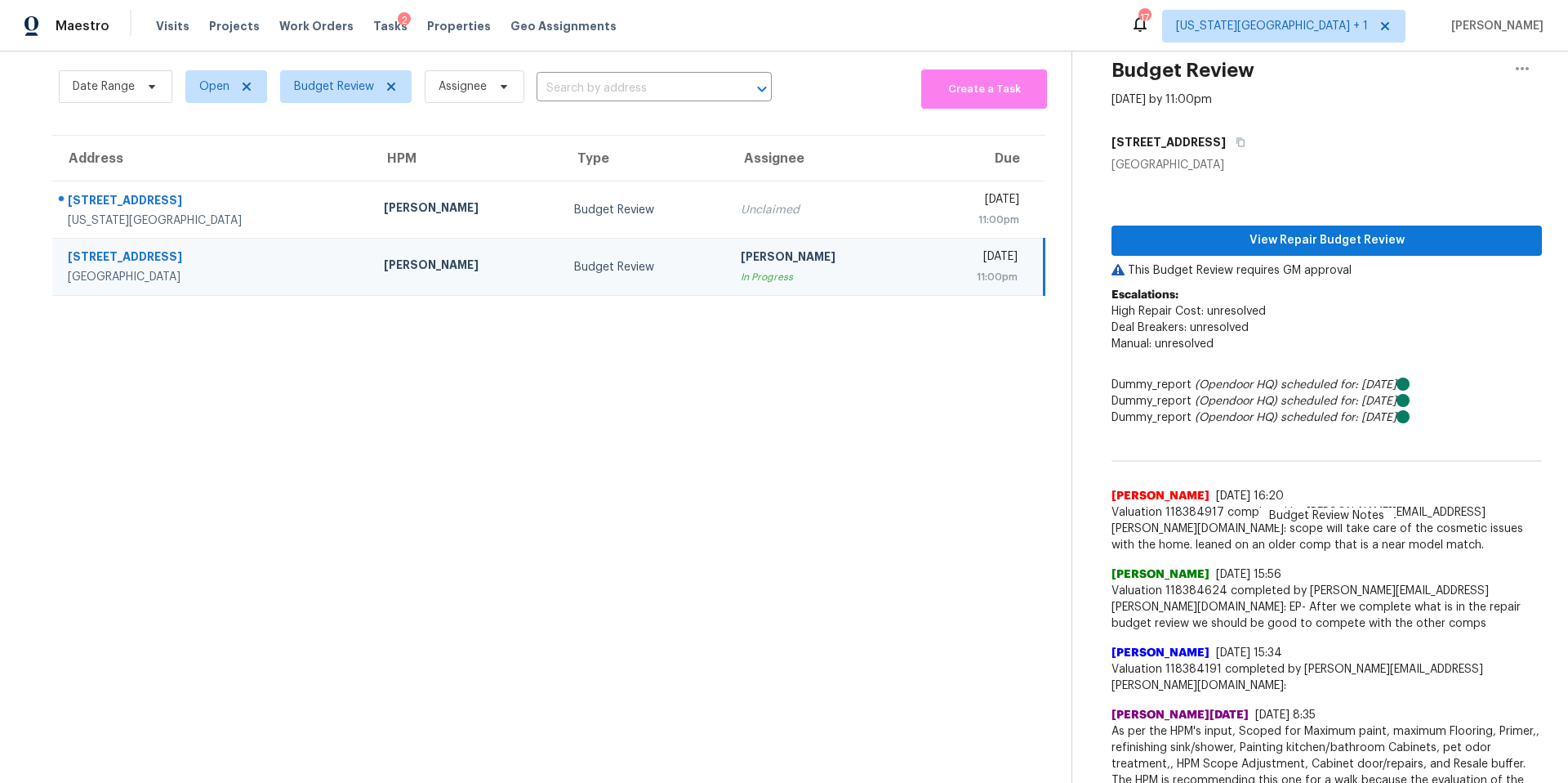
scroll to position [52, 0]
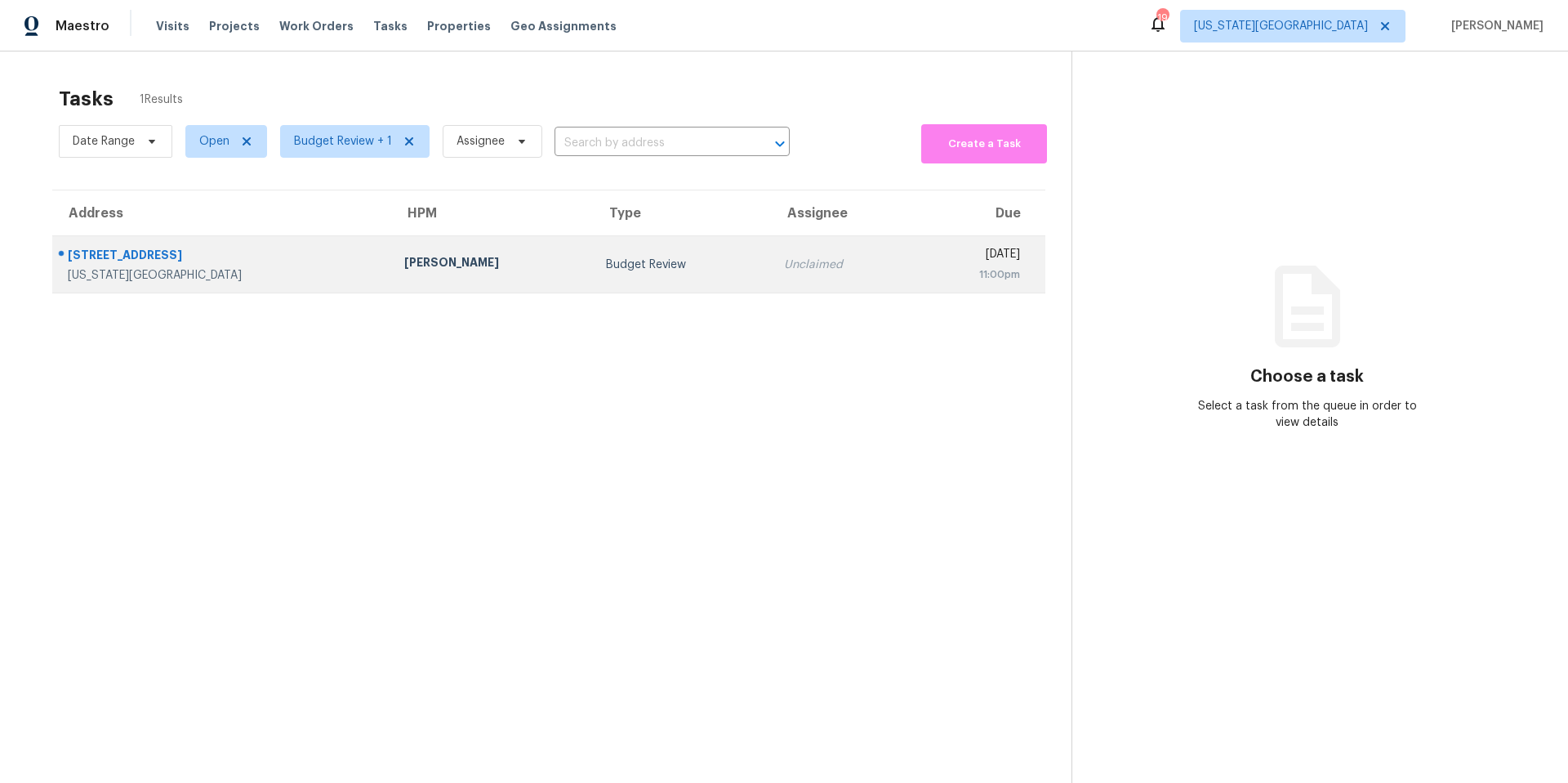
click at [404, 258] on div "[PERSON_NAME]" at bounding box center [492, 264] width 177 height 21
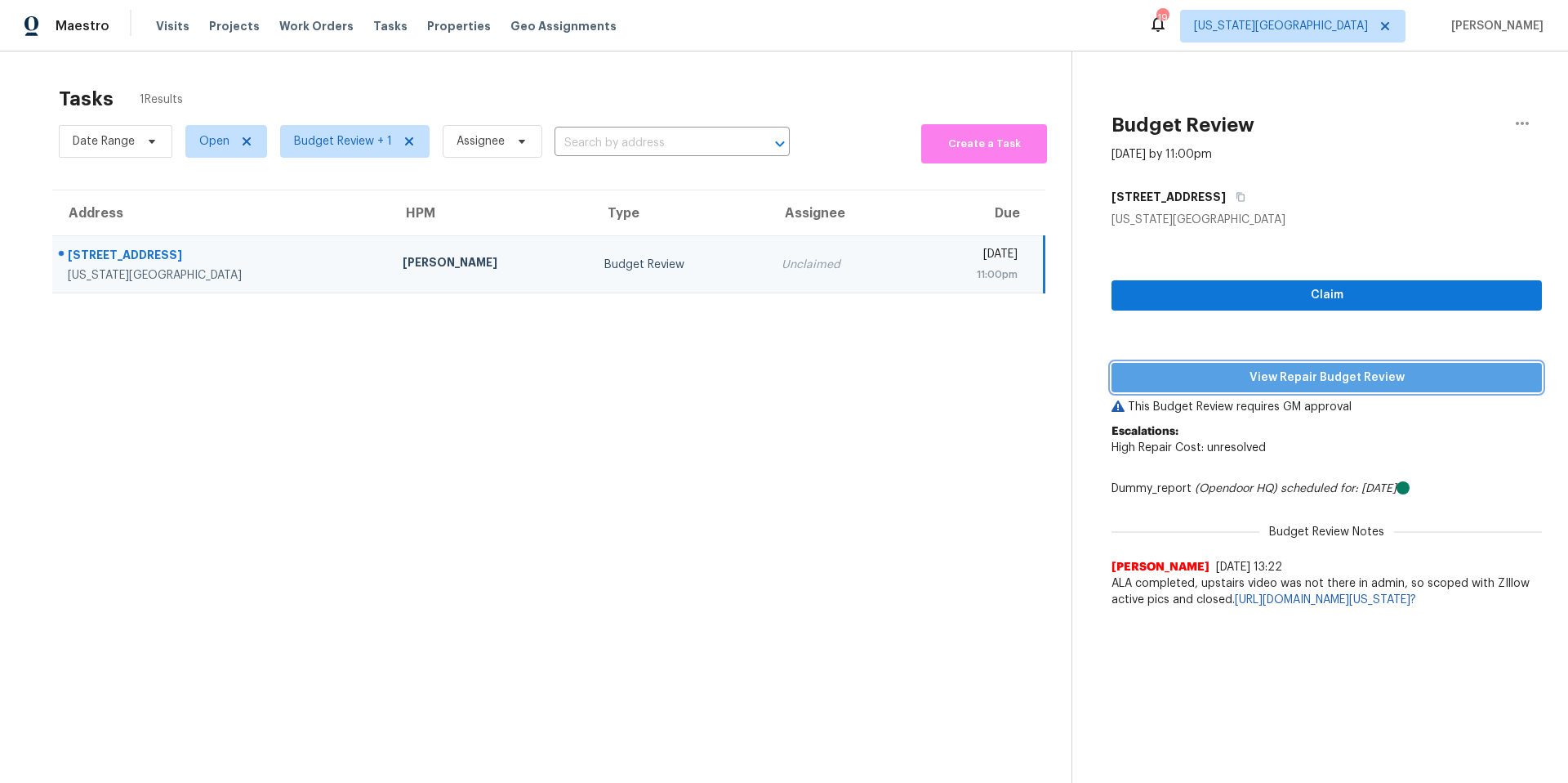
click at [1153, 367] on span "View Repair Budget Review" at bounding box center [1326, 377] width 404 height 21
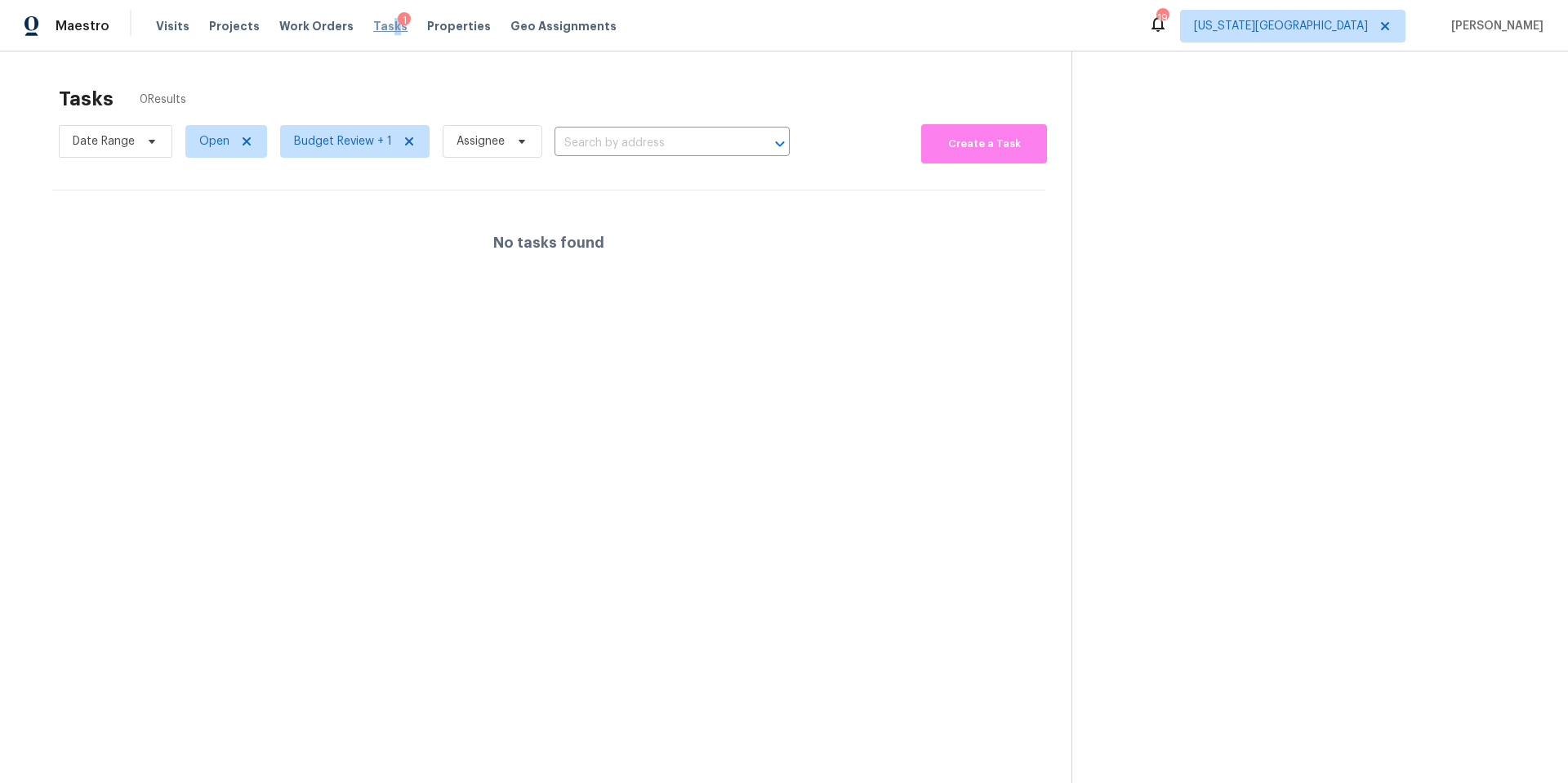
click at [377, 24] on span "Tasks" at bounding box center [390, 26] width 34 height 12
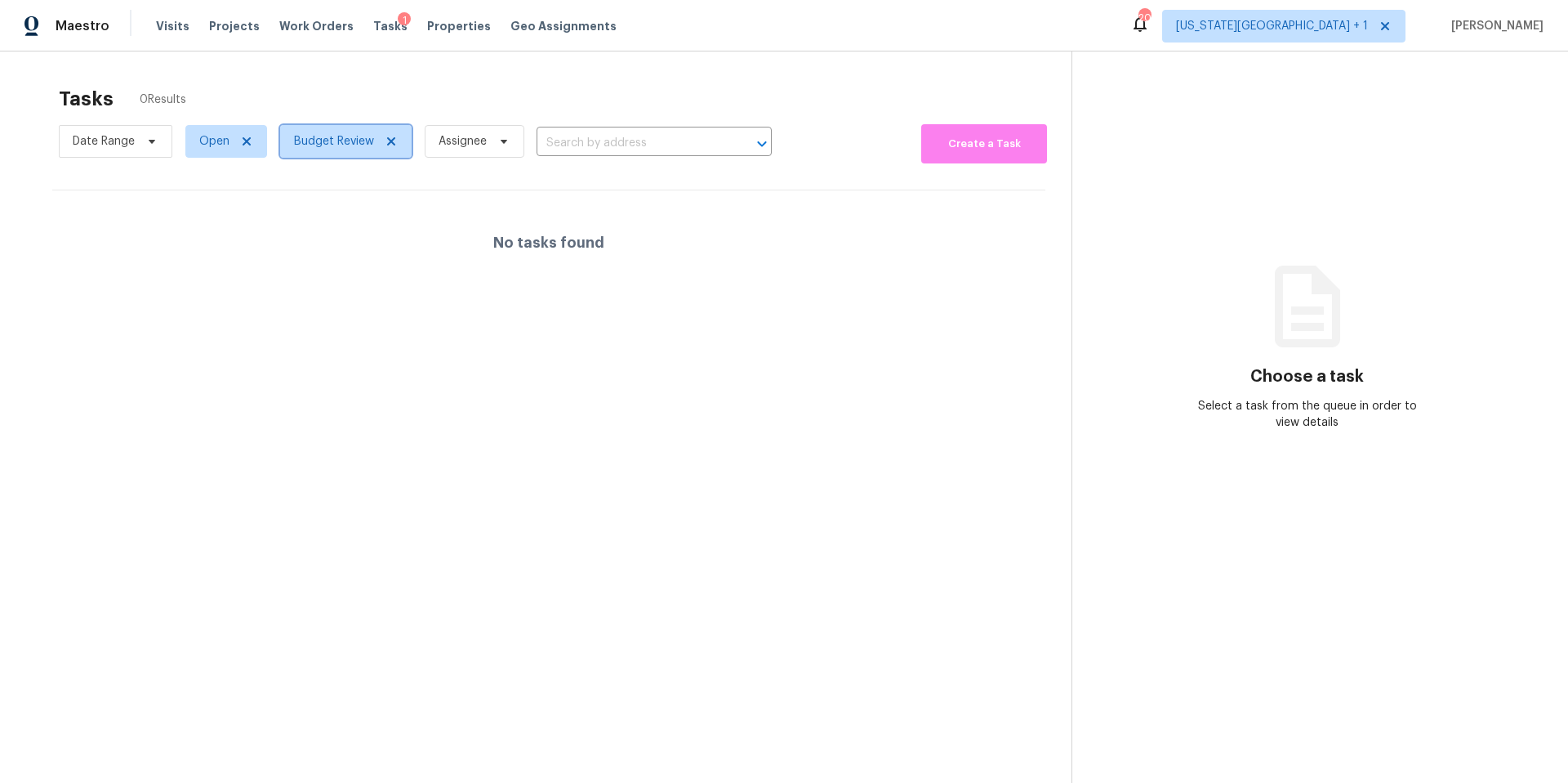
click at [332, 147] on span "Budget Review" at bounding box center [334, 141] width 80 height 16
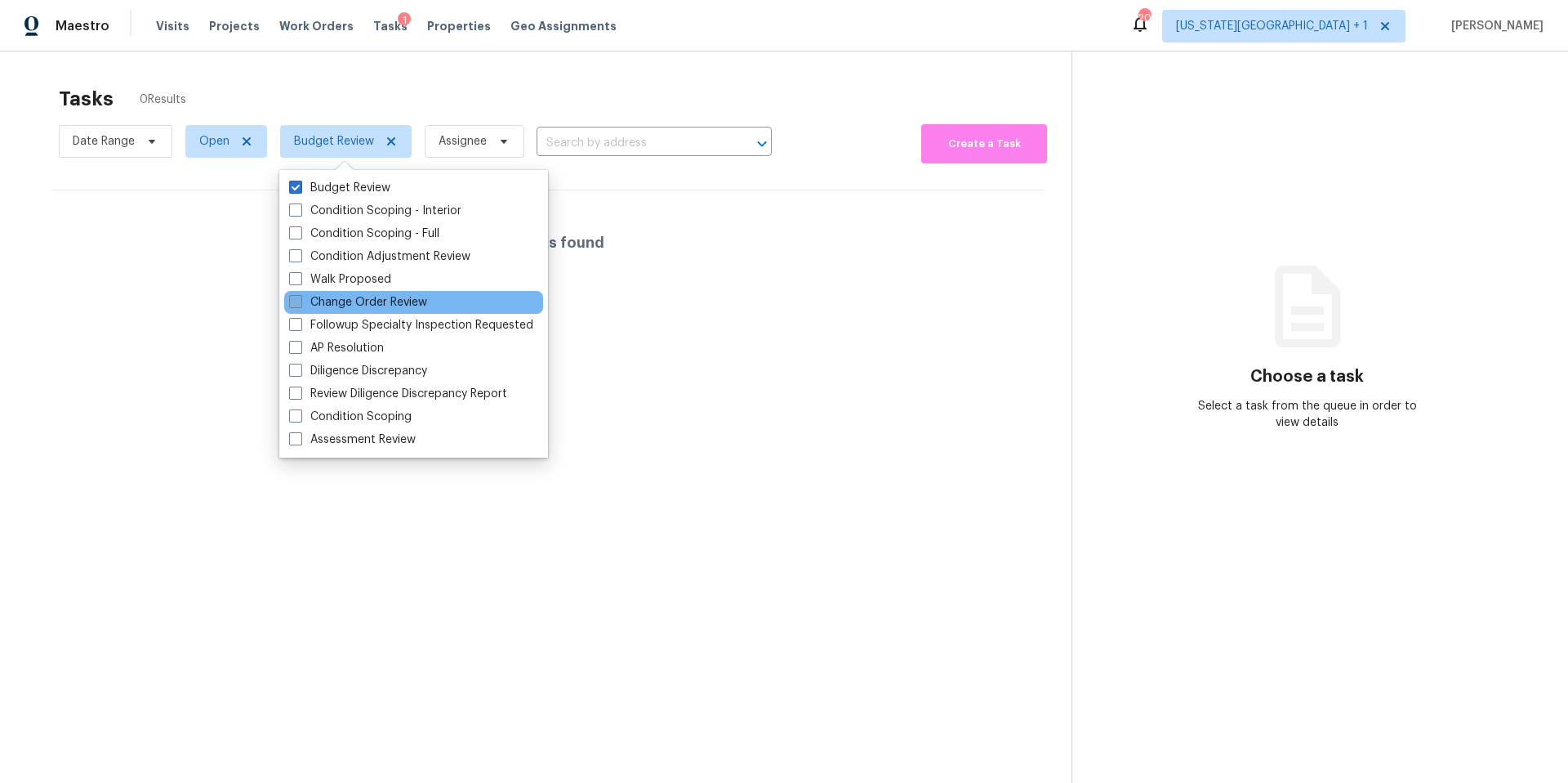
click at [325, 301] on label "Change Order Review" at bounding box center [357, 302] width 138 height 16
click at [300, 301] on input "Change Order Review" at bounding box center [294, 300] width 11 height 11
checkbox input "true"
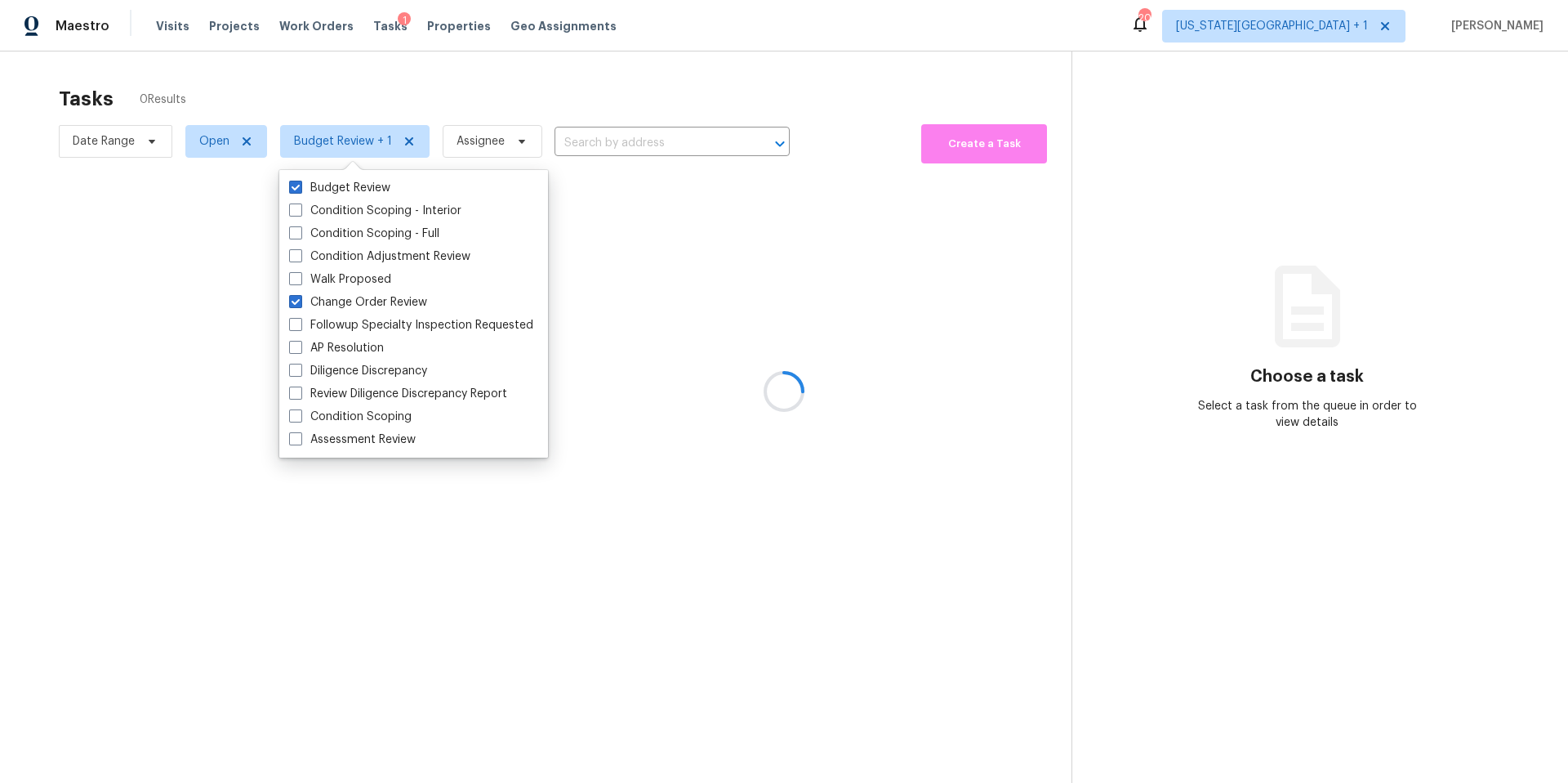
click at [387, 100] on div "Tasks 0 Results" at bounding box center [565, 99] width 1013 height 43
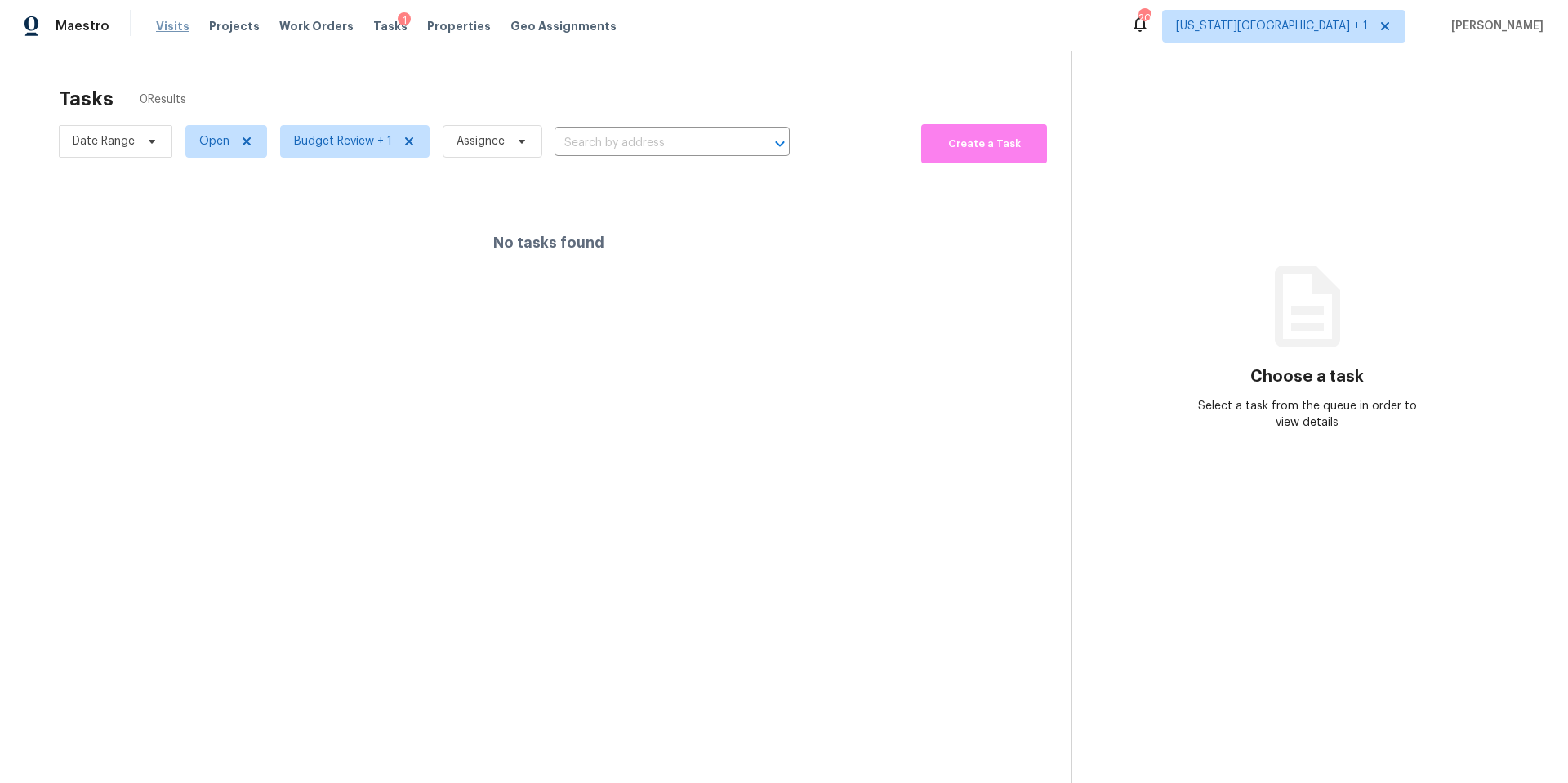
click at [173, 24] on span "Visits" at bounding box center [173, 26] width 34 height 16
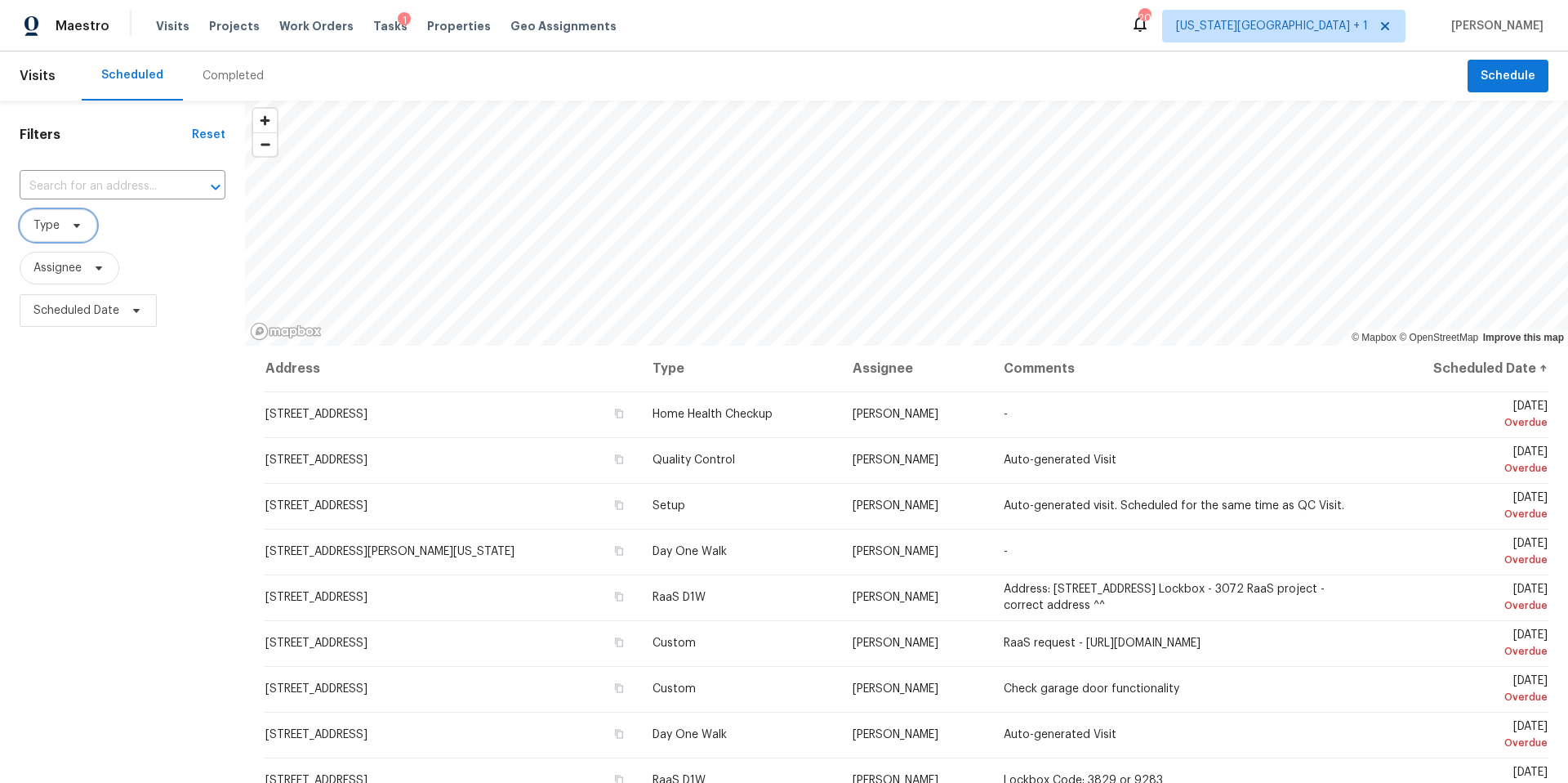
click at [72, 226] on icon at bounding box center [77, 225] width 13 height 13
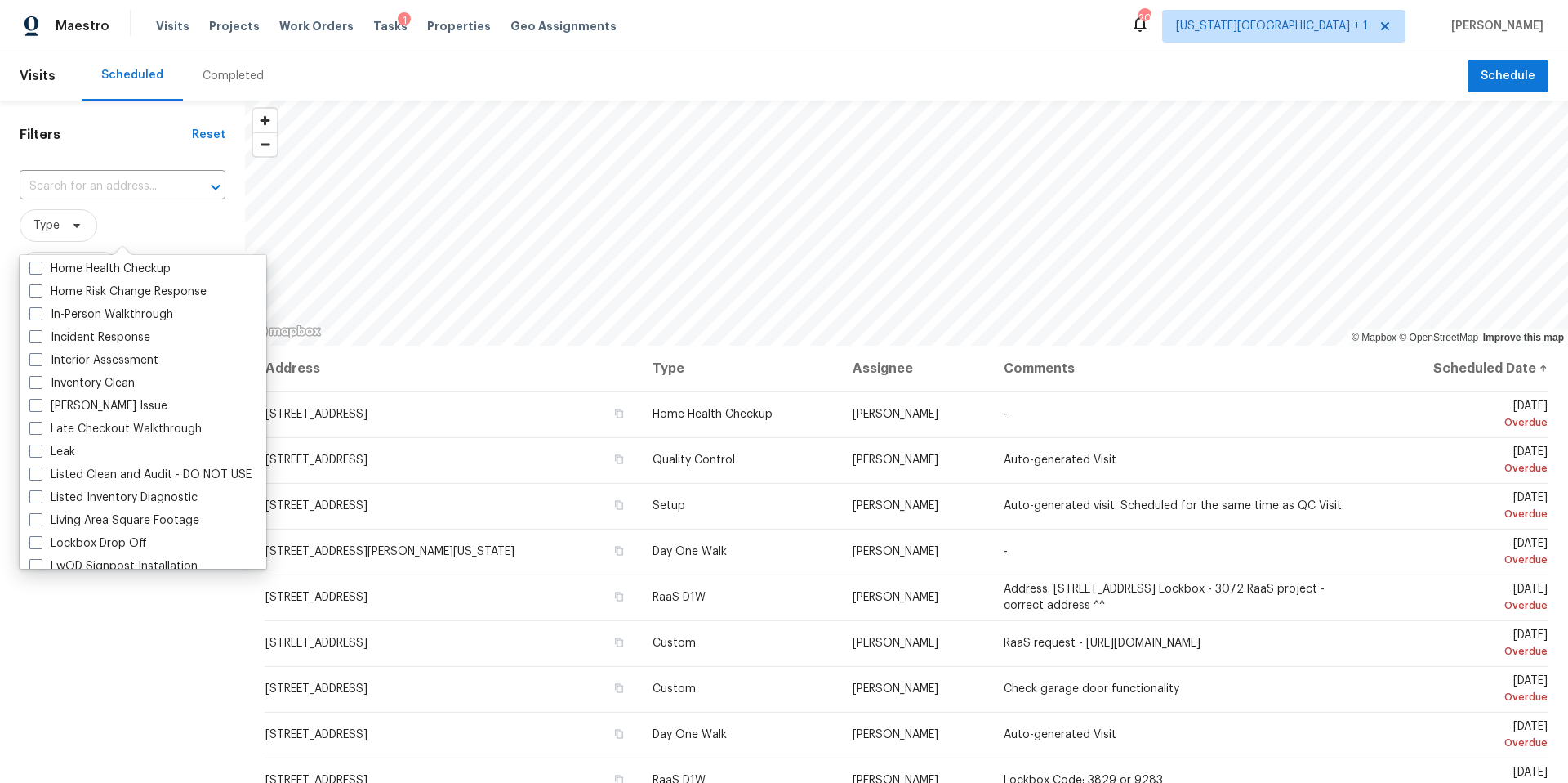
scroll to position [604, 0]
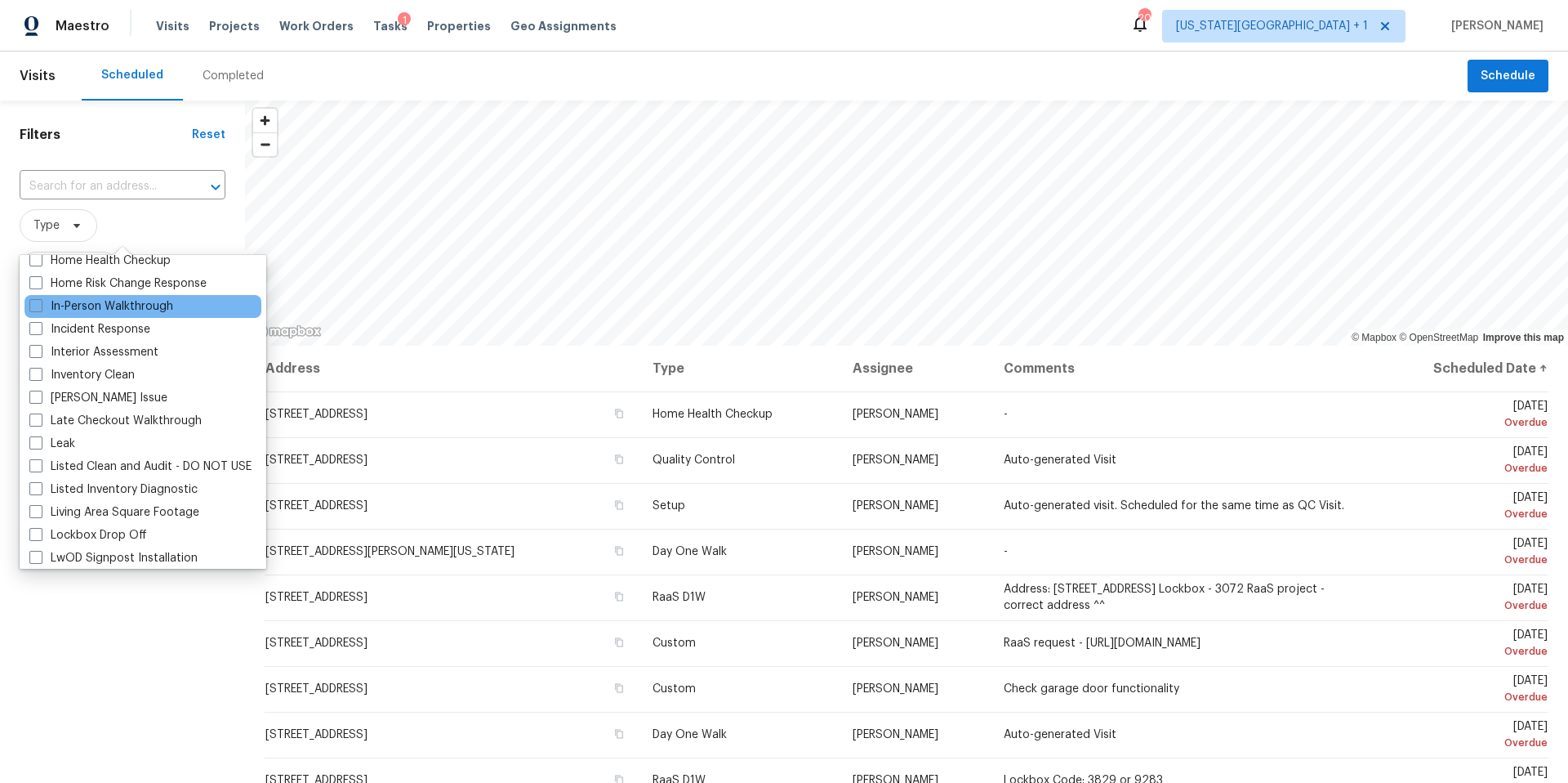
click at [83, 295] on div "In-Person Walkthrough" at bounding box center [143, 307] width 237 height 23
click at [83, 301] on label "In-Person Walkthrough" at bounding box center [101, 306] width 144 height 16
click at [40, 301] on input "In-Person Walkthrough" at bounding box center [35, 303] width 11 height 11
checkbox input "true"
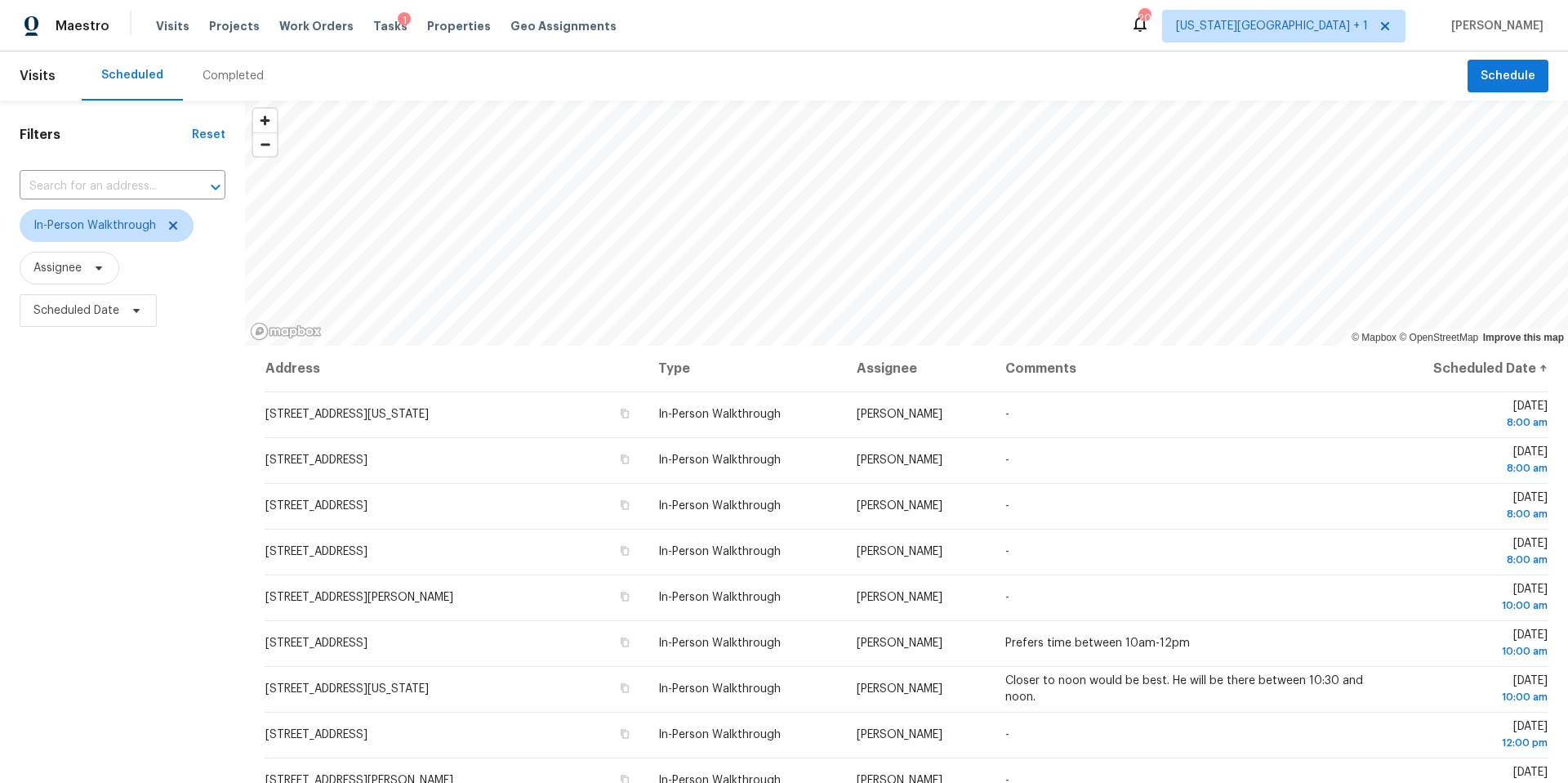
click at [93, 651] on div "Filters Reset ​ In-Person Walkthrough Assignee Scheduled Date" at bounding box center [122, 536] width 245 height 870
click at [120, 305] on span "Scheduled Date" at bounding box center [88, 310] width 137 height 33
select select "9"
select select "2025"
select select "10"
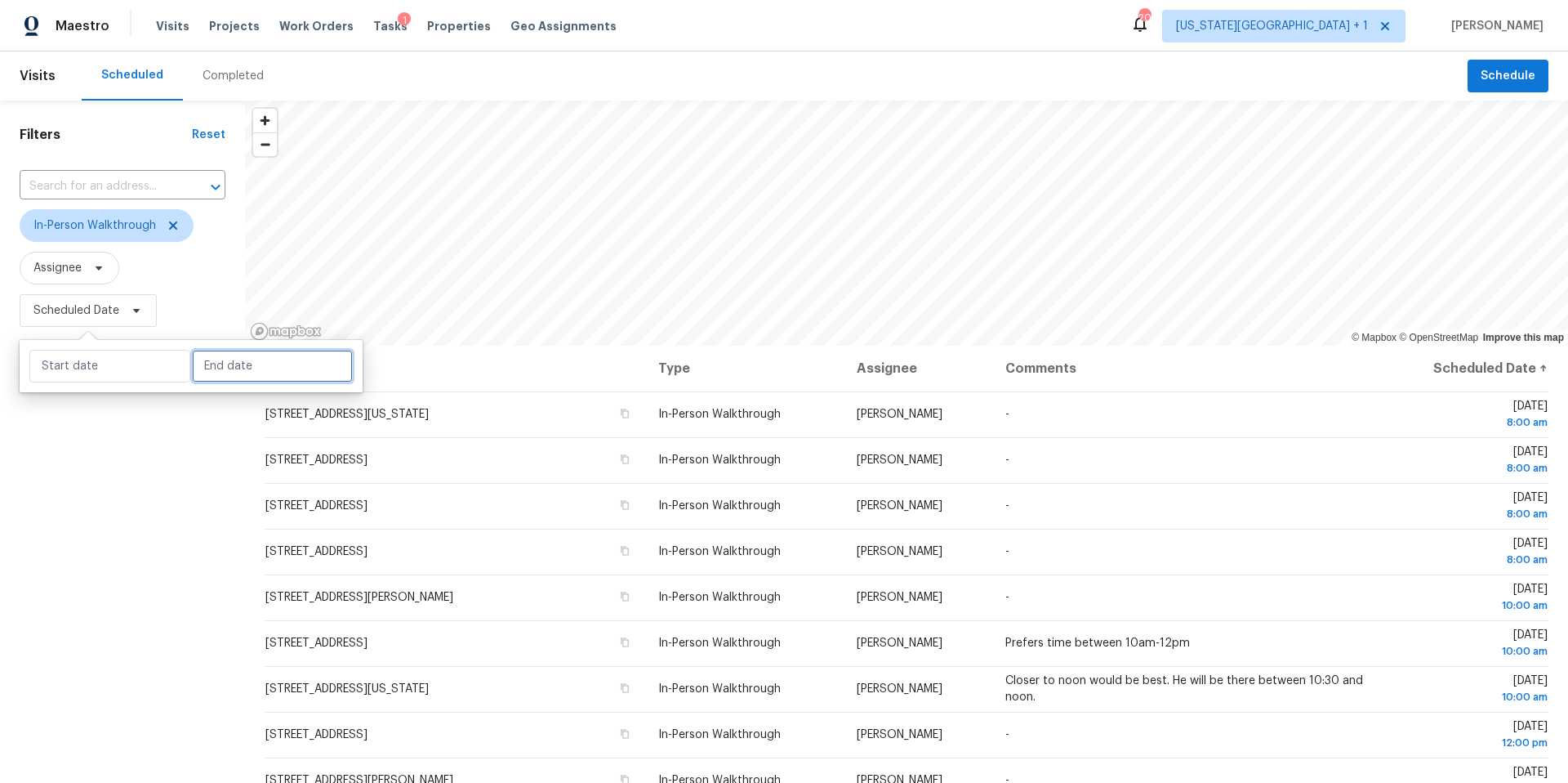
select select "2025"
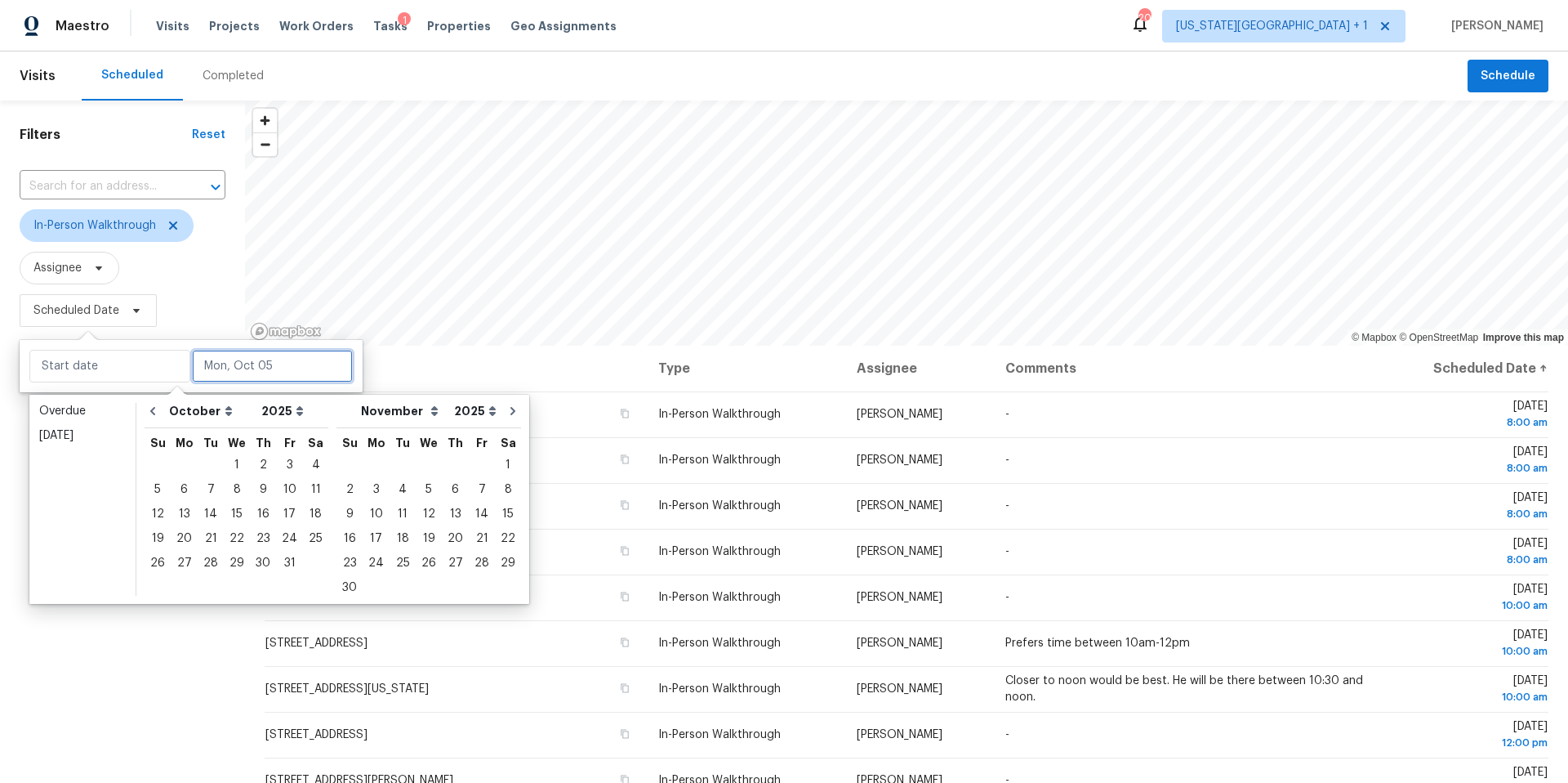
click at [213, 362] on input "text" at bounding box center [272, 366] width 160 height 33
click at [182, 490] on div "6" at bounding box center [184, 490] width 27 height 23
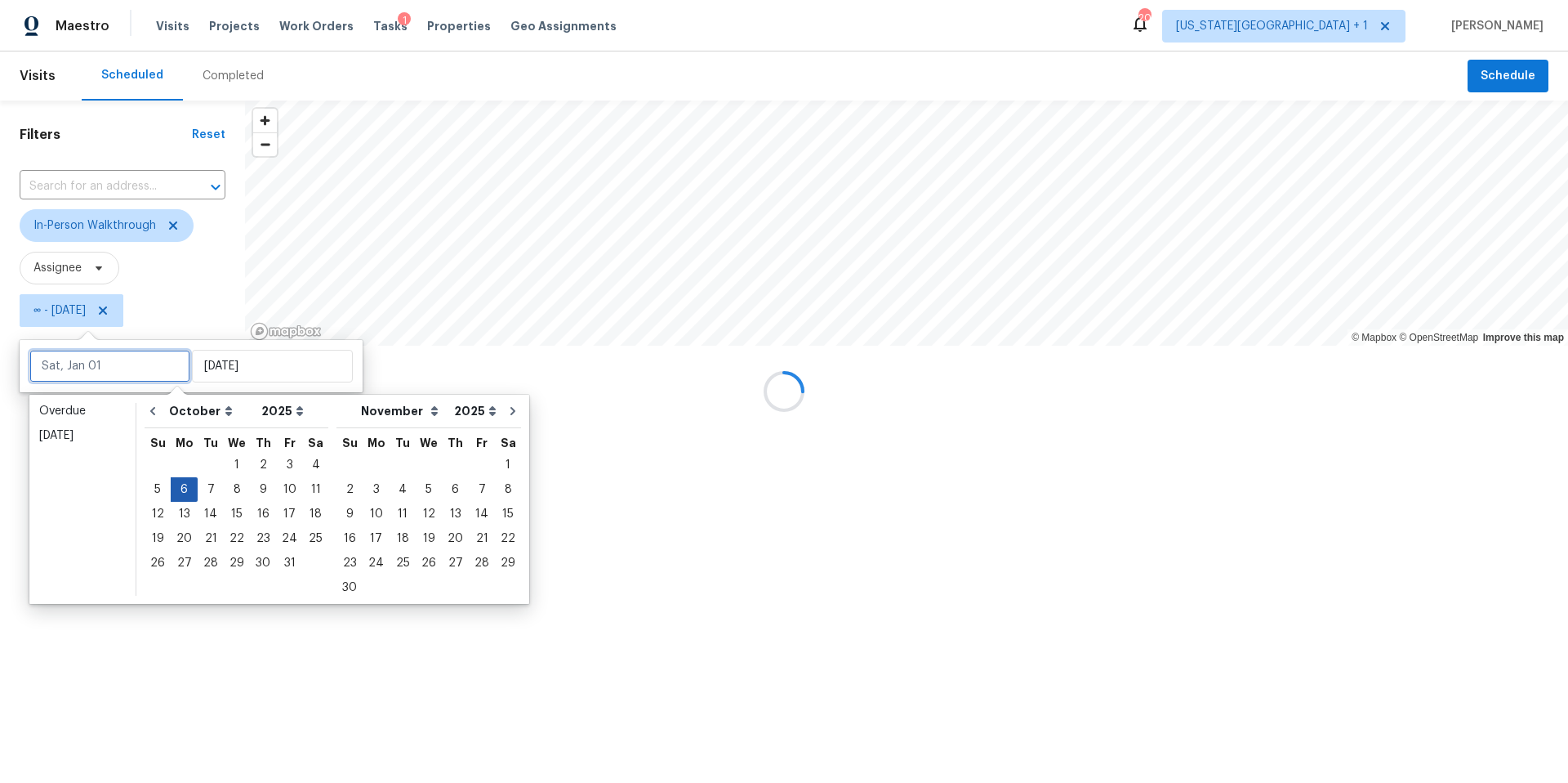
type input "Mon, Oct 06"
click at [182, 490] on div "6" at bounding box center [184, 490] width 27 height 23
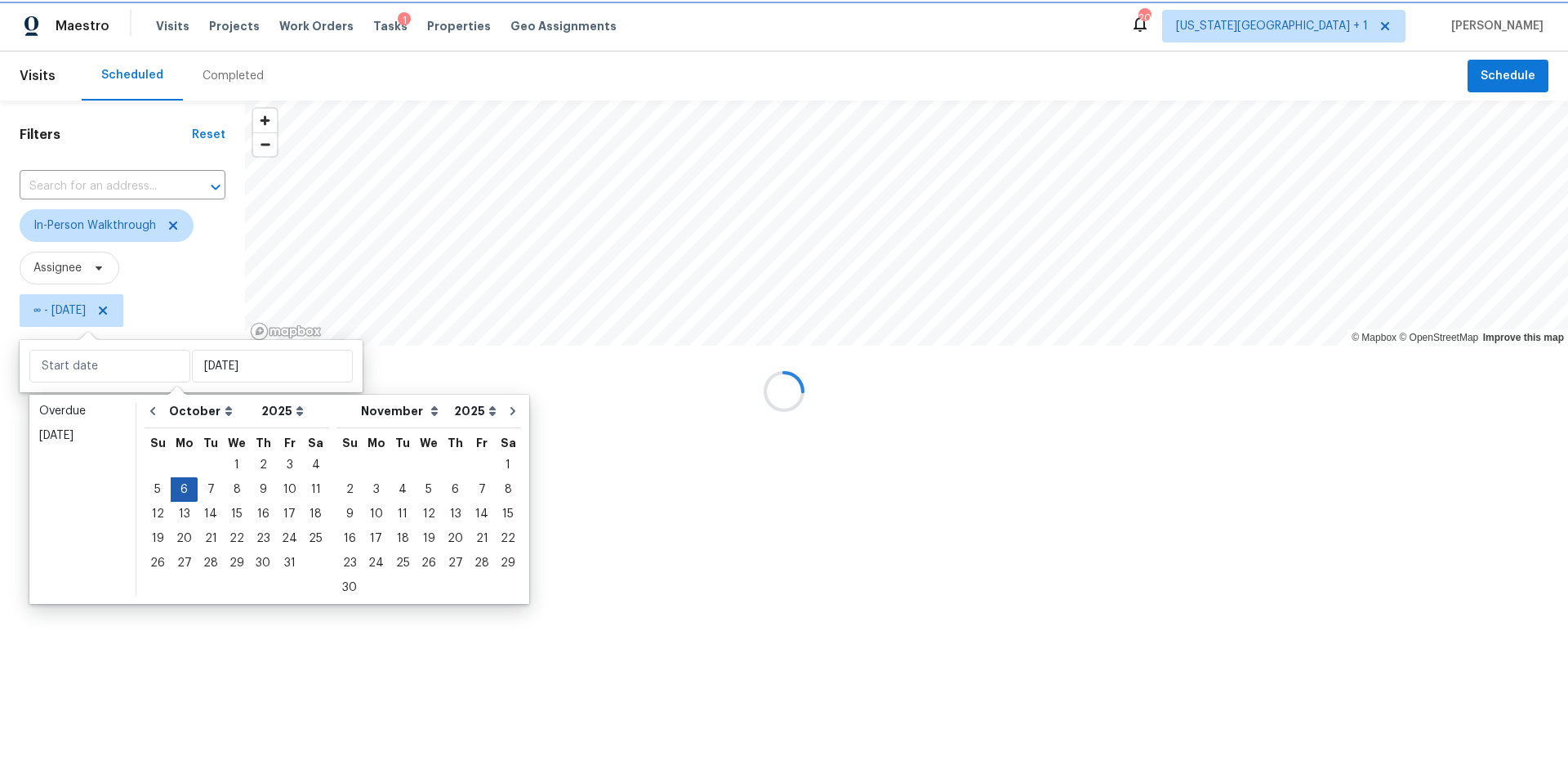
type input "Mon, Oct 06"
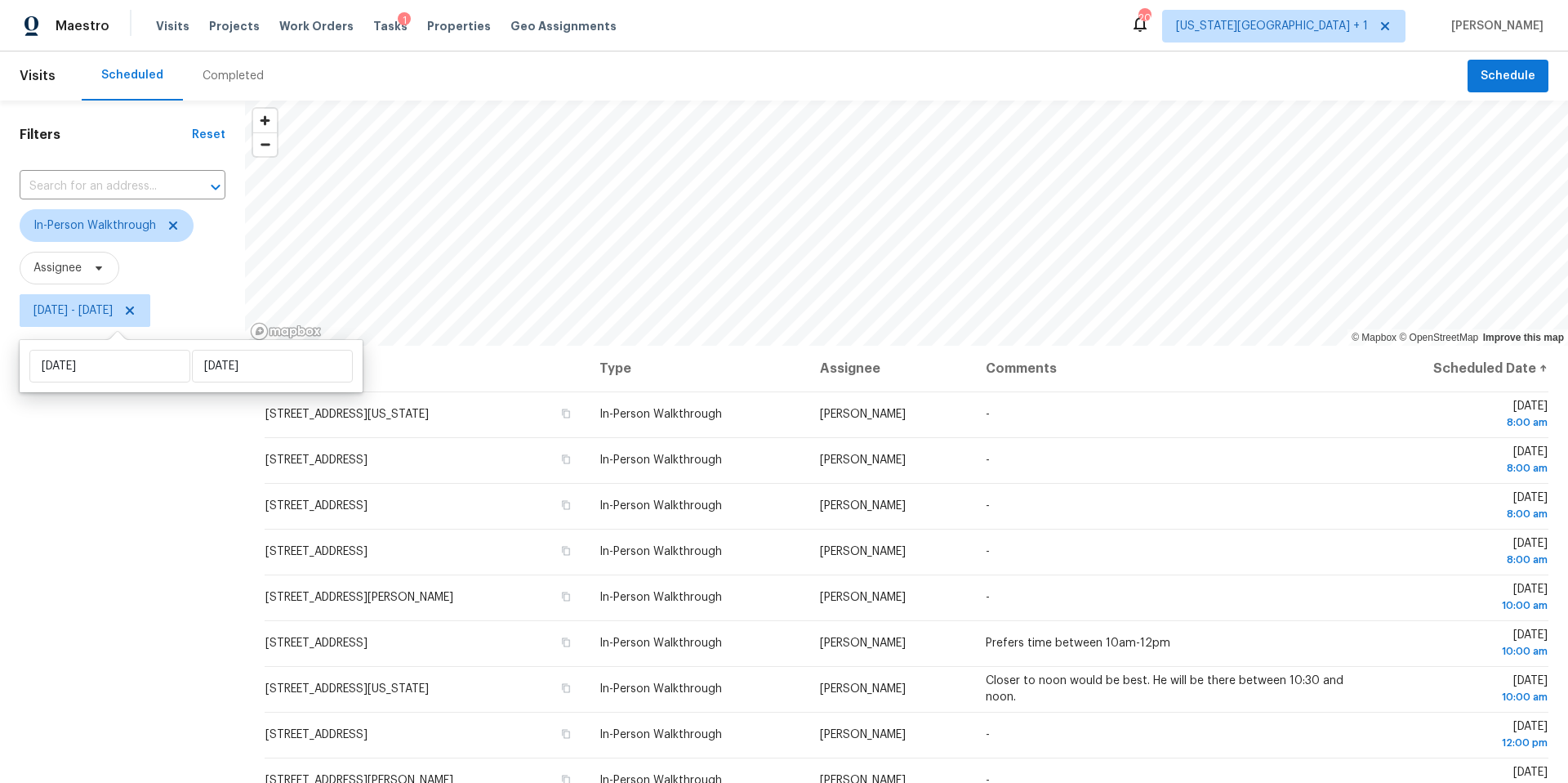
click at [133, 578] on div "Filters Reset ​ In-Person Walkthrough Assignee Mon, Oct 06 - Mon, Oct 06" at bounding box center [122, 536] width 245 height 870
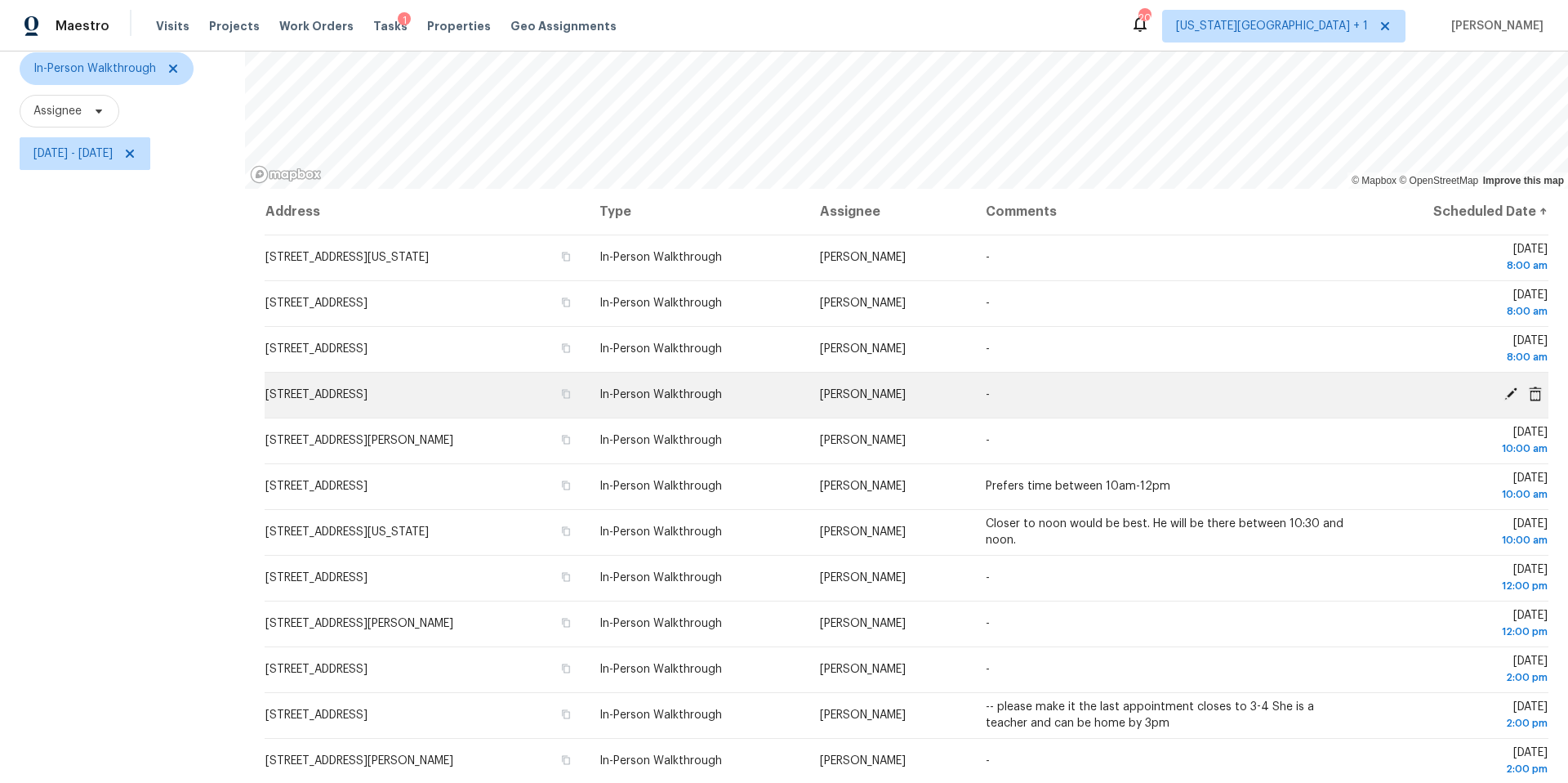
scroll to position [189, 0]
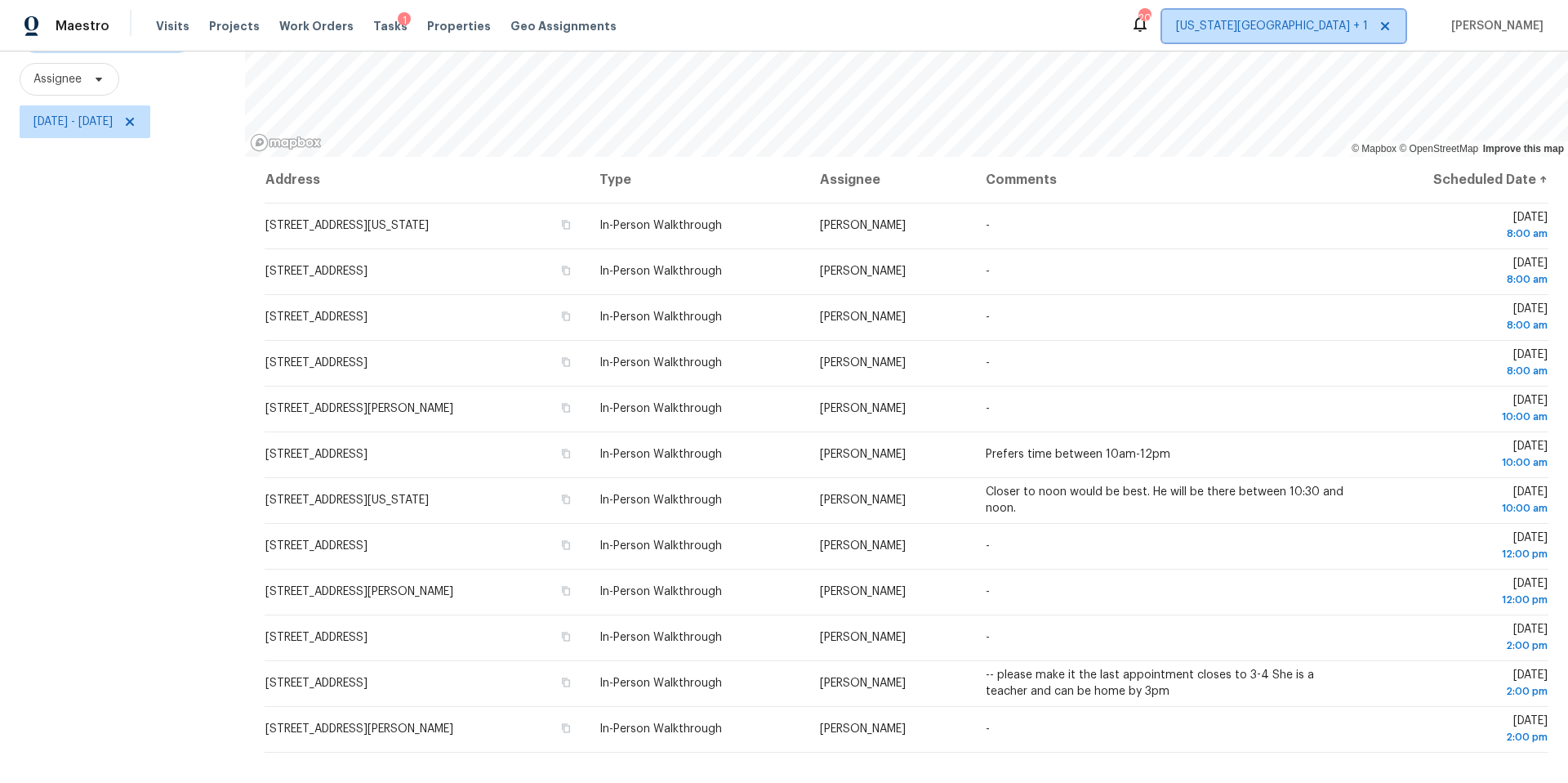
click at [1355, 32] on span "Kansas City + 1" at bounding box center [1271, 26] width 192 height 16
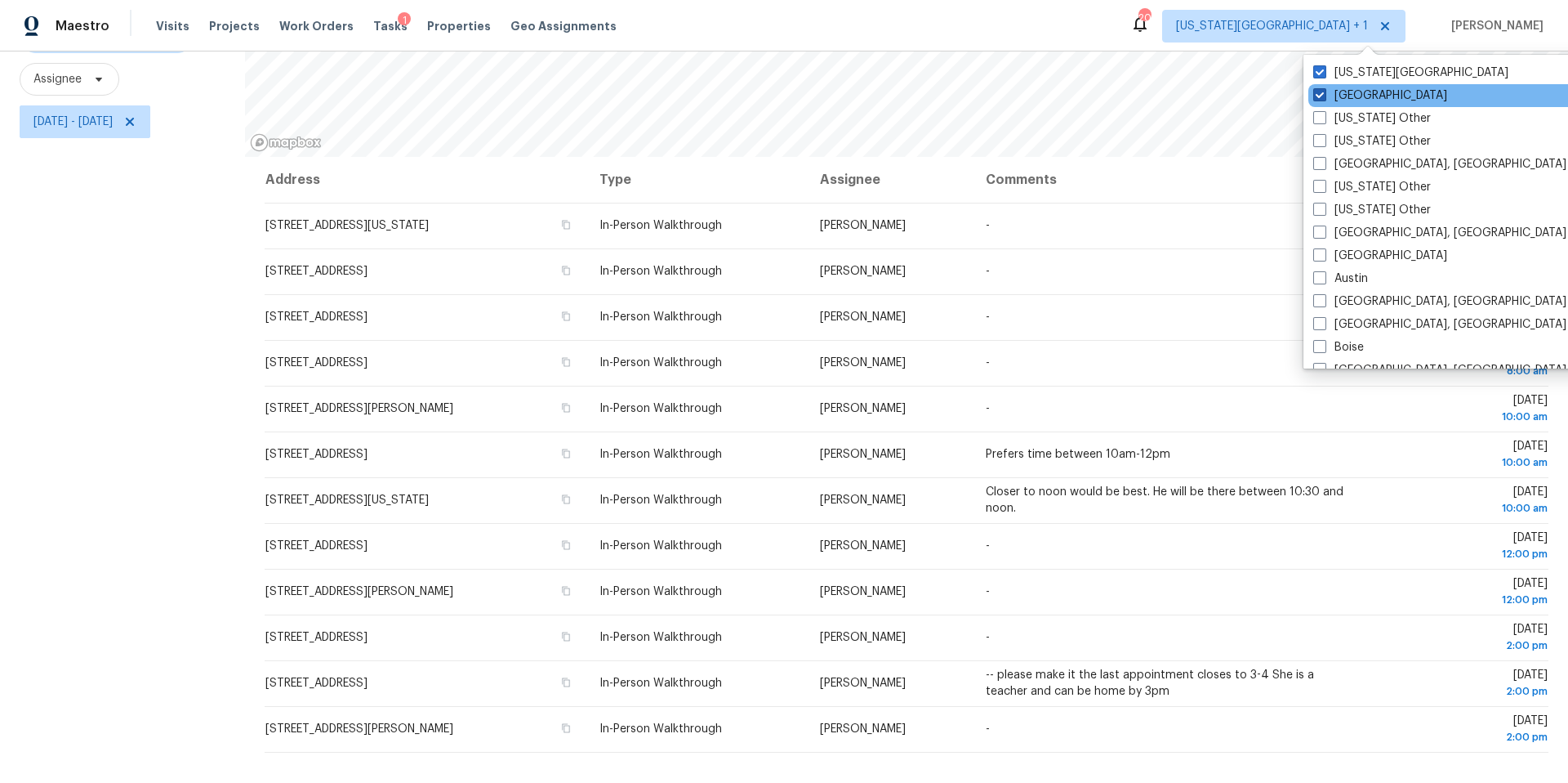
click at [1329, 88] on label "[GEOGRAPHIC_DATA]" at bounding box center [1380, 95] width 134 height 16
click at [1324, 88] on input "[GEOGRAPHIC_DATA]" at bounding box center [1318, 93] width 11 height 11
checkbox input "false"
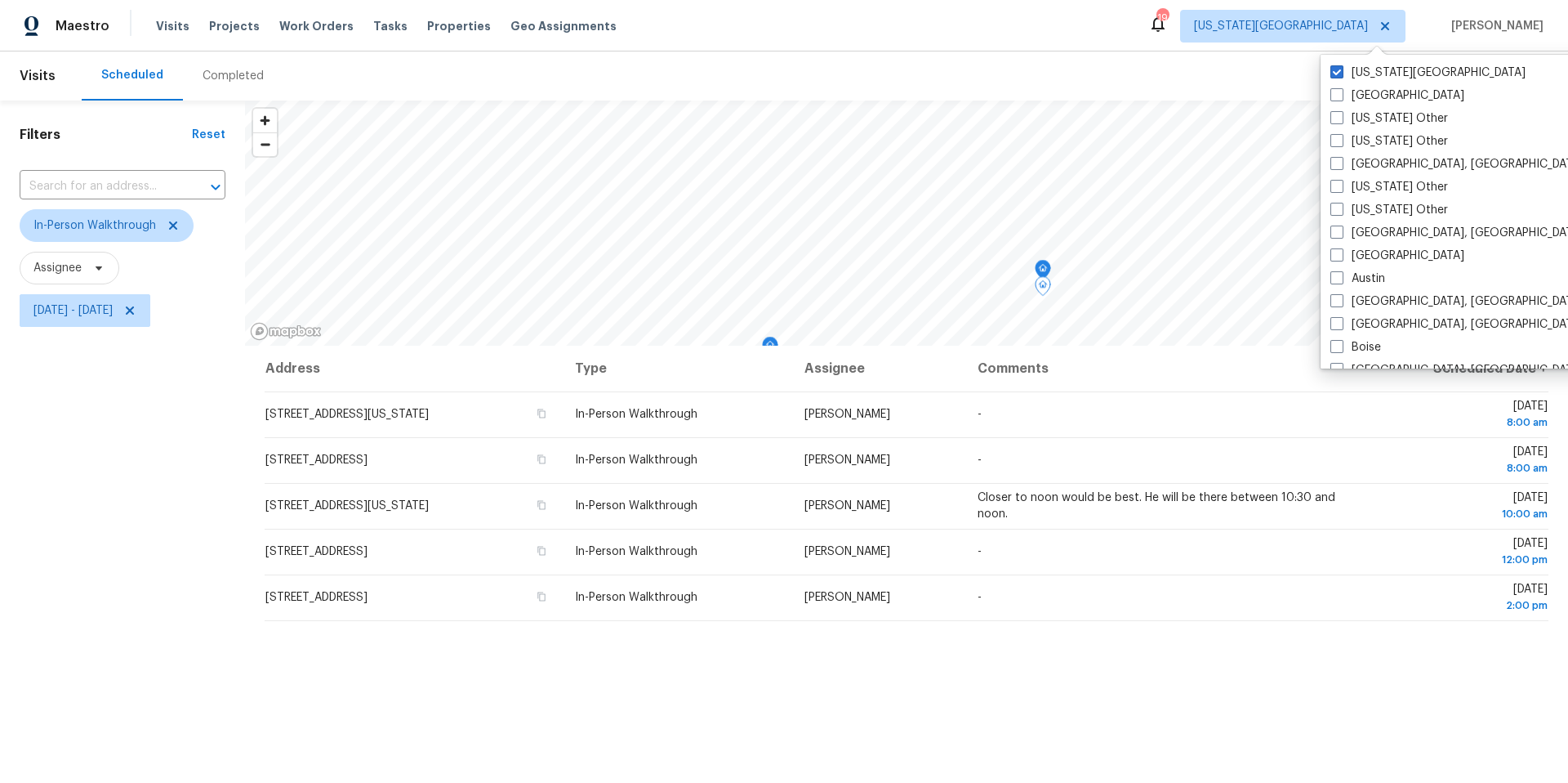
click at [70, 482] on div "Filters Reset ​ In-Person Walkthrough Assignee Mon, Oct 06 - Mon, Oct 06" at bounding box center [122, 536] width 245 height 870
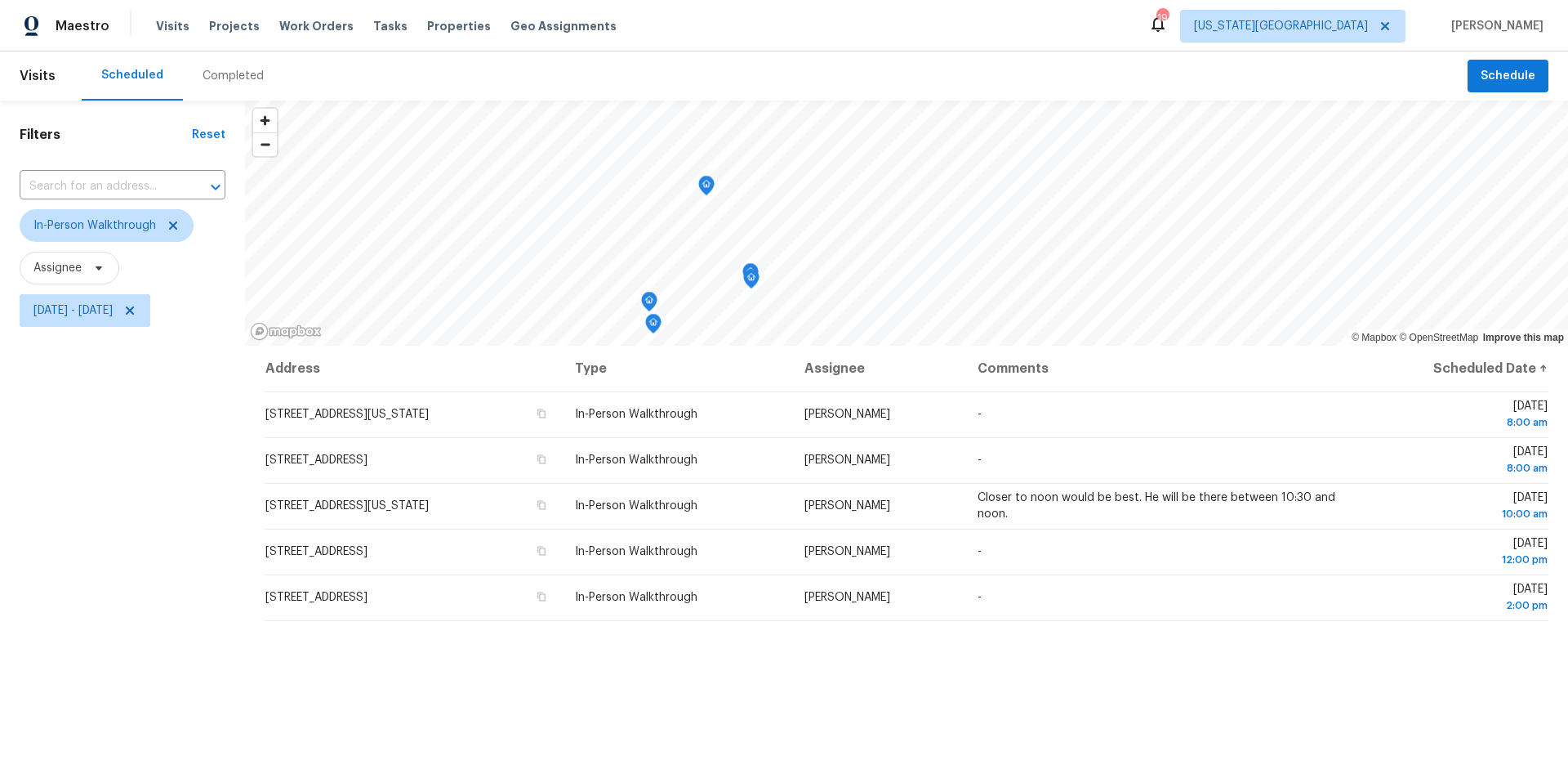
click at [650, 307] on icon "Map marker" at bounding box center [649, 301] width 14 height 19
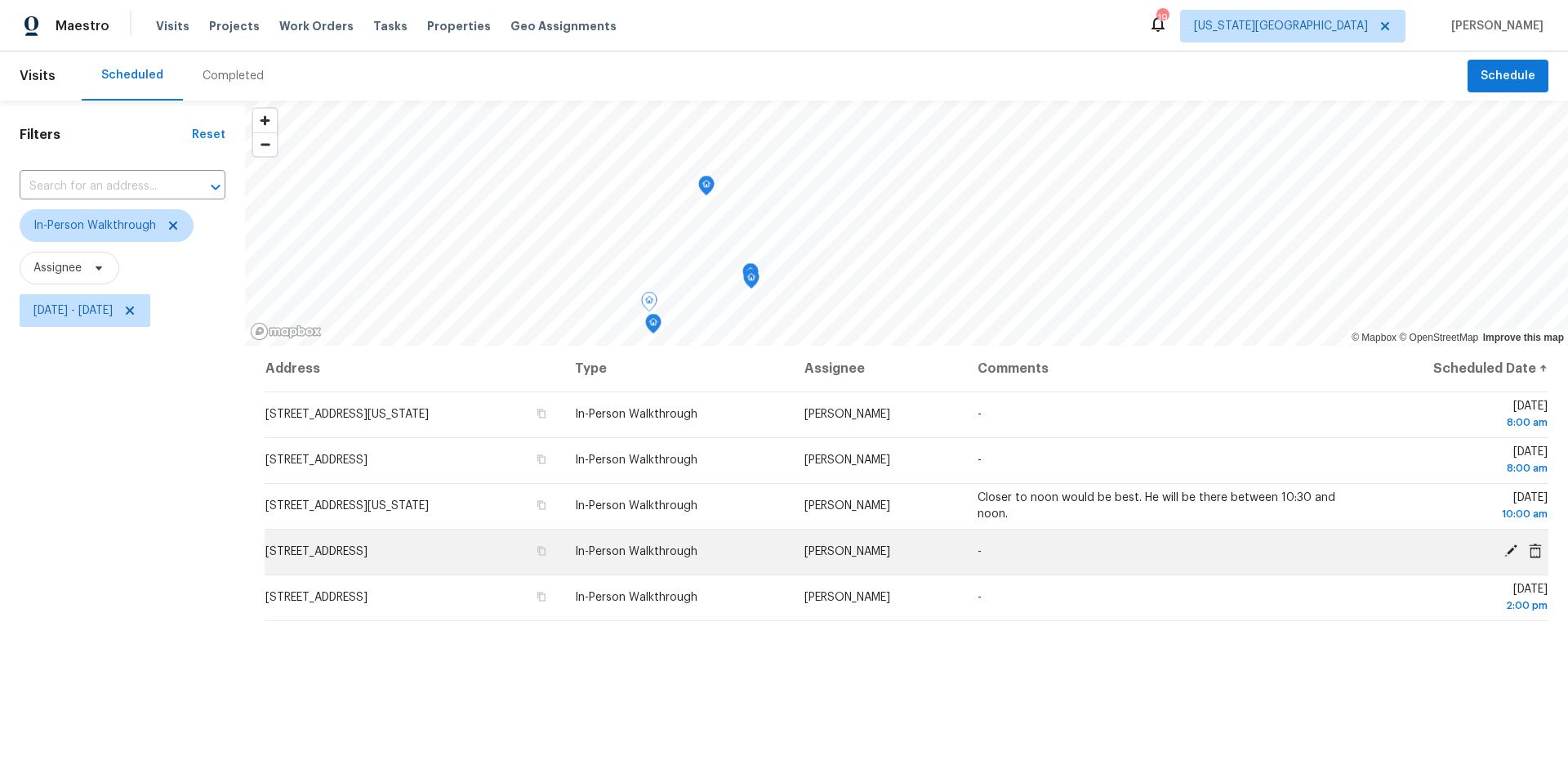
click at [1506, 549] on icon at bounding box center [1510, 550] width 14 height 14
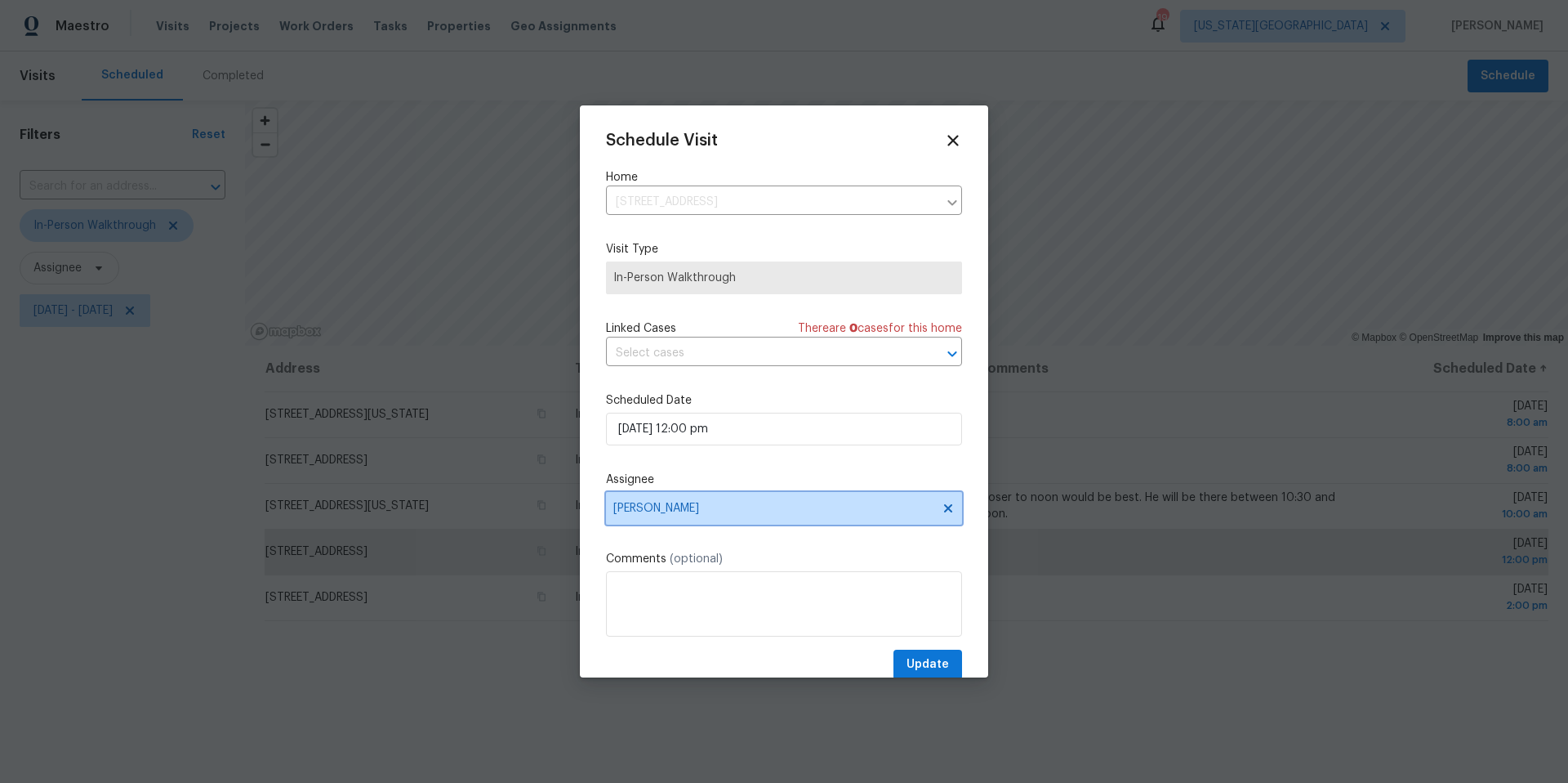
click at [755, 511] on span "Joshua Beatty" at bounding box center [773, 507] width 320 height 13
type input "matt"
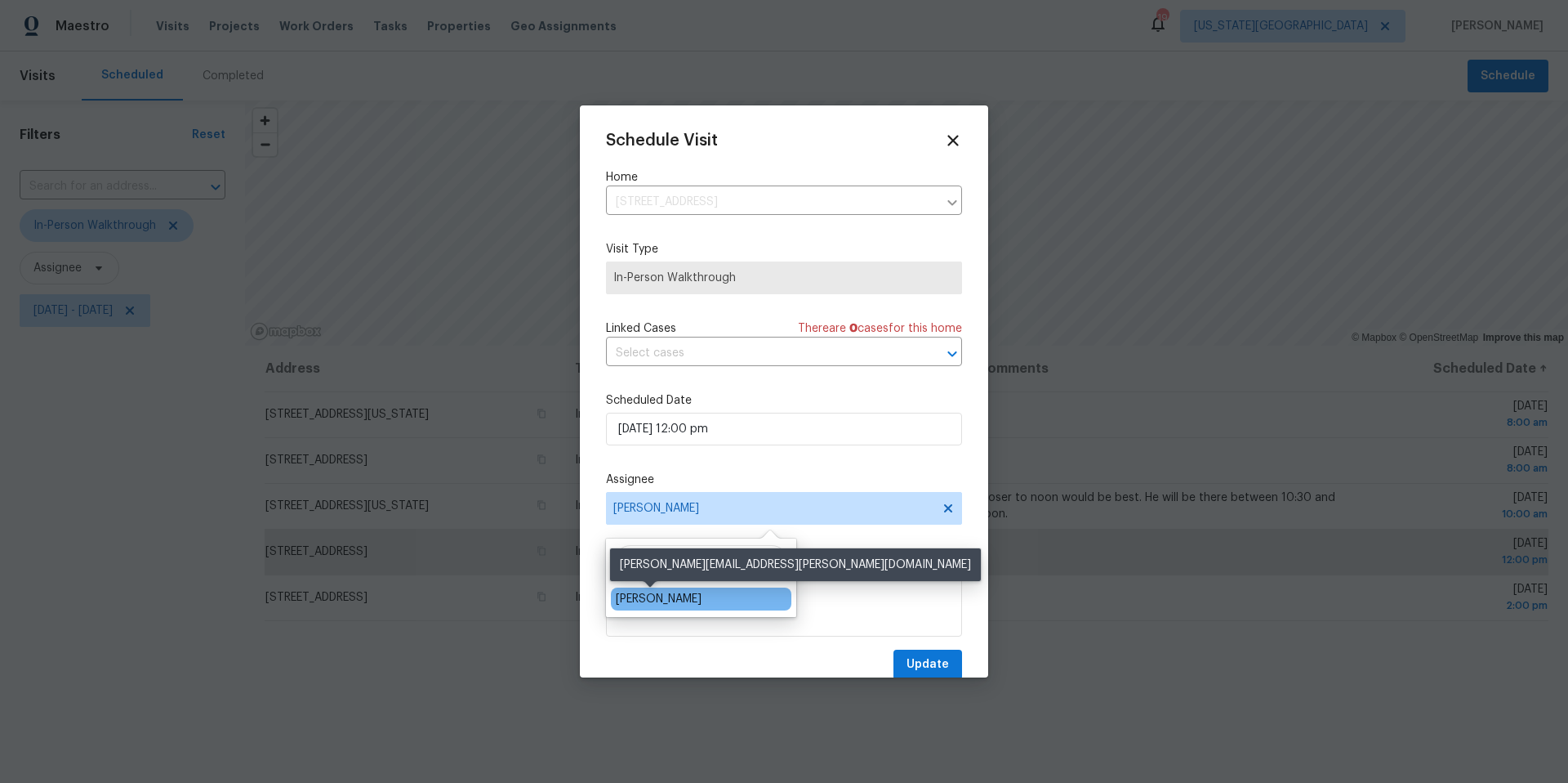
click at [679, 593] on div "Matt McEvoy" at bounding box center [659, 598] width 86 height 16
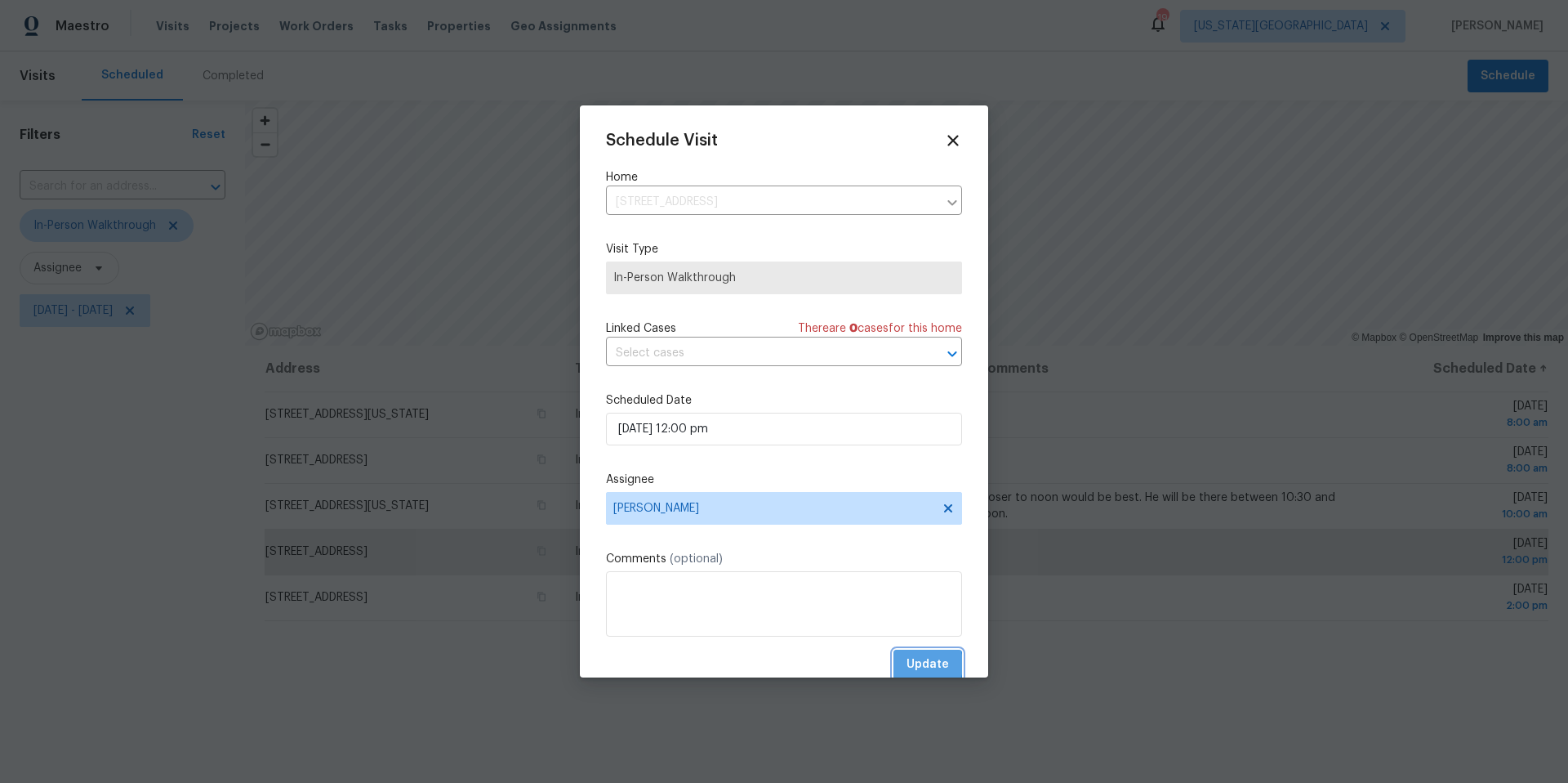
click at [909, 665] on span "Update" at bounding box center [928, 664] width 43 height 21
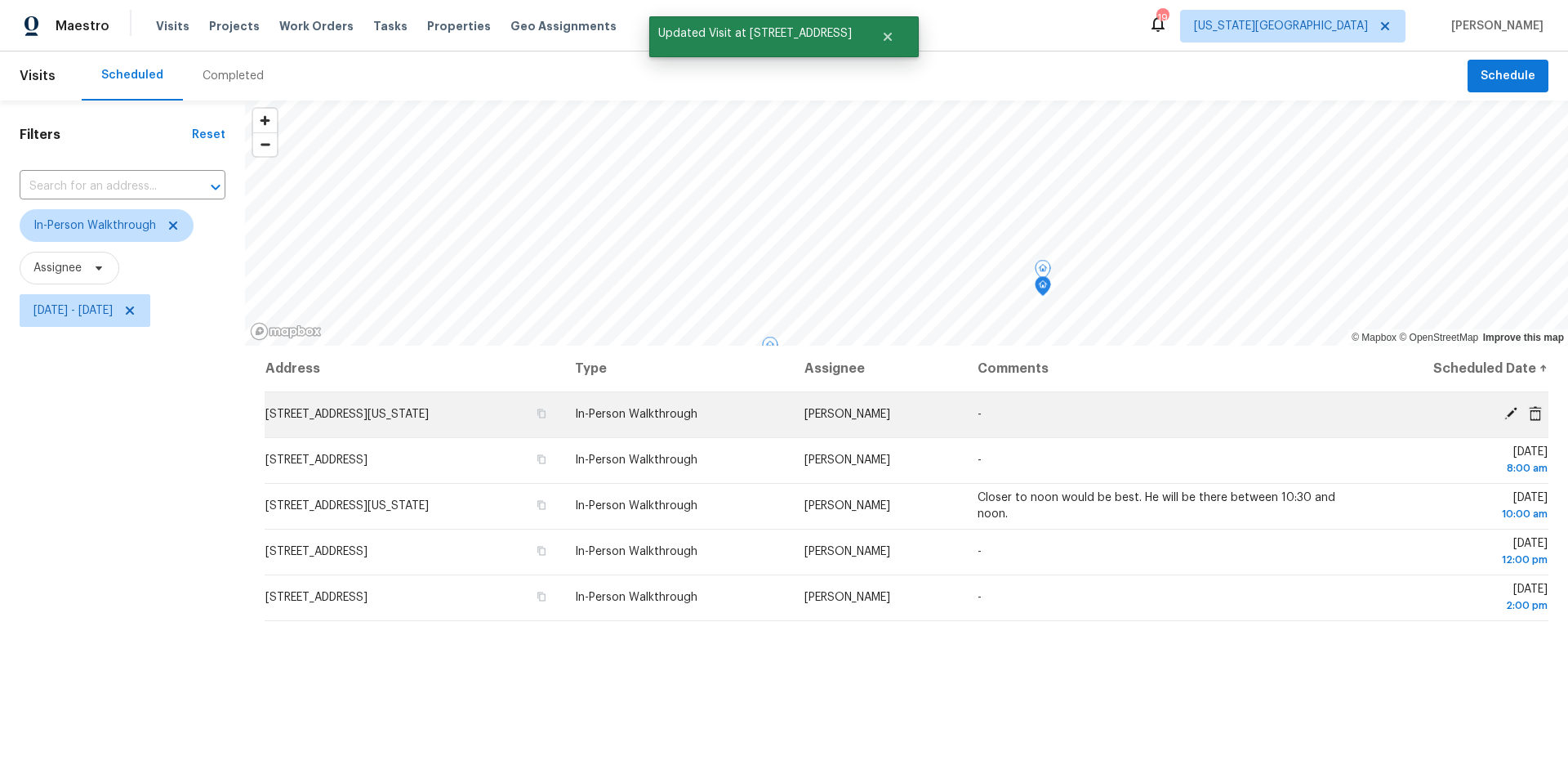
click at [1506, 410] on icon at bounding box center [1510, 413] width 14 height 14
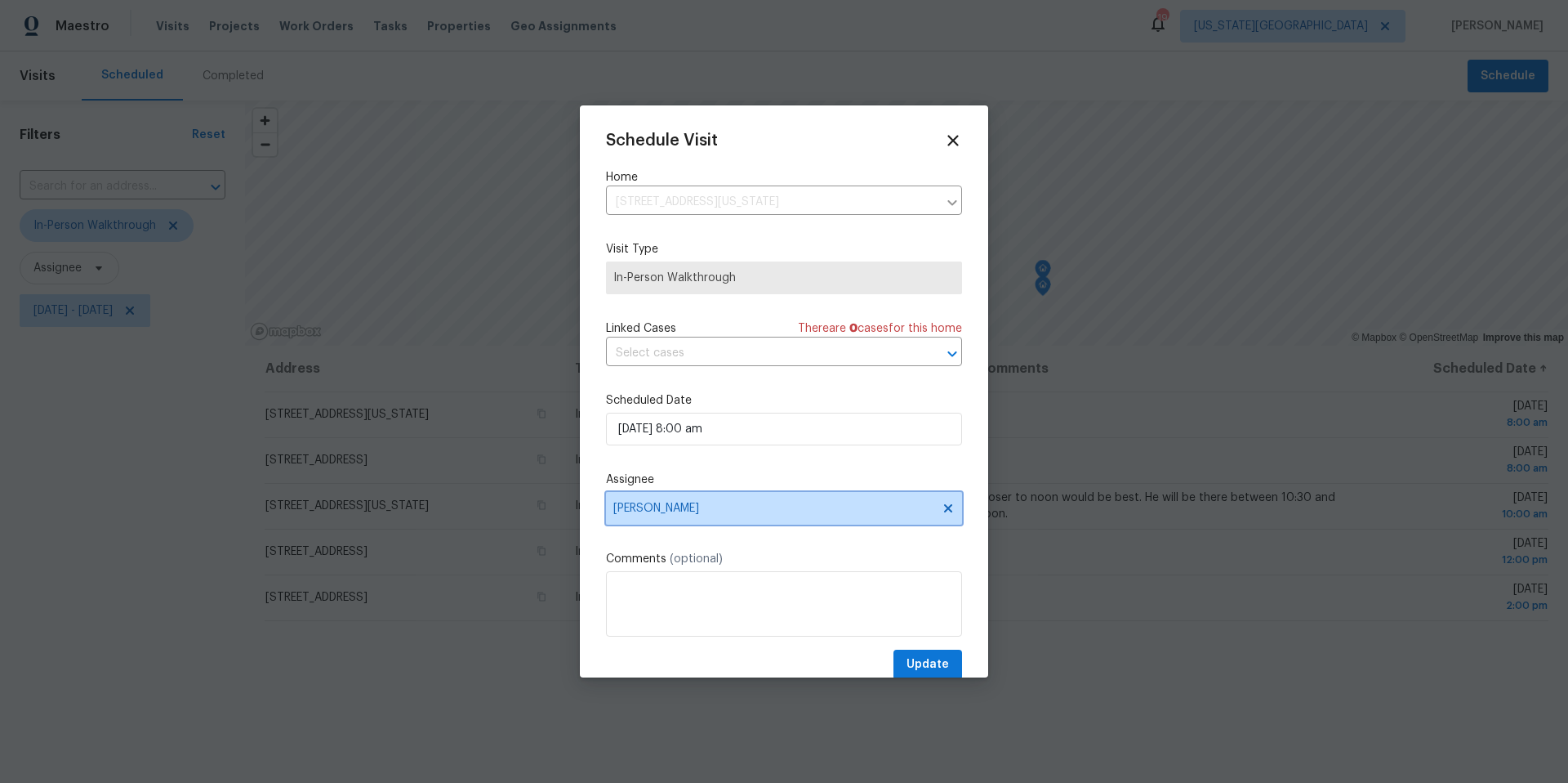
click at [804, 503] on span "Matt McEvoy" at bounding box center [773, 507] width 320 height 13
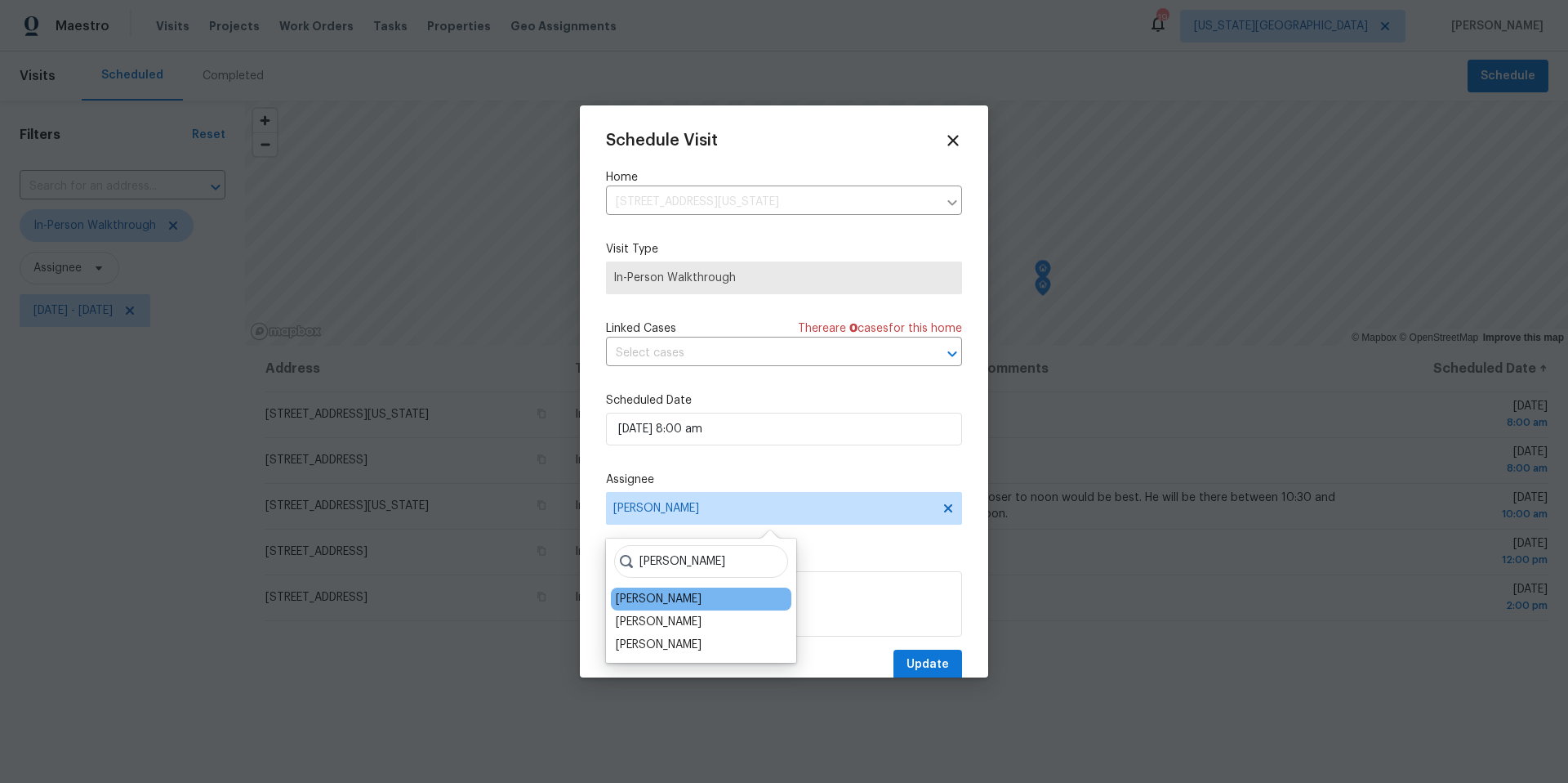
type input "jos"
click at [699, 594] on div "Joshua Beatty" at bounding box center [701, 599] width 180 height 23
click at [694, 597] on div "Joshua Beatty" at bounding box center [701, 599] width 180 height 23
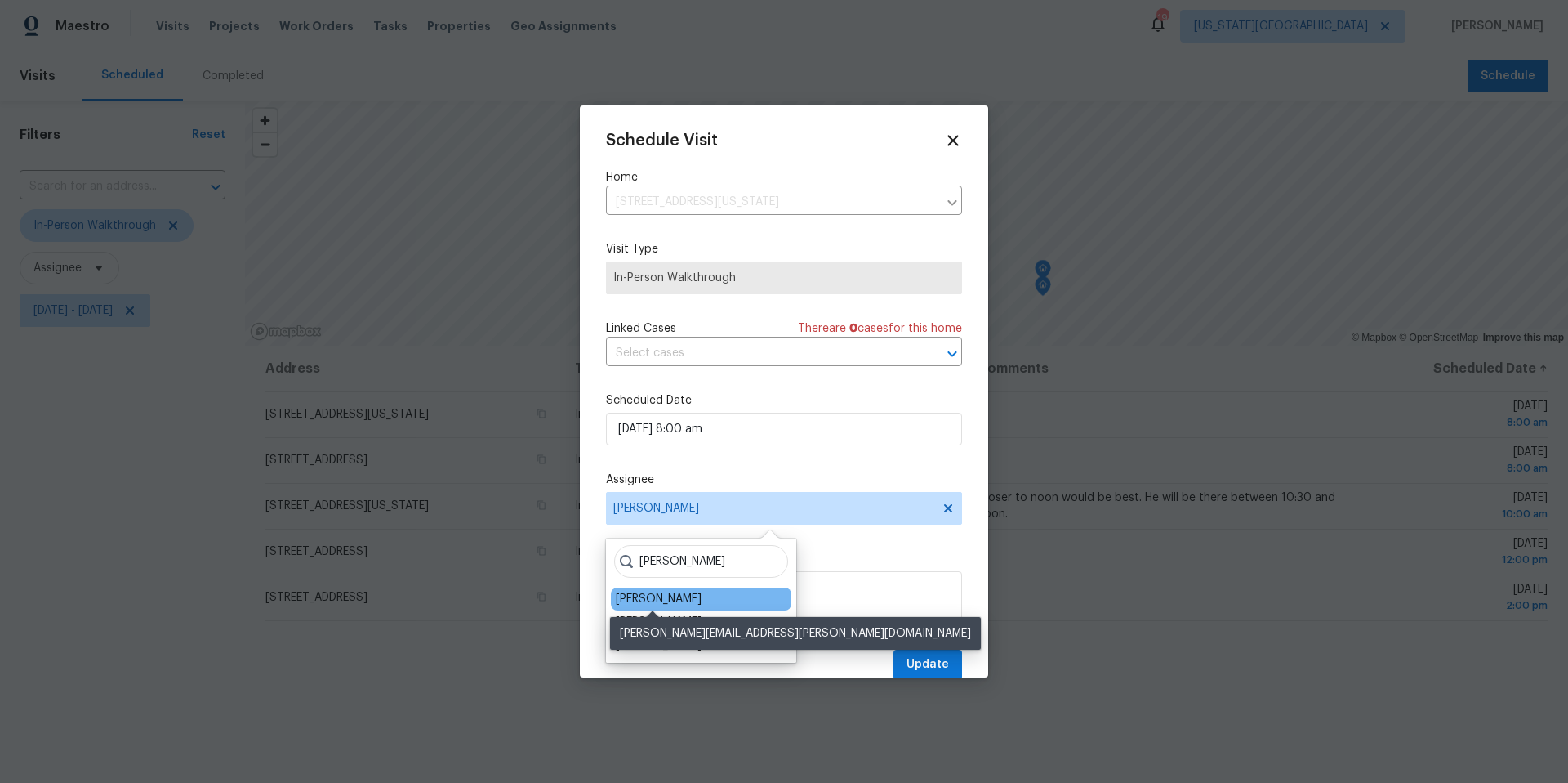
click at [681, 598] on div "Joshua Beatty" at bounding box center [659, 598] width 86 height 16
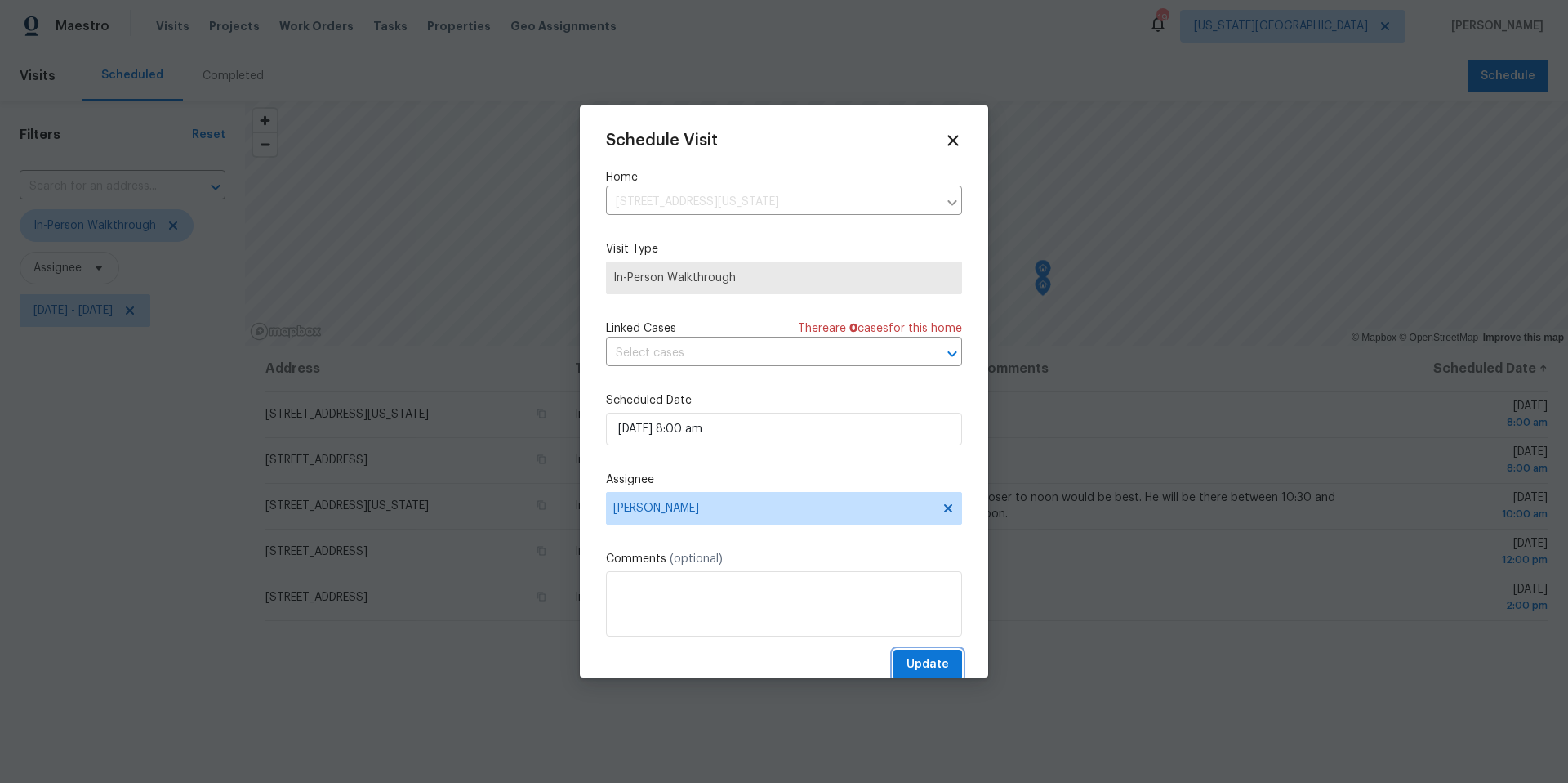
click at [924, 663] on span "Update" at bounding box center [928, 664] width 43 height 21
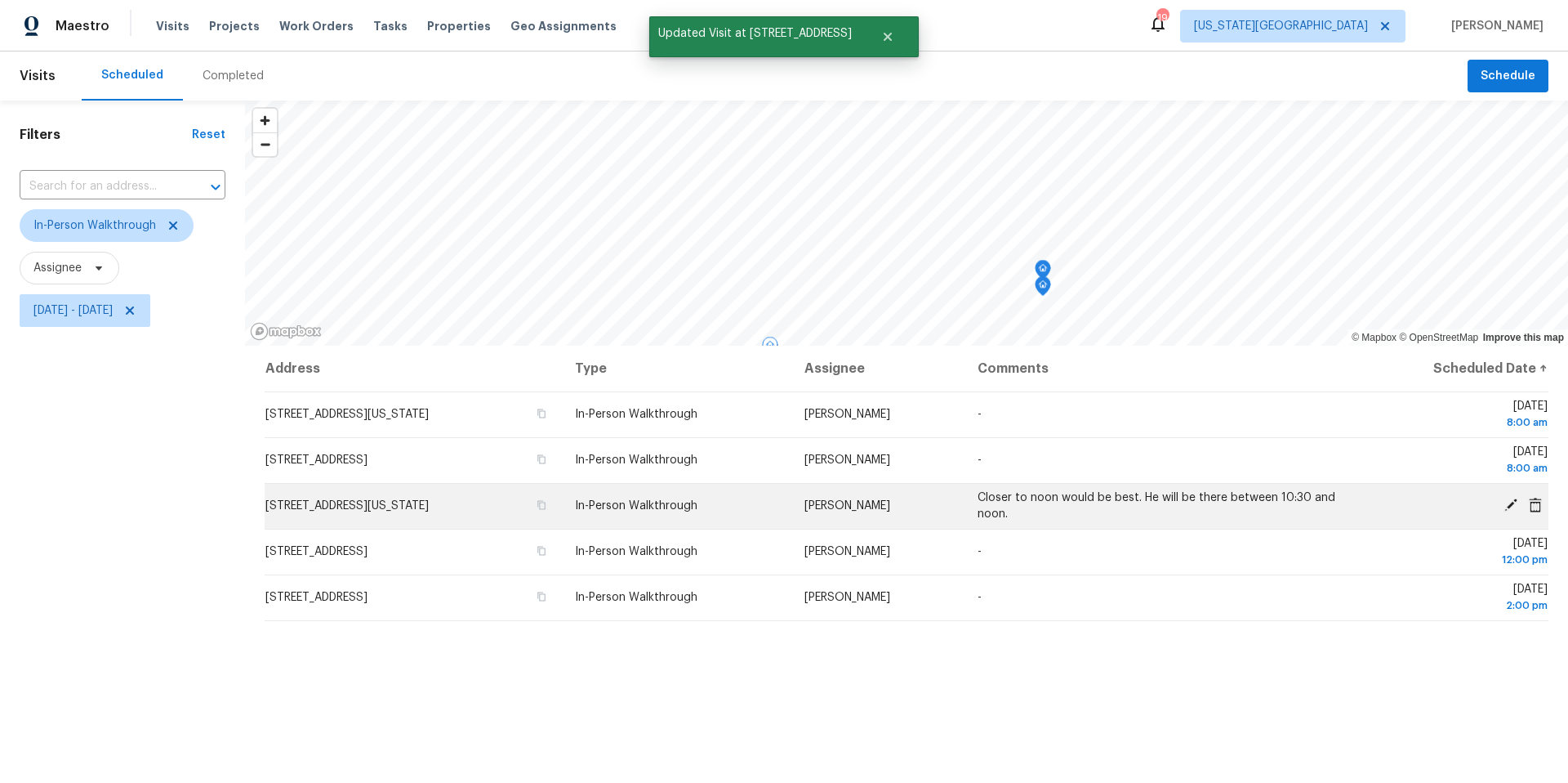
click at [1513, 504] on icon at bounding box center [1510, 505] width 13 height 13
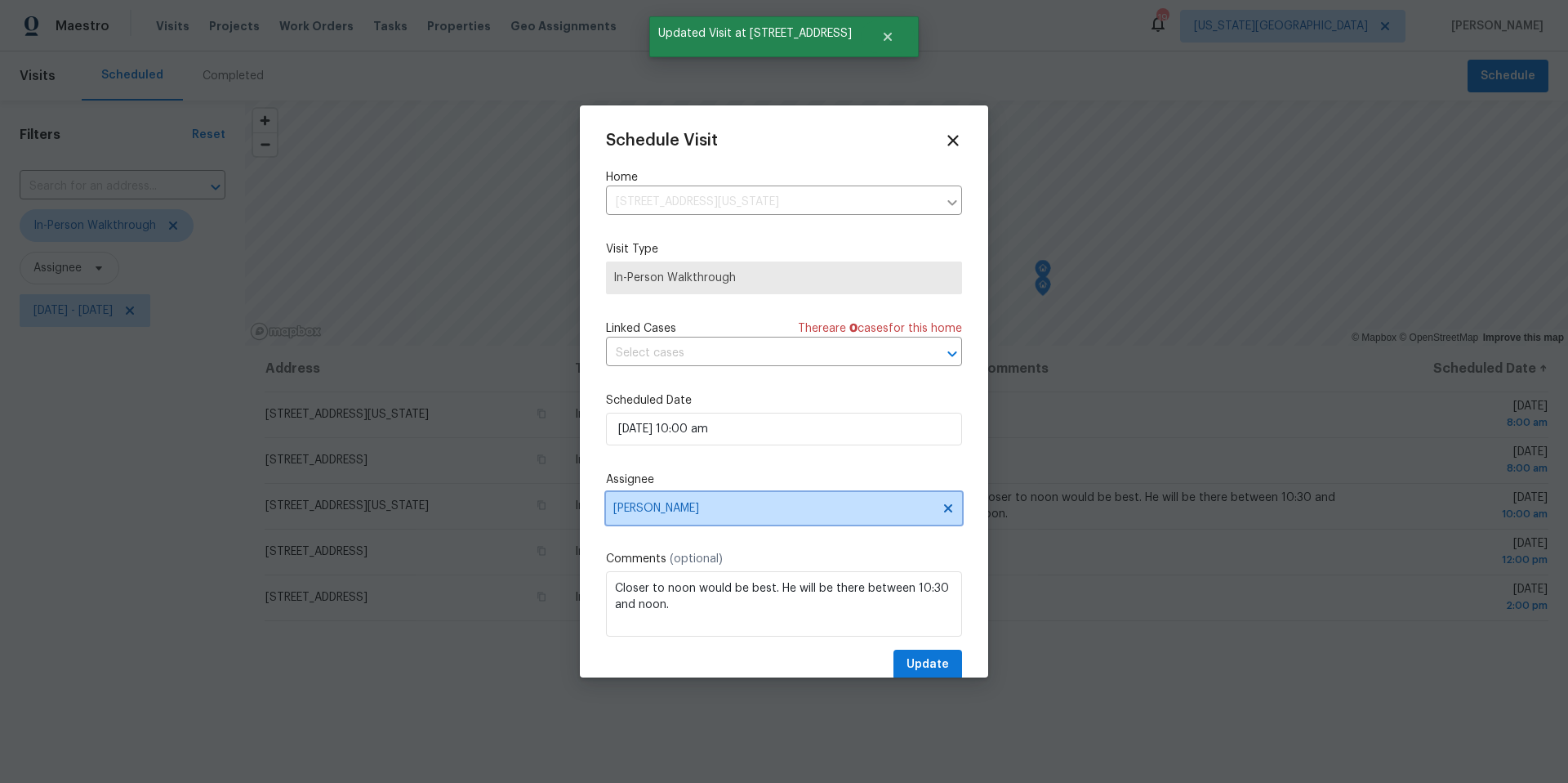
click at [780, 507] on span "Matt McEvoy" at bounding box center [773, 507] width 320 height 13
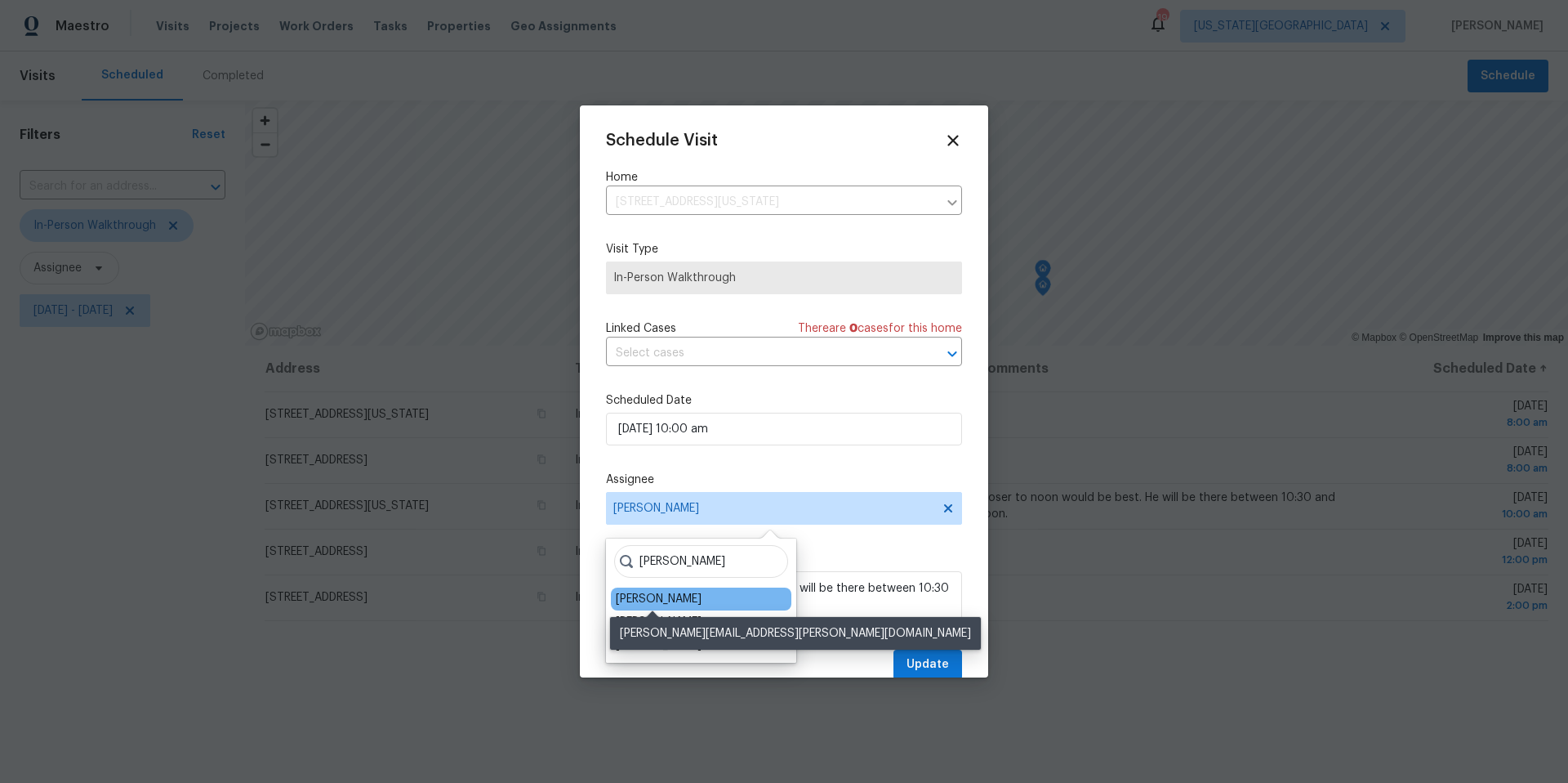
type input "jos"
click at [644, 599] on div "Joshua Beatty" at bounding box center [659, 598] width 86 height 16
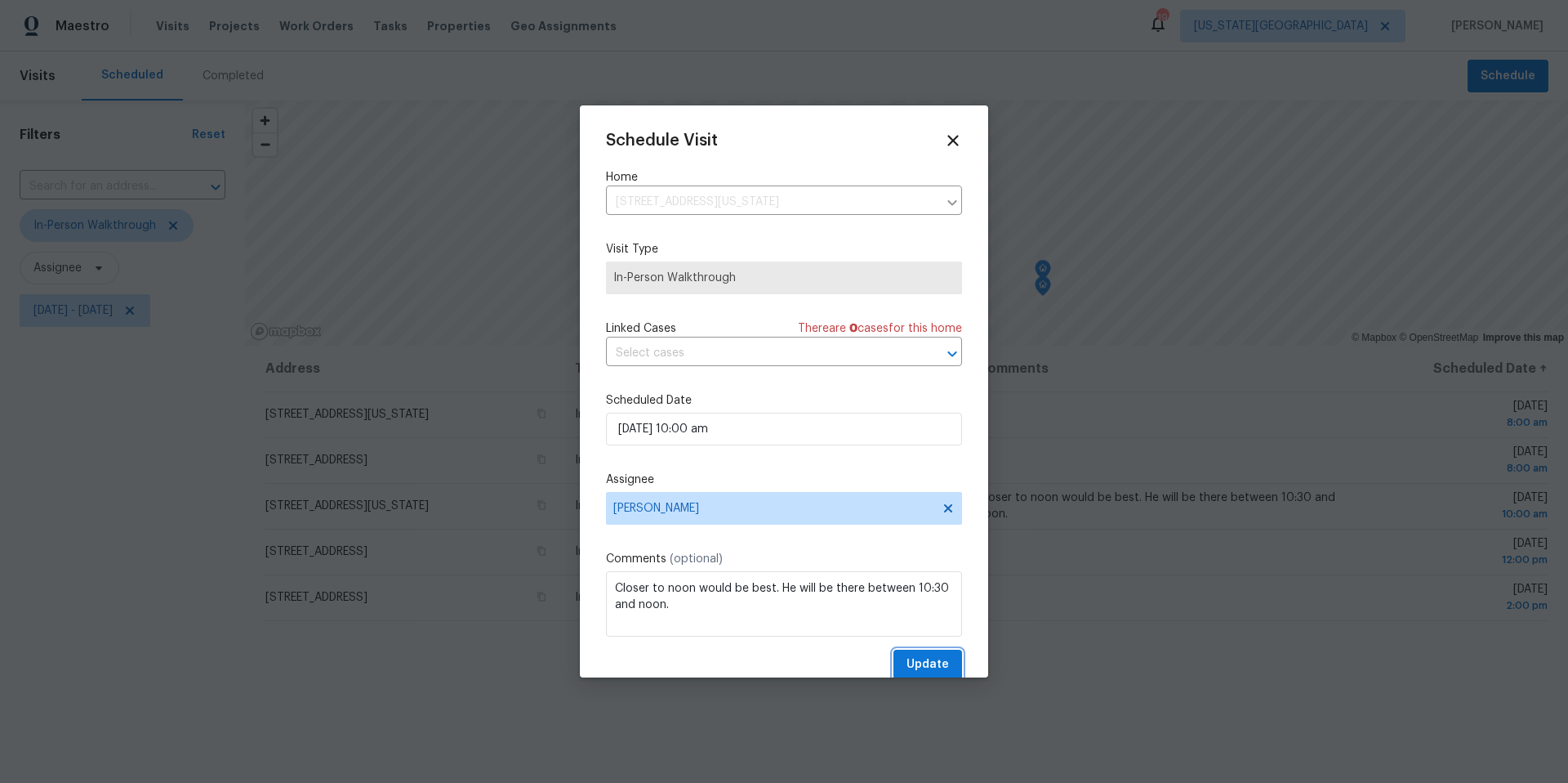
click at [914, 665] on span "Update" at bounding box center [928, 664] width 43 height 21
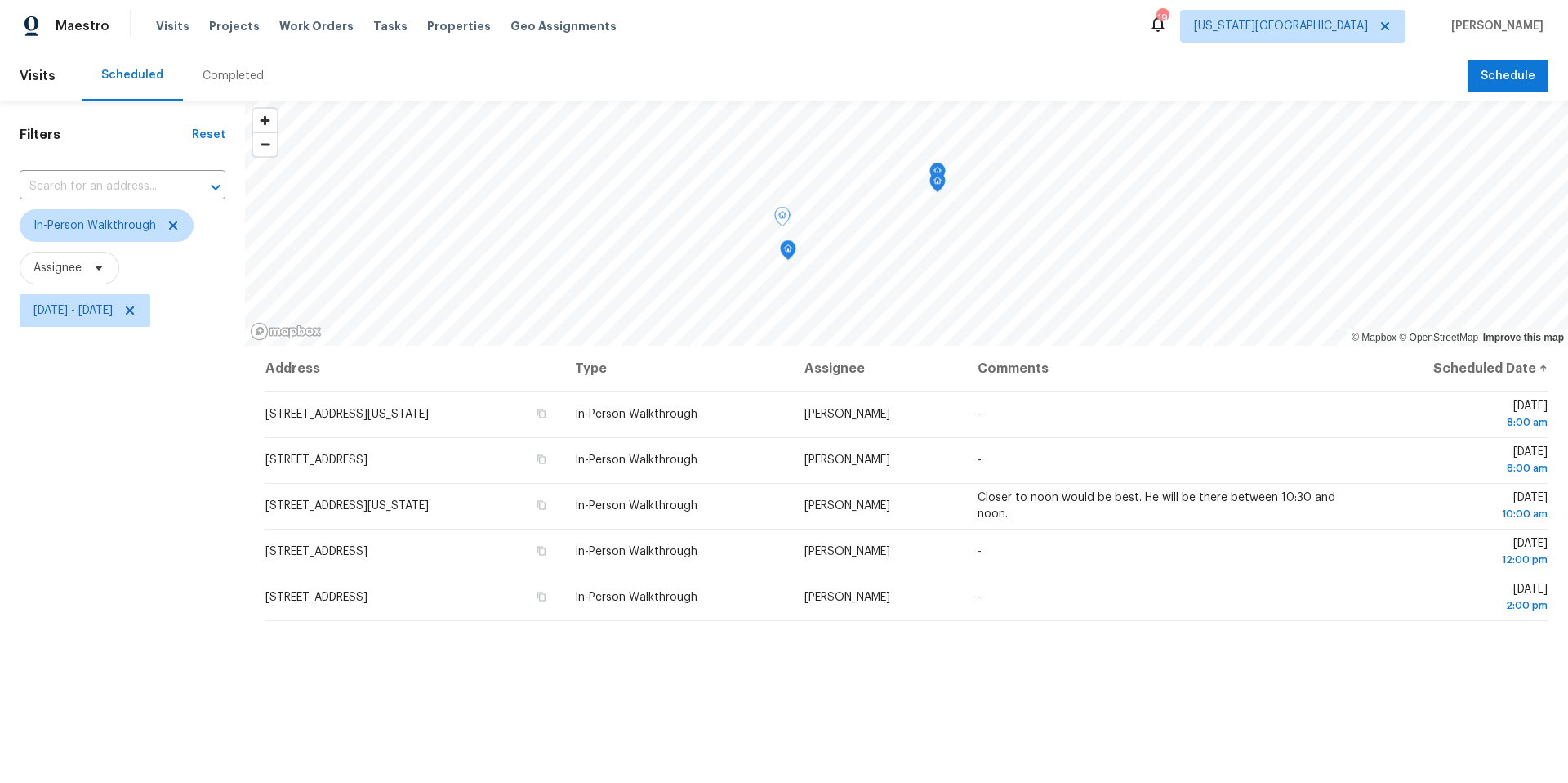
click at [788, 249] on icon "Map marker" at bounding box center [788, 250] width 2 height 3
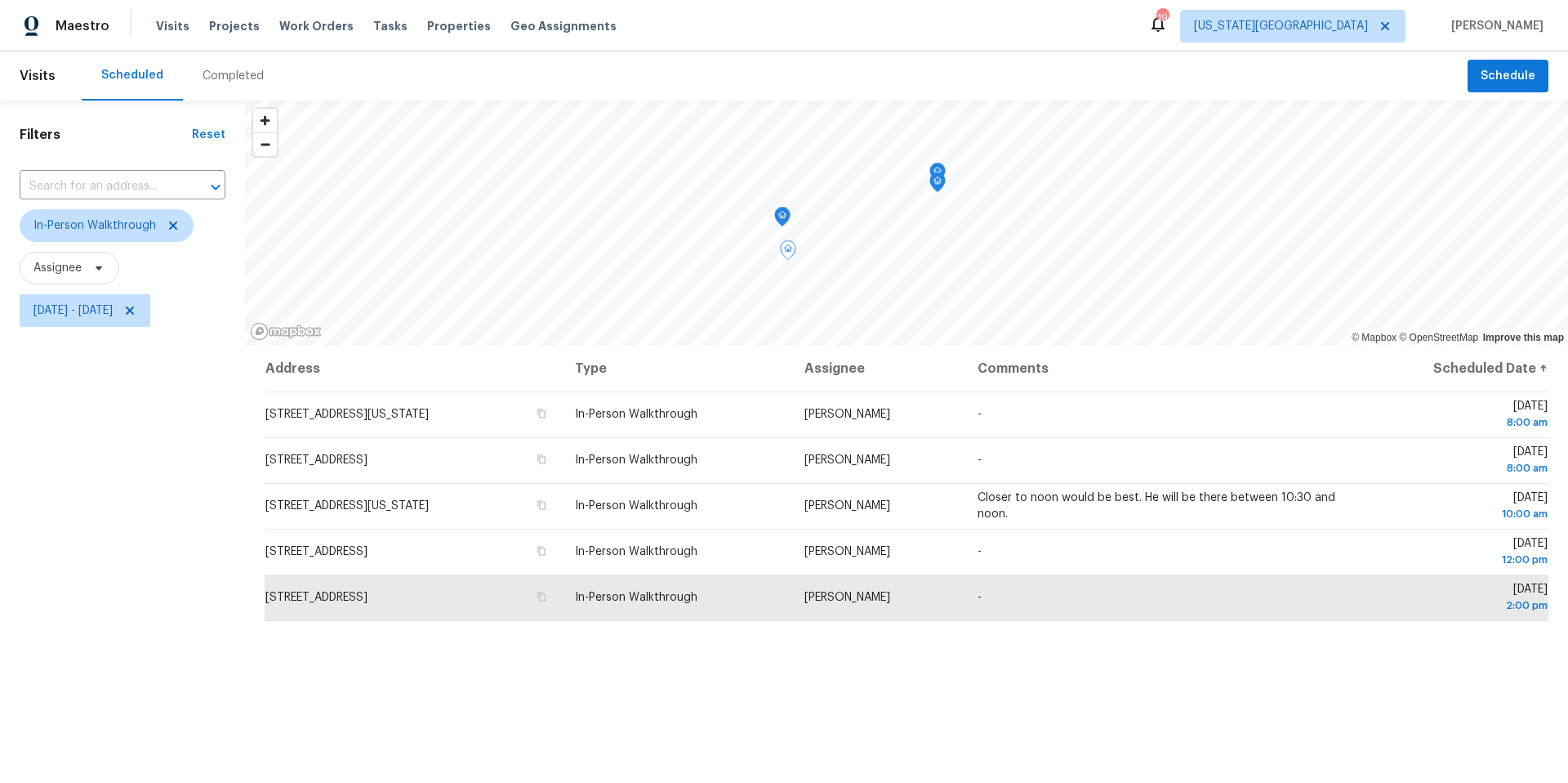
click at [783, 216] on icon "Map marker" at bounding box center [783, 217] width 2 height 3
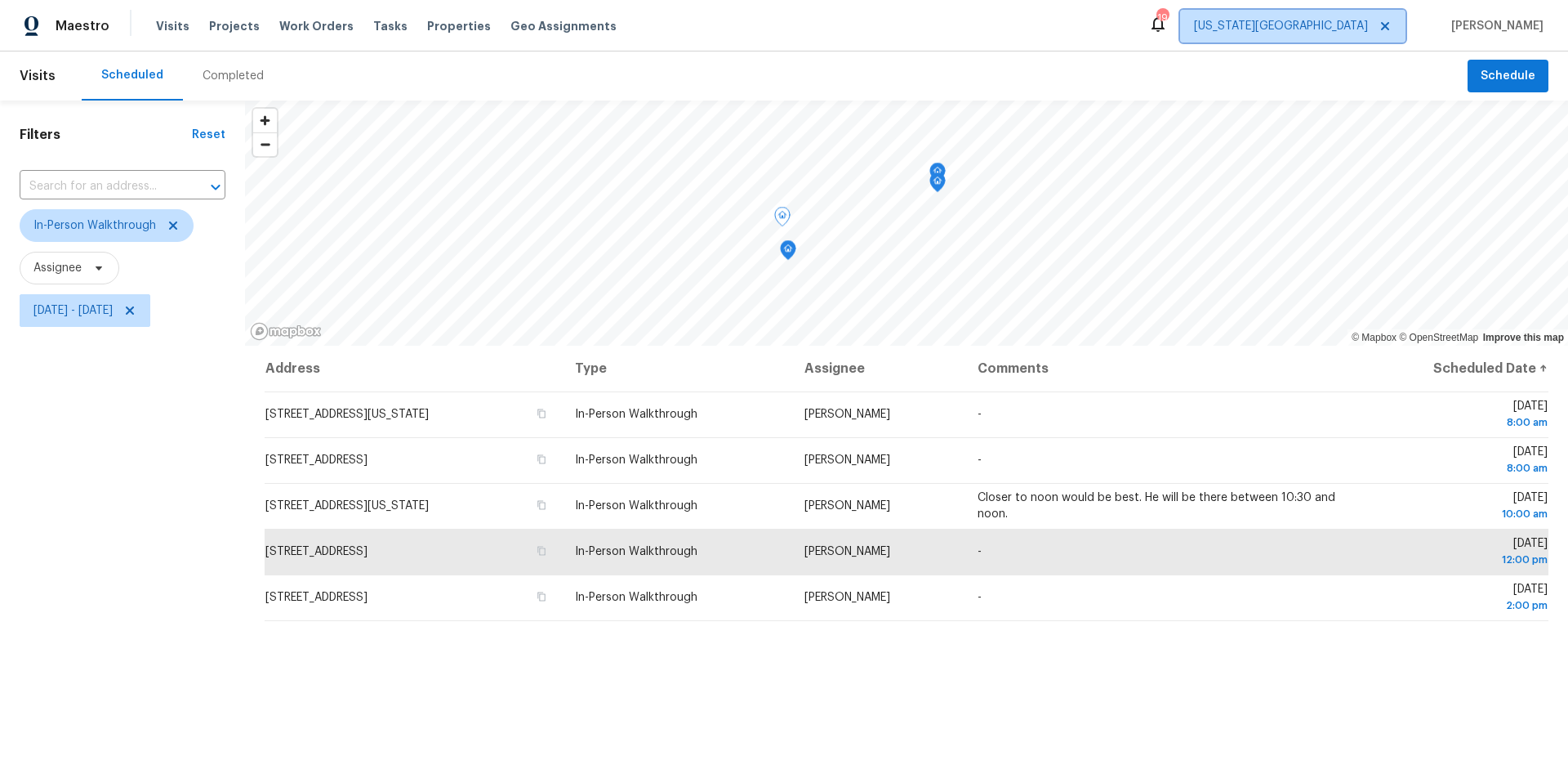
click at [1344, 24] on span "Kansas City" at bounding box center [1280, 26] width 174 height 16
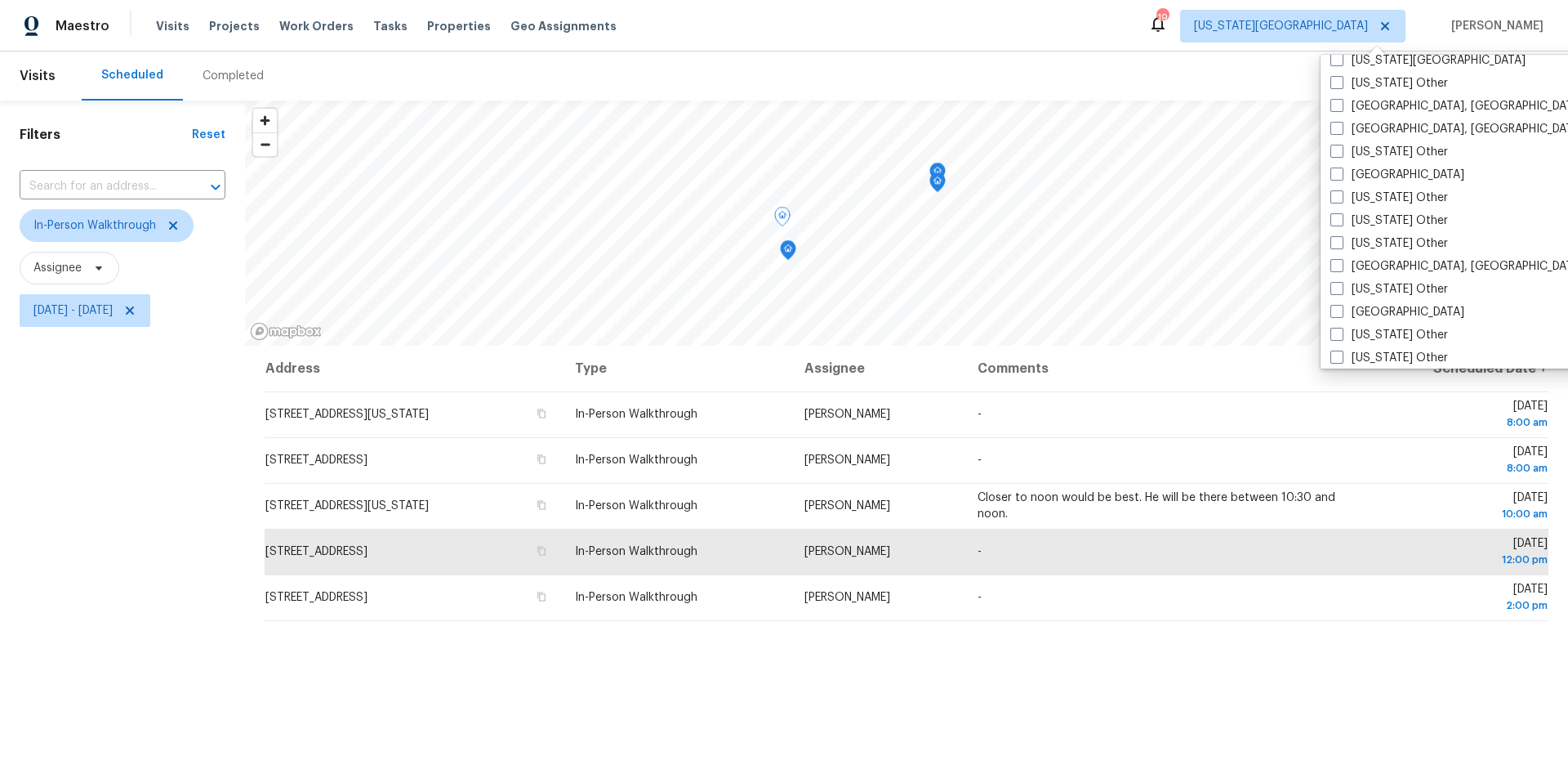
scroll to position [837, 0]
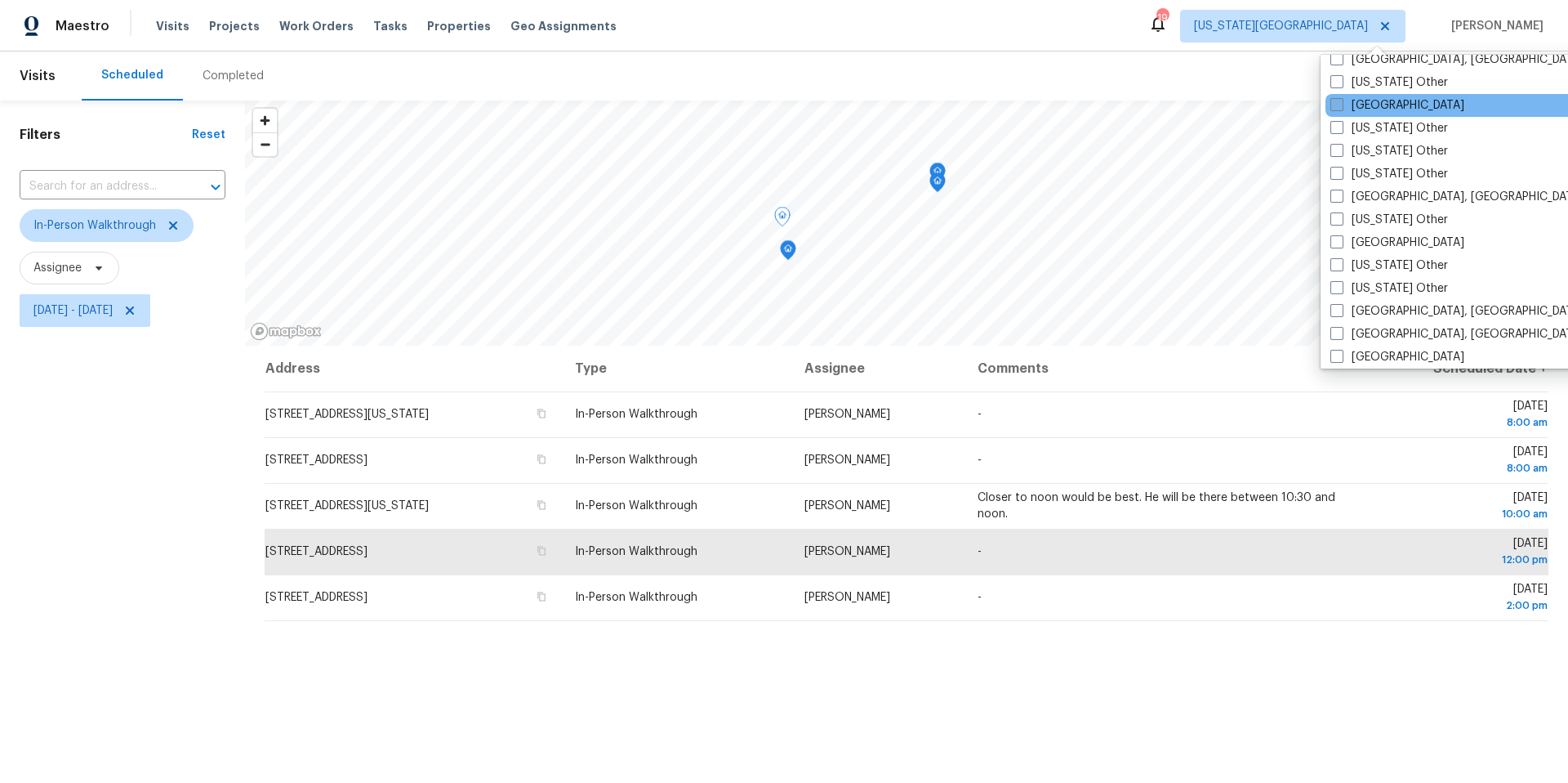
click at [1339, 101] on span at bounding box center [1336, 104] width 13 height 13
click at [1339, 101] on input "[GEOGRAPHIC_DATA]" at bounding box center [1335, 103] width 11 height 11
checkbox input "true"
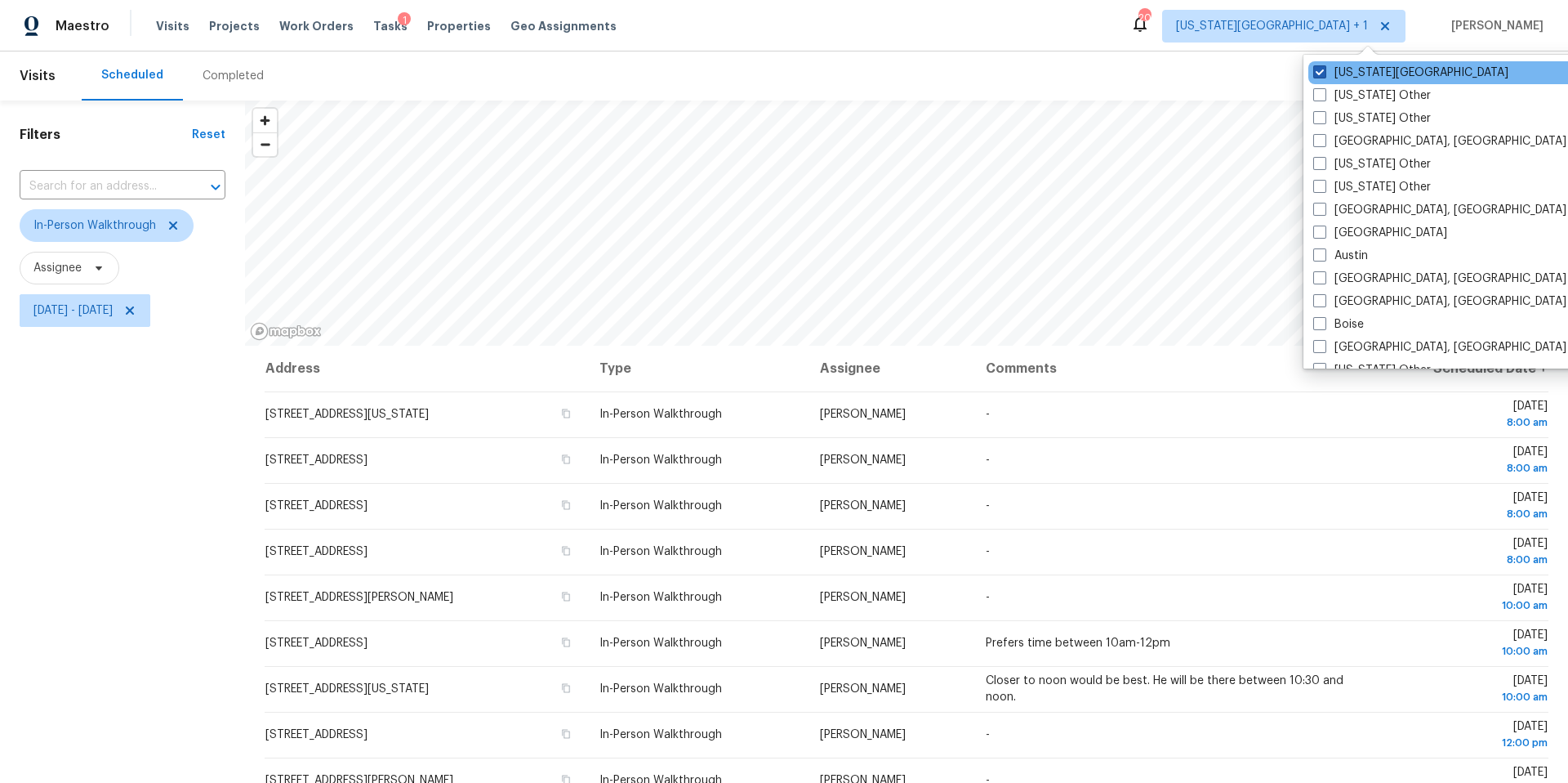
click at [1318, 72] on span at bounding box center [1319, 71] width 13 height 13
click at [1318, 72] on input "Kansas City" at bounding box center [1318, 70] width 11 height 11
checkbox input "false"
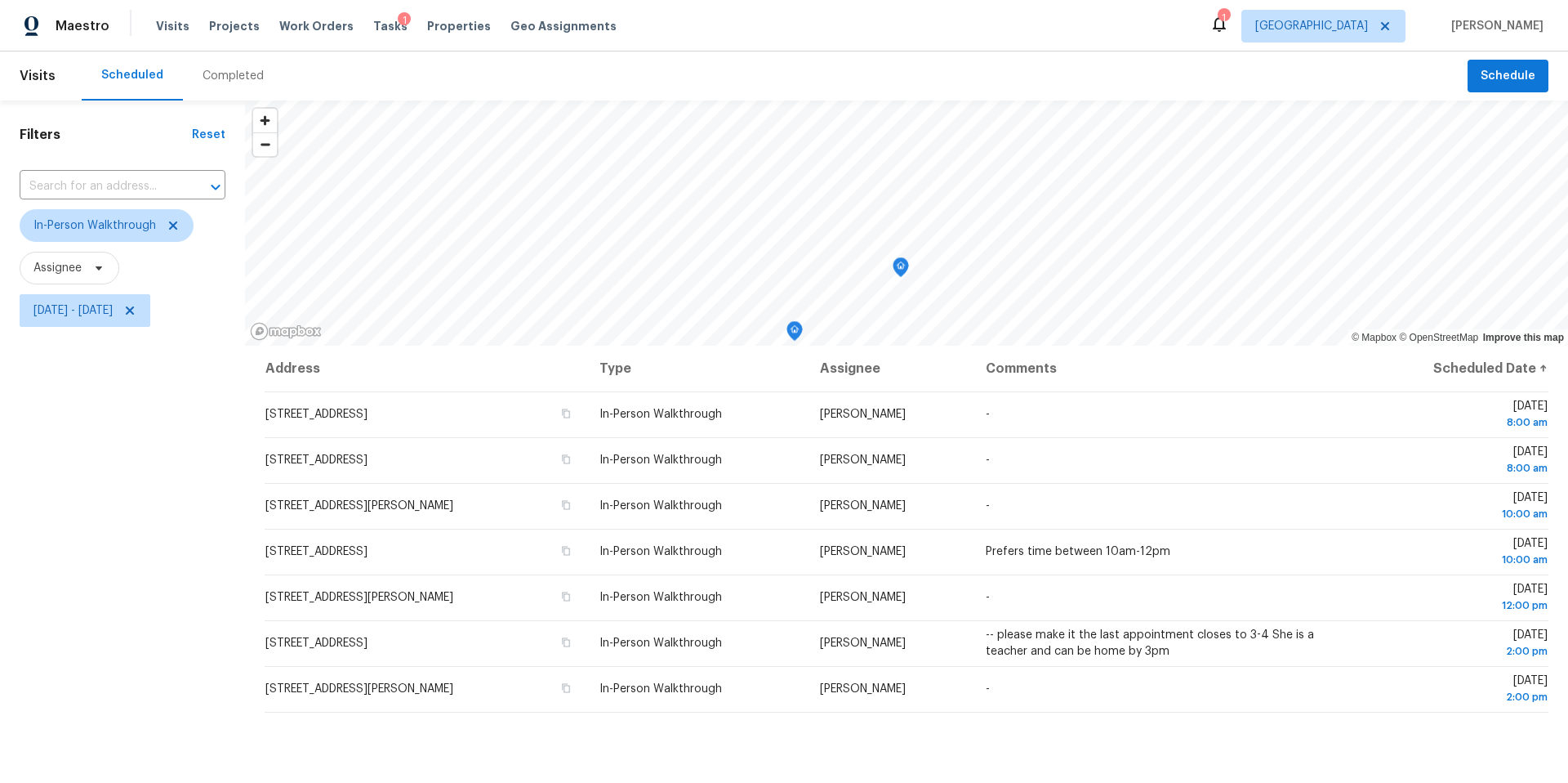
click at [1110, 47] on div "Maestro Visits Projects Work Orders Tasks 1 Properties Geo Assignments 1 Housto…" at bounding box center [784, 26] width 1568 height 52
click at [724, 209] on icon "Map marker" at bounding box center [721, 207] width 14 height 19
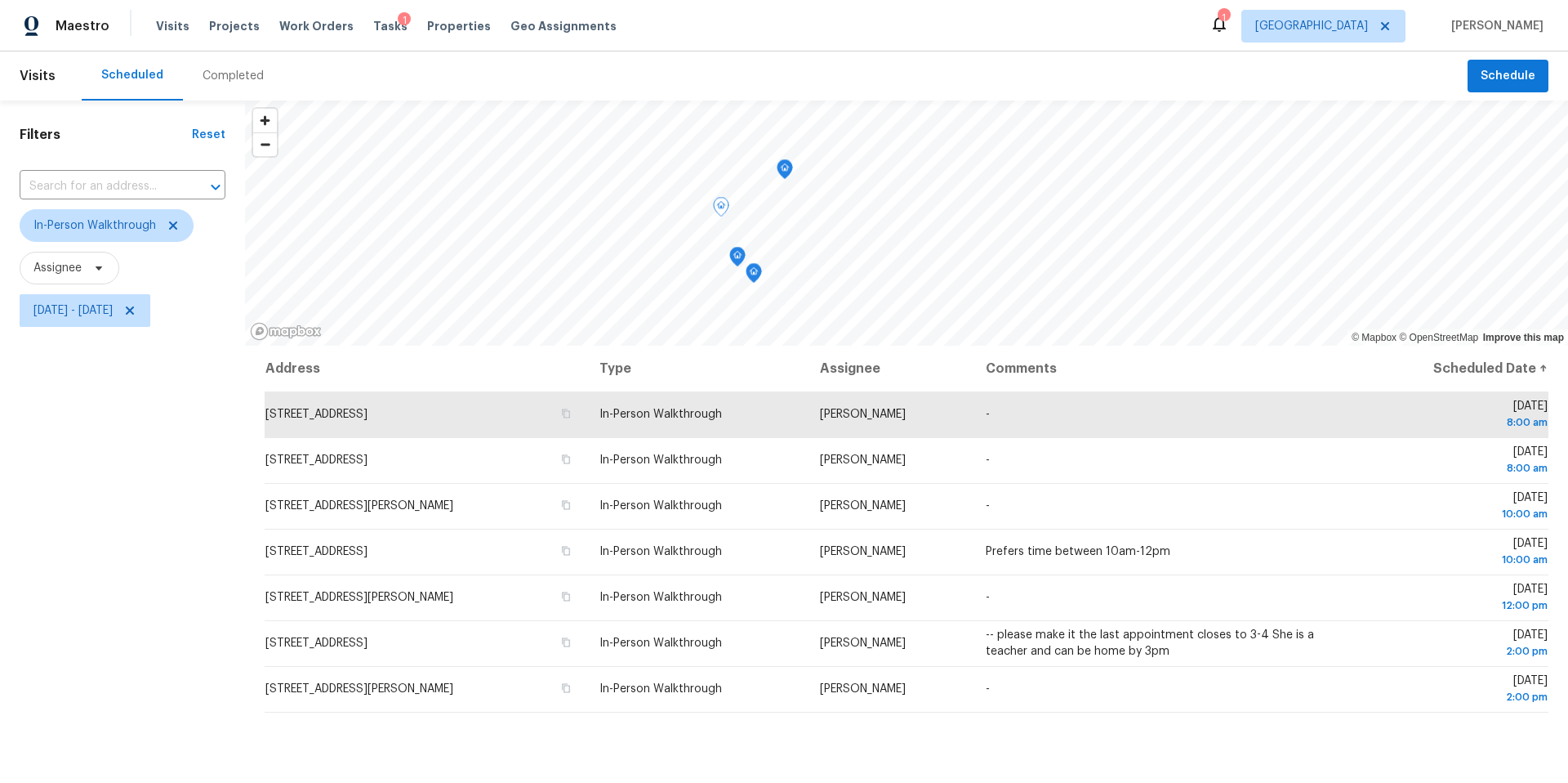
click at [792, 175] on icon "Map marker" at bounding box center [784, 169] width 16 height 21
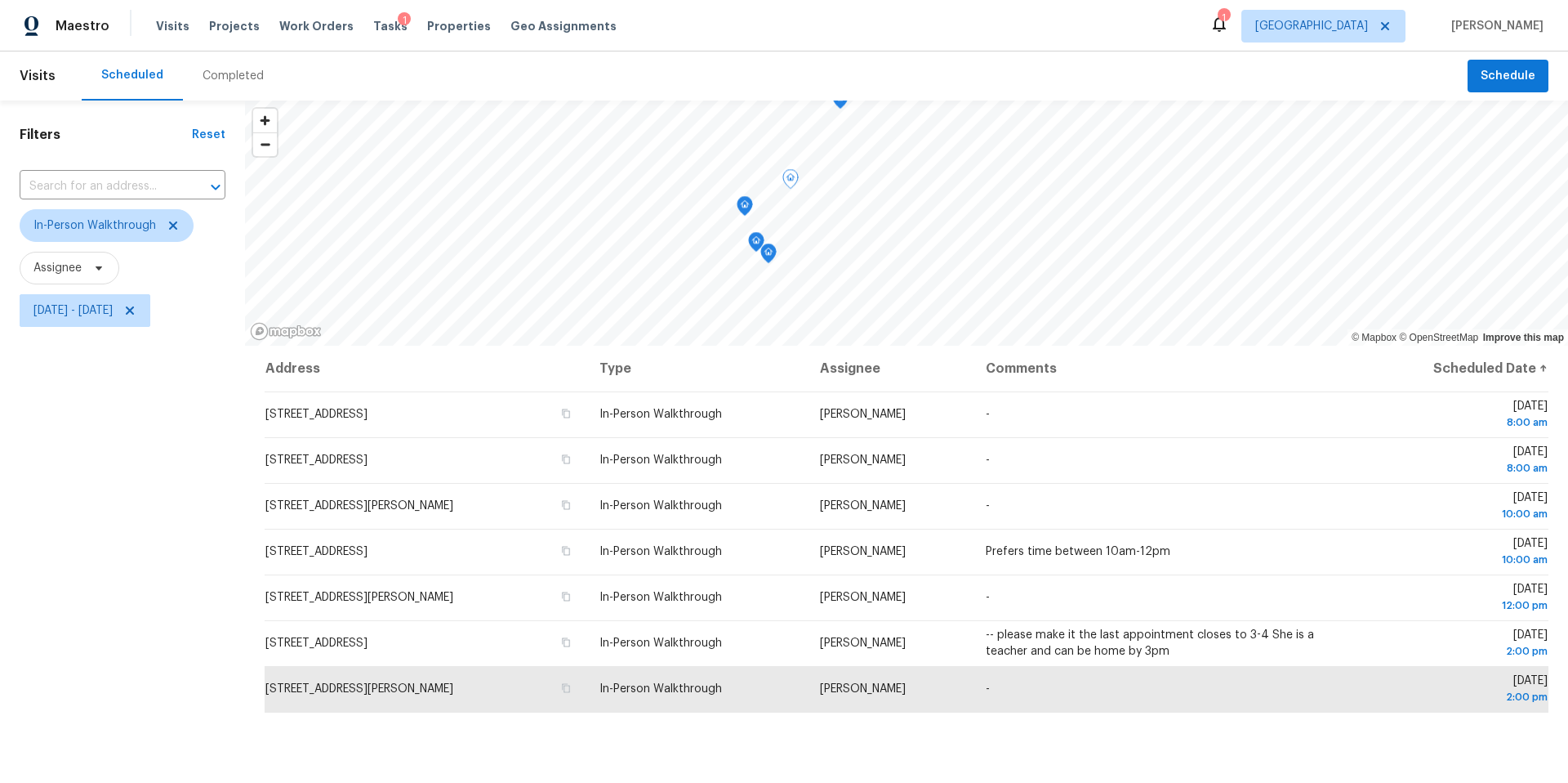
click at [757, 246] on icon "Map marker" at bounding box center [756, 242] width 14 height 19
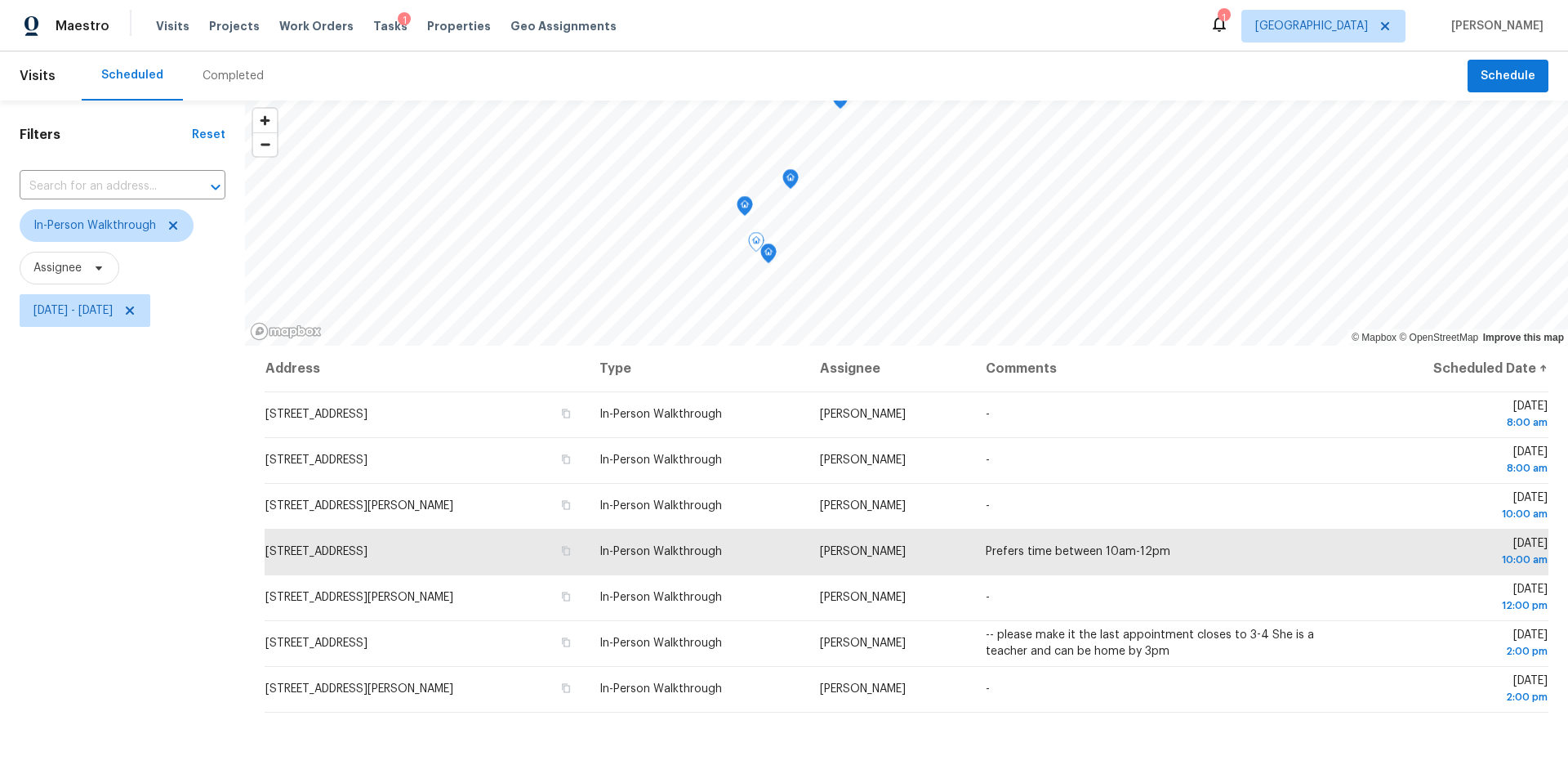
click at [773, 256] on icon "Map marker" at bounding box center [768, 253] width 14 height 19
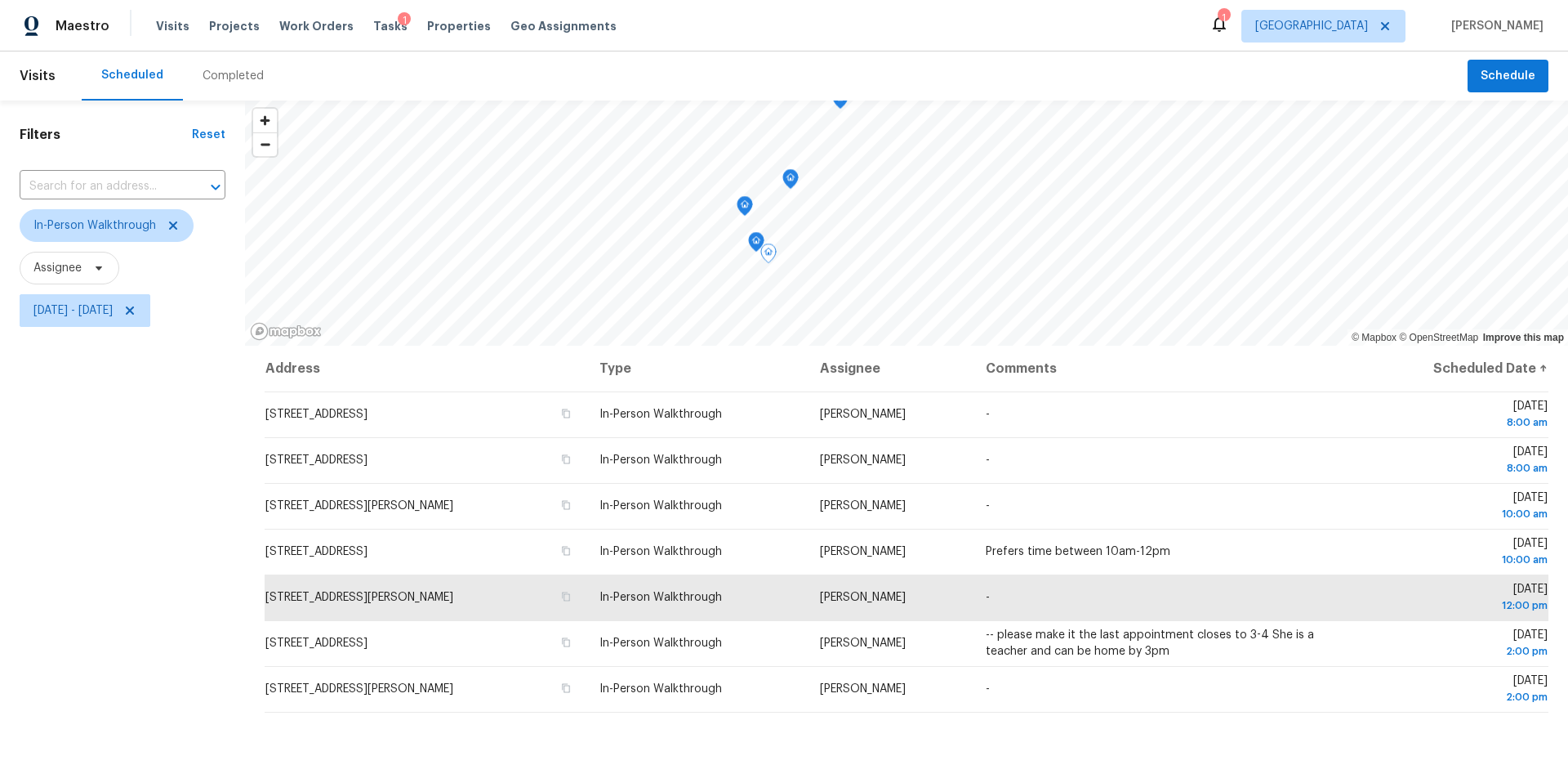
click at [743, 207] on icon "Map marker" at bounding box center [744, 206] width 14 height 19
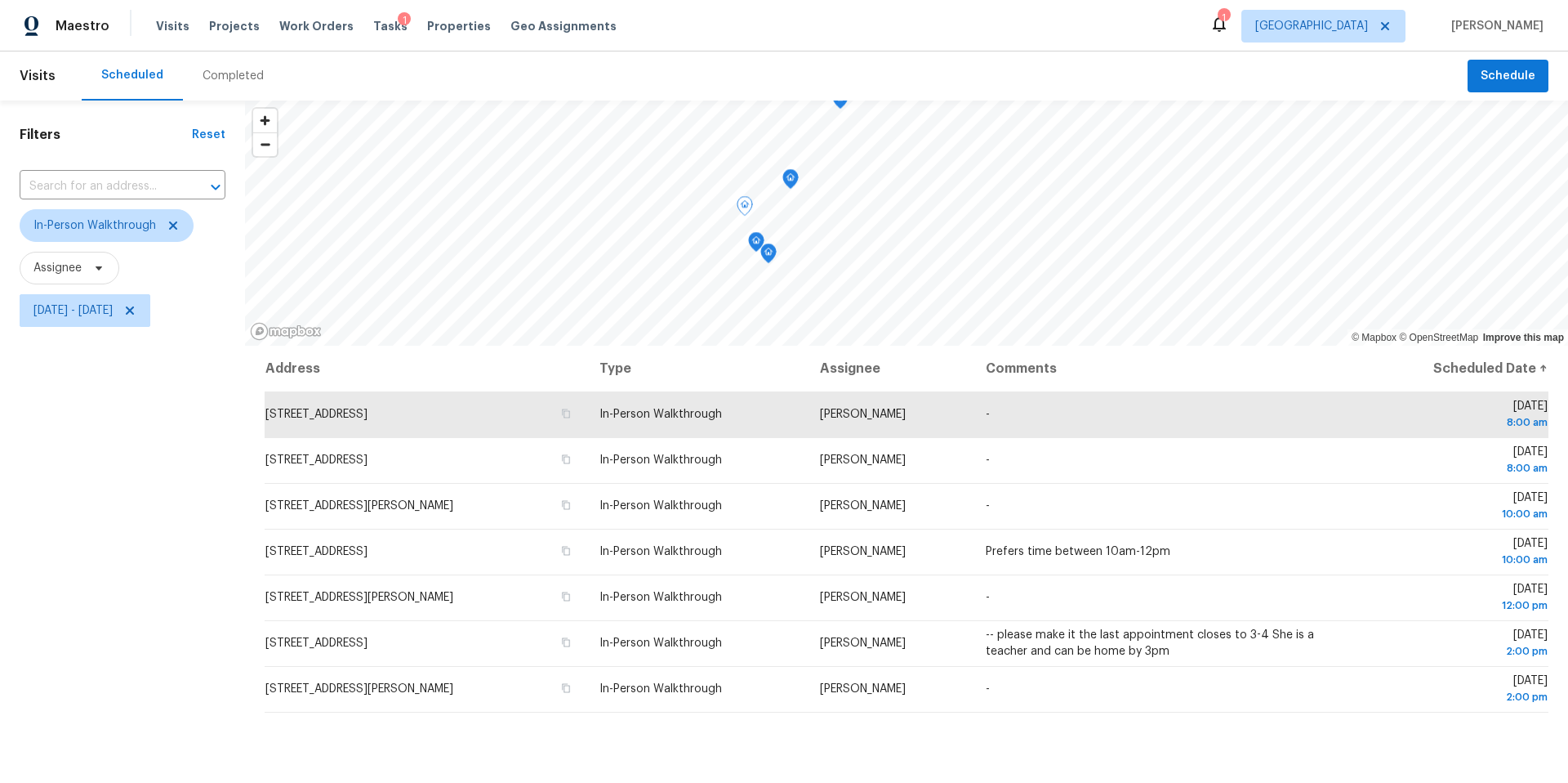
click at [791, 185] on icon "Map marker" at bounding box center [790, 179] width 14 height 19
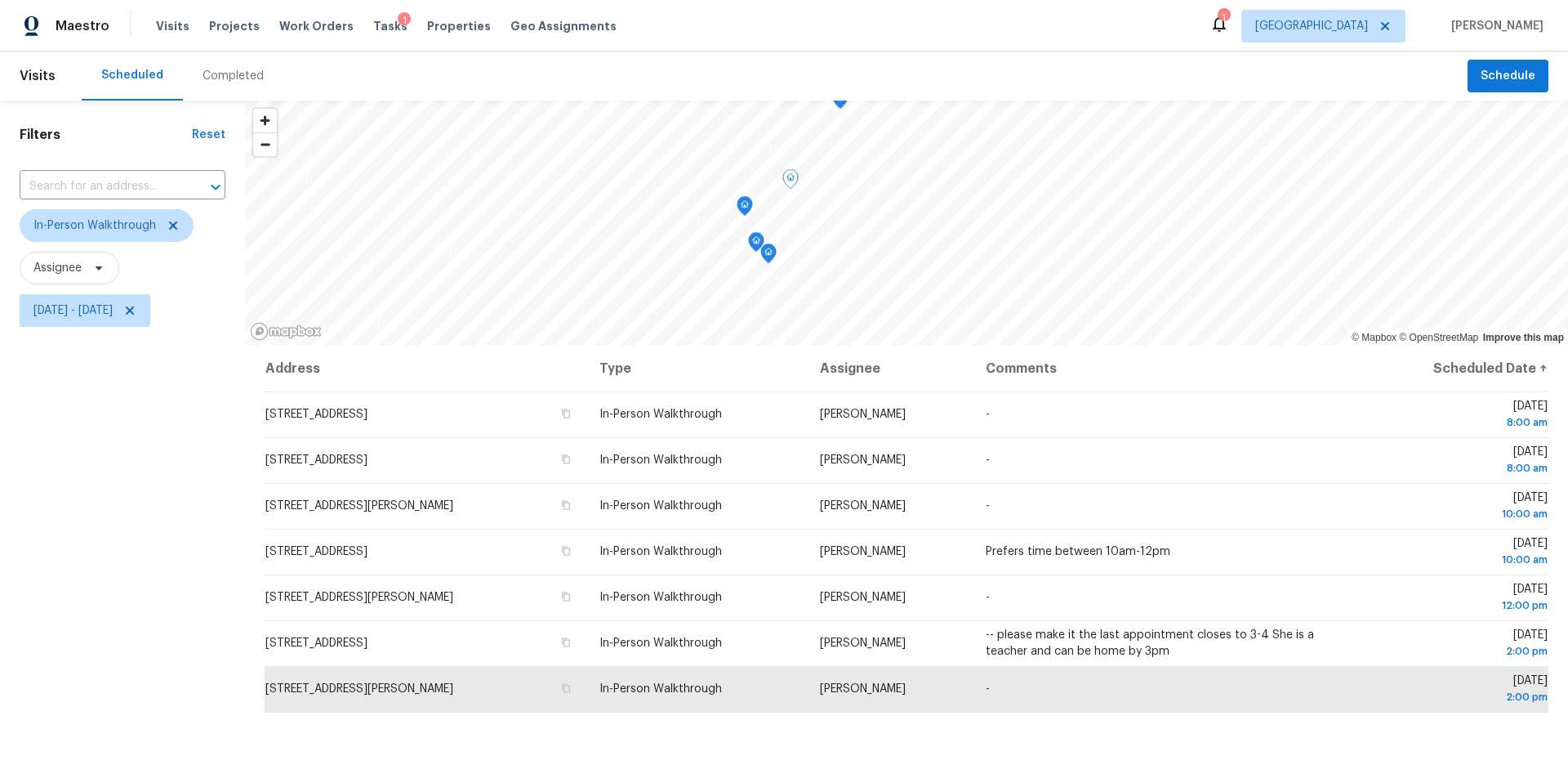
click at [743, 207] on icon "Map marker" at bounding box center [744, 205] width 4 height 4
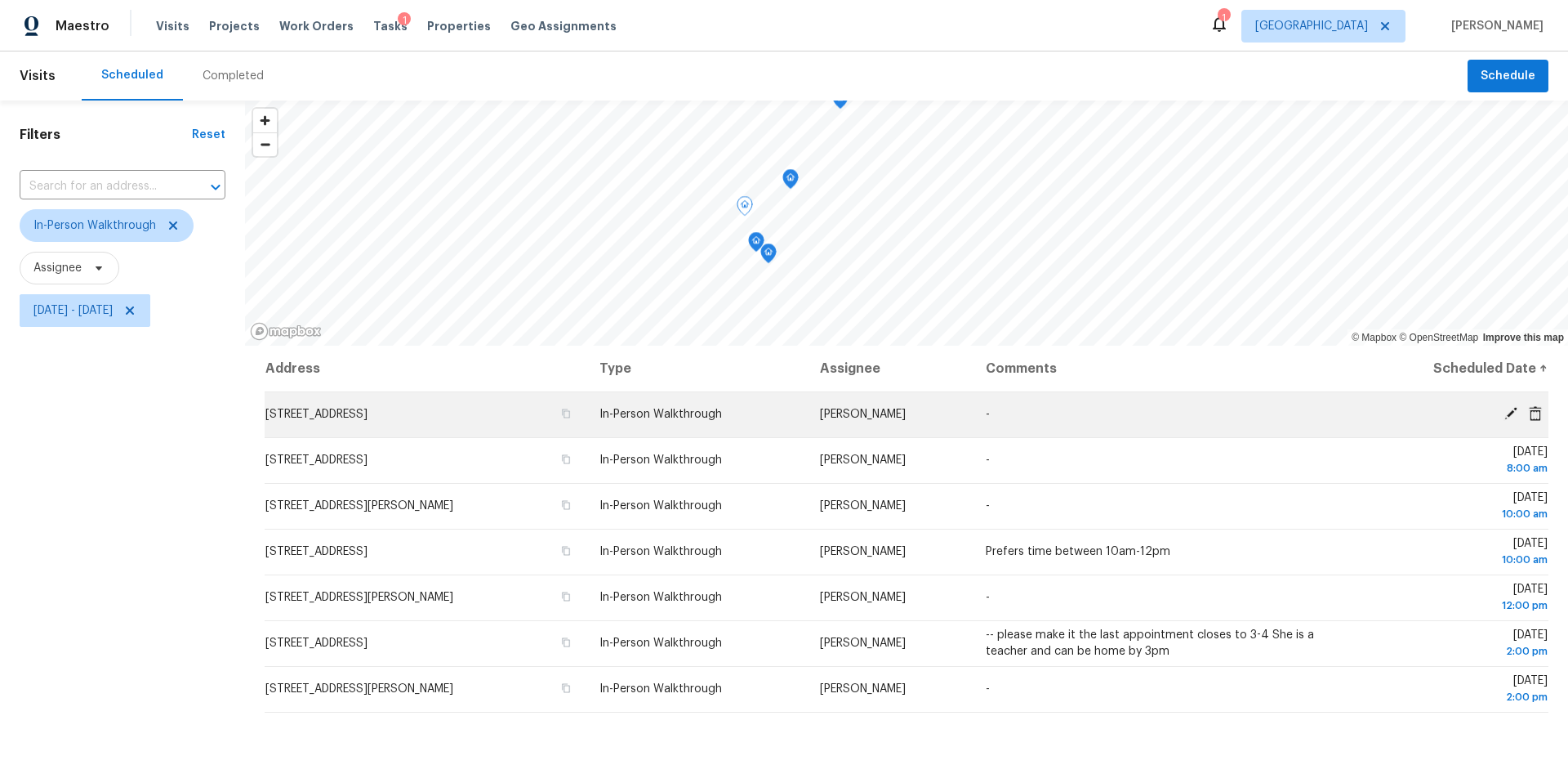
click at [1506, 413] on icon at bounding box center [1510, 413] width 14 height 14
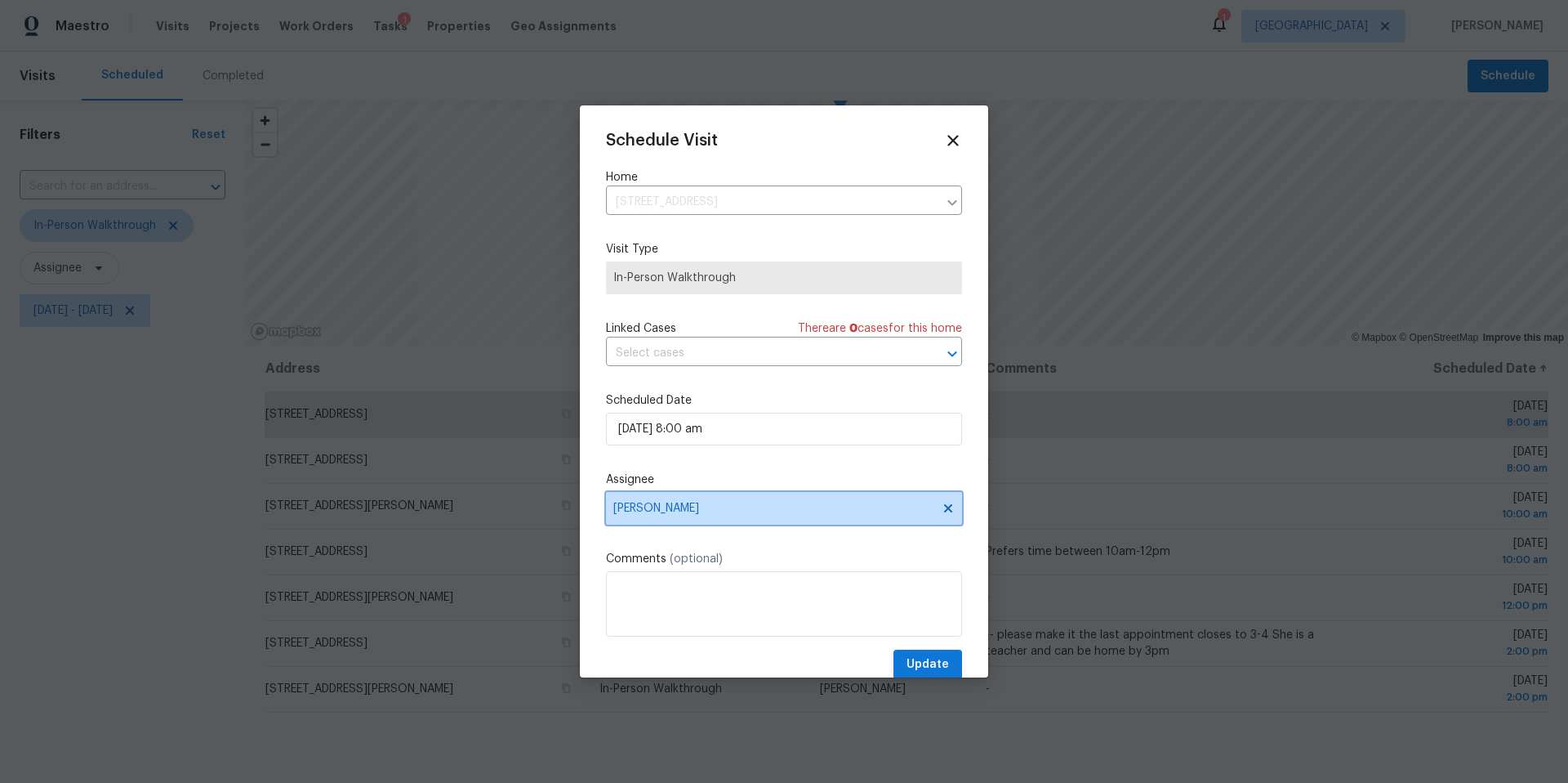
click at [653, 512] on span "[PERSON_NAME]" at bounding box center [773, 507] width 320 height 13
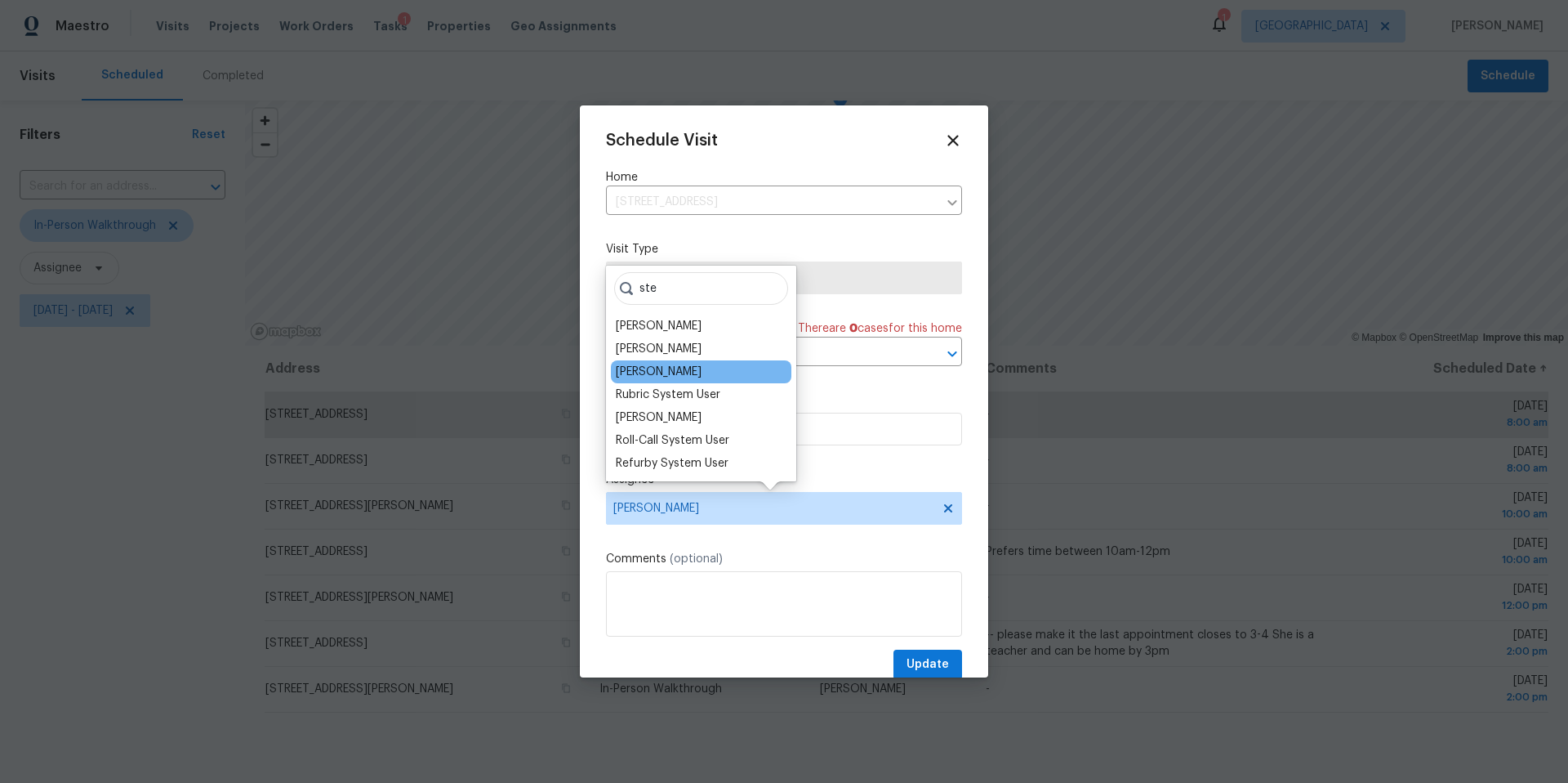
type input "ste"
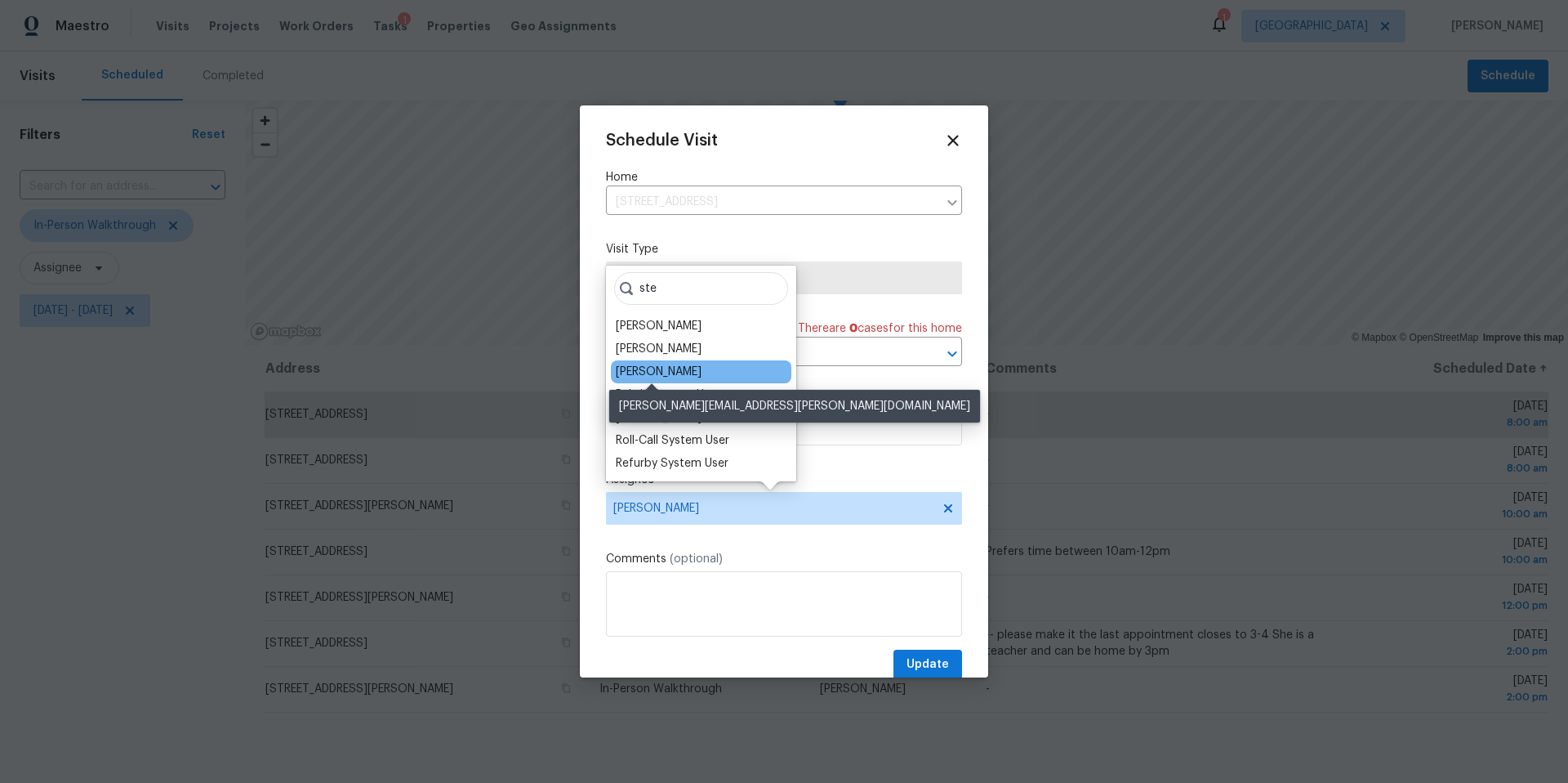
click at [646, 372] on div "Stephen Lacy" at bounding box center [659, 372] width 86 height 16
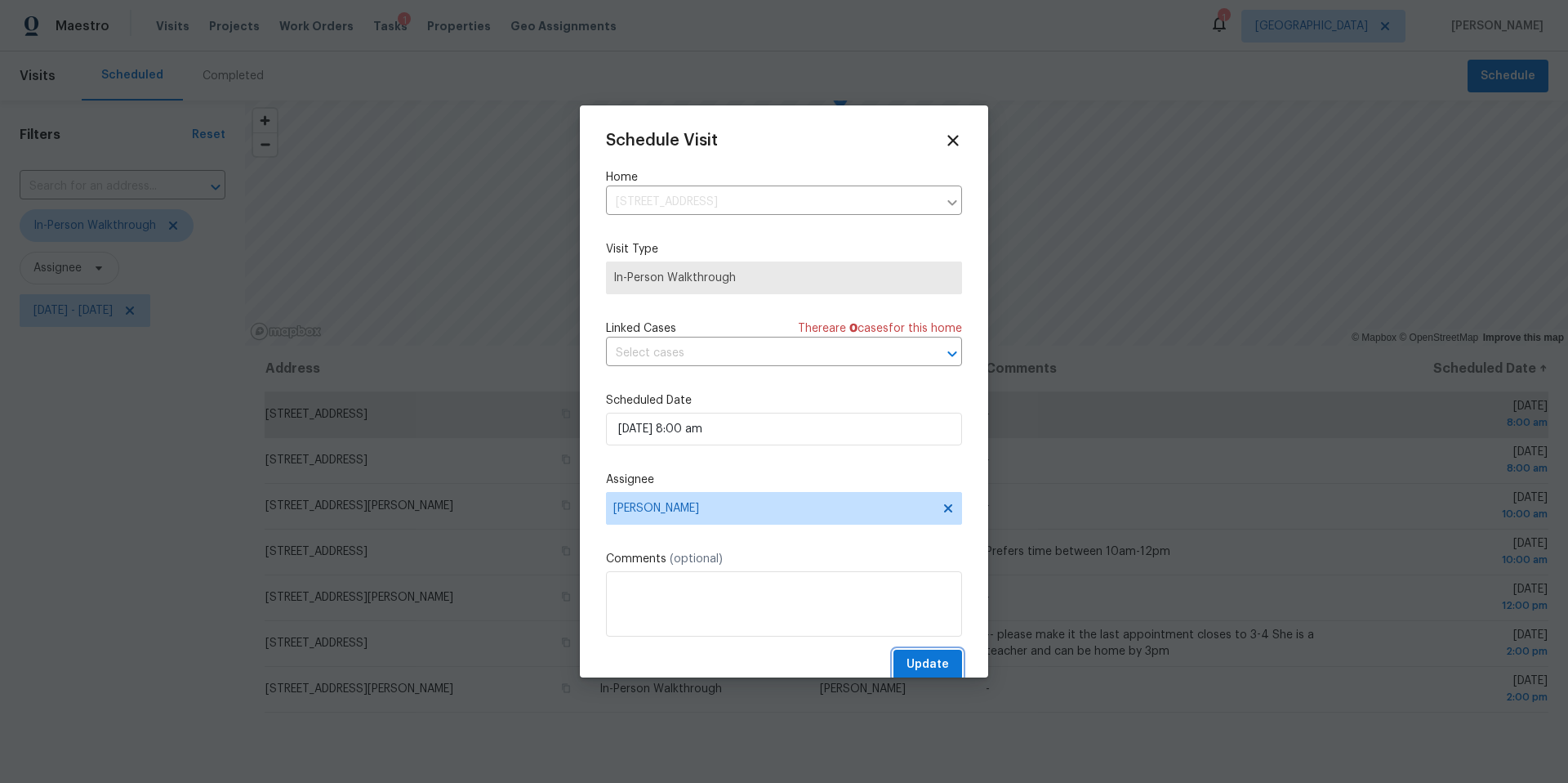
click at [942, 666] on span "Update" at bounding box center [928, 664] width 43 height 21
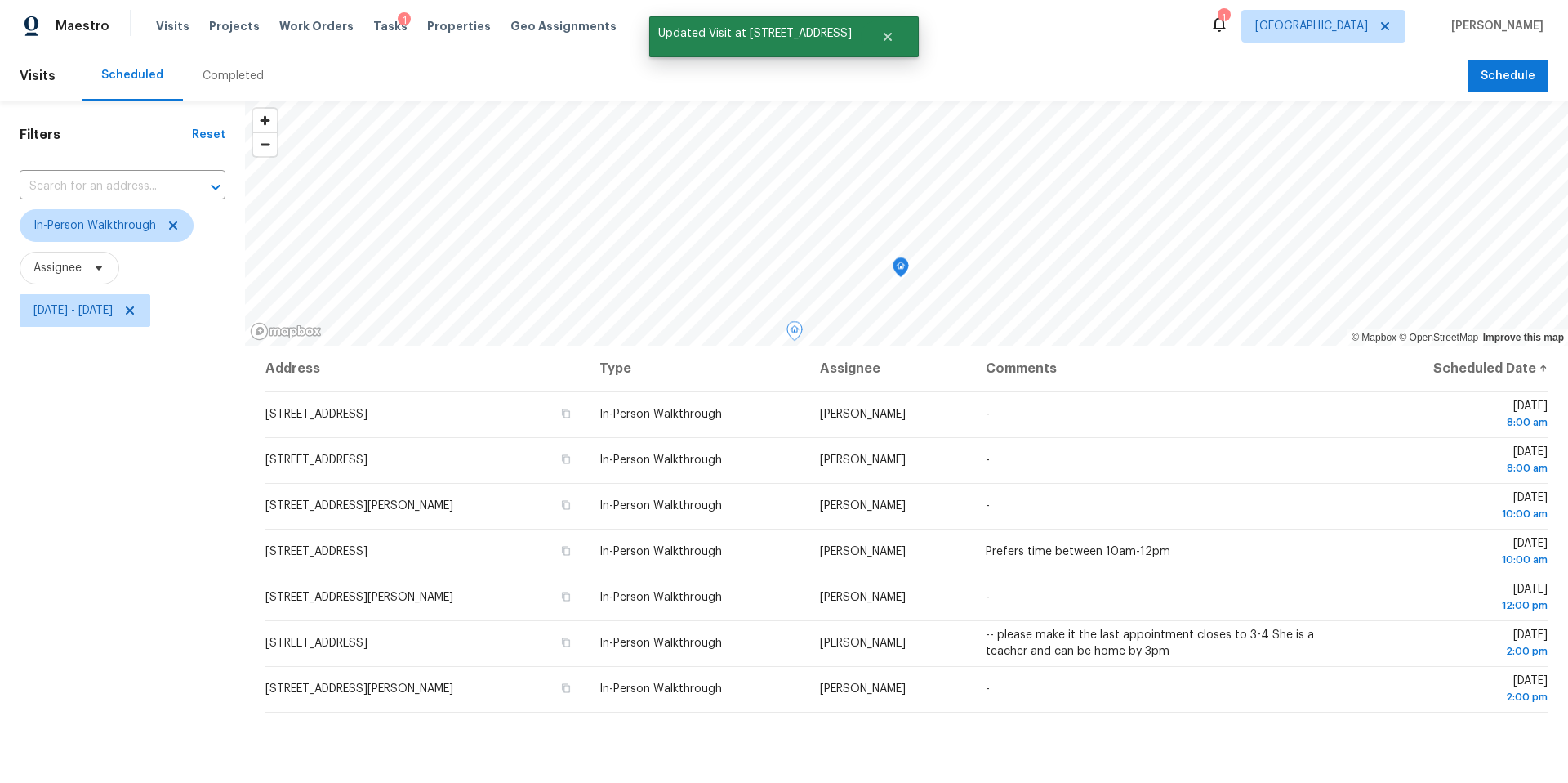
click at [904, 269] on icon "Map marker" at bounding box center [900, 267] width 14 height 19
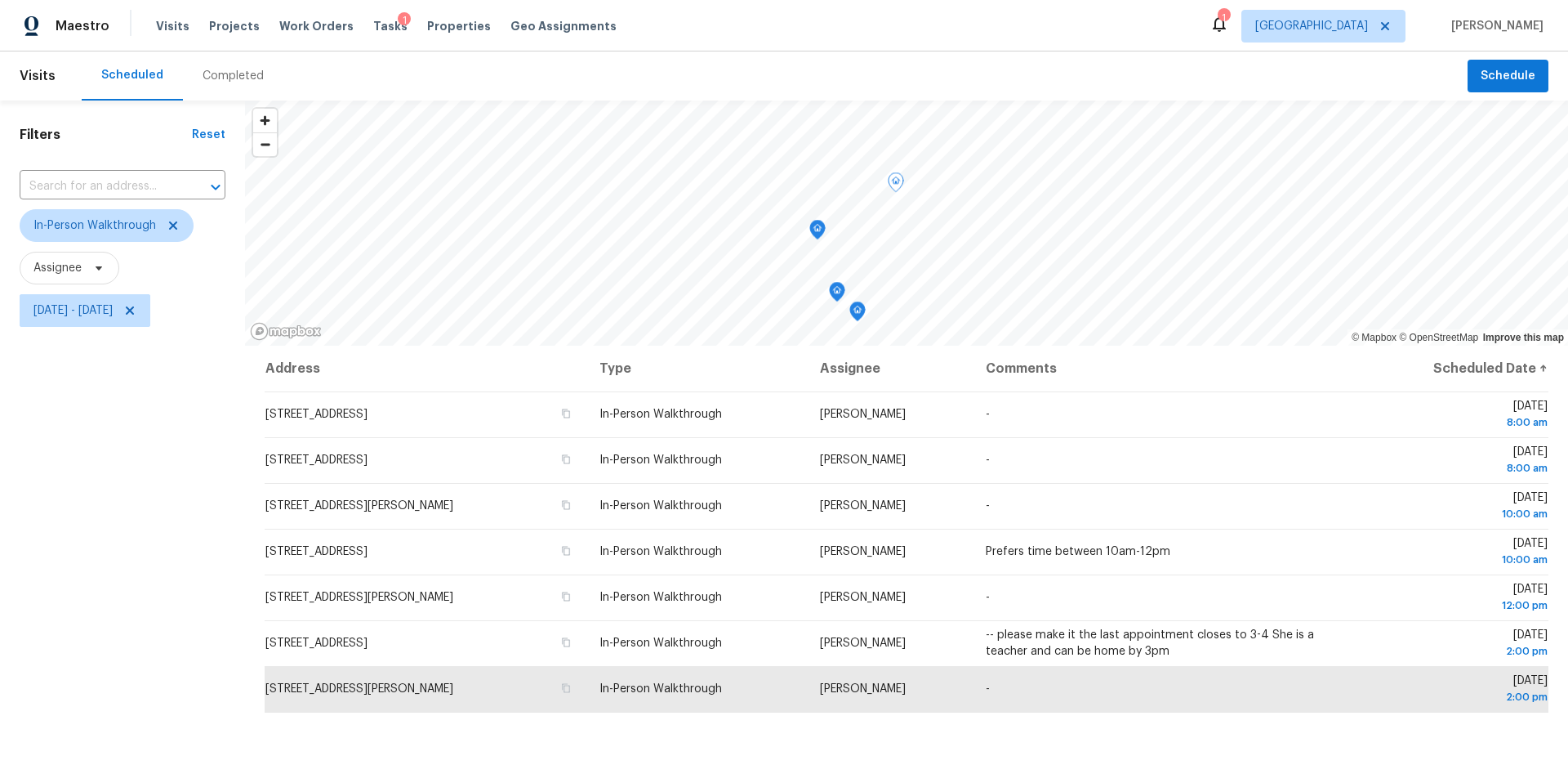
click at [837, 293] on icon "Map marker" at bounding box center [836, 291] width 4 height 4
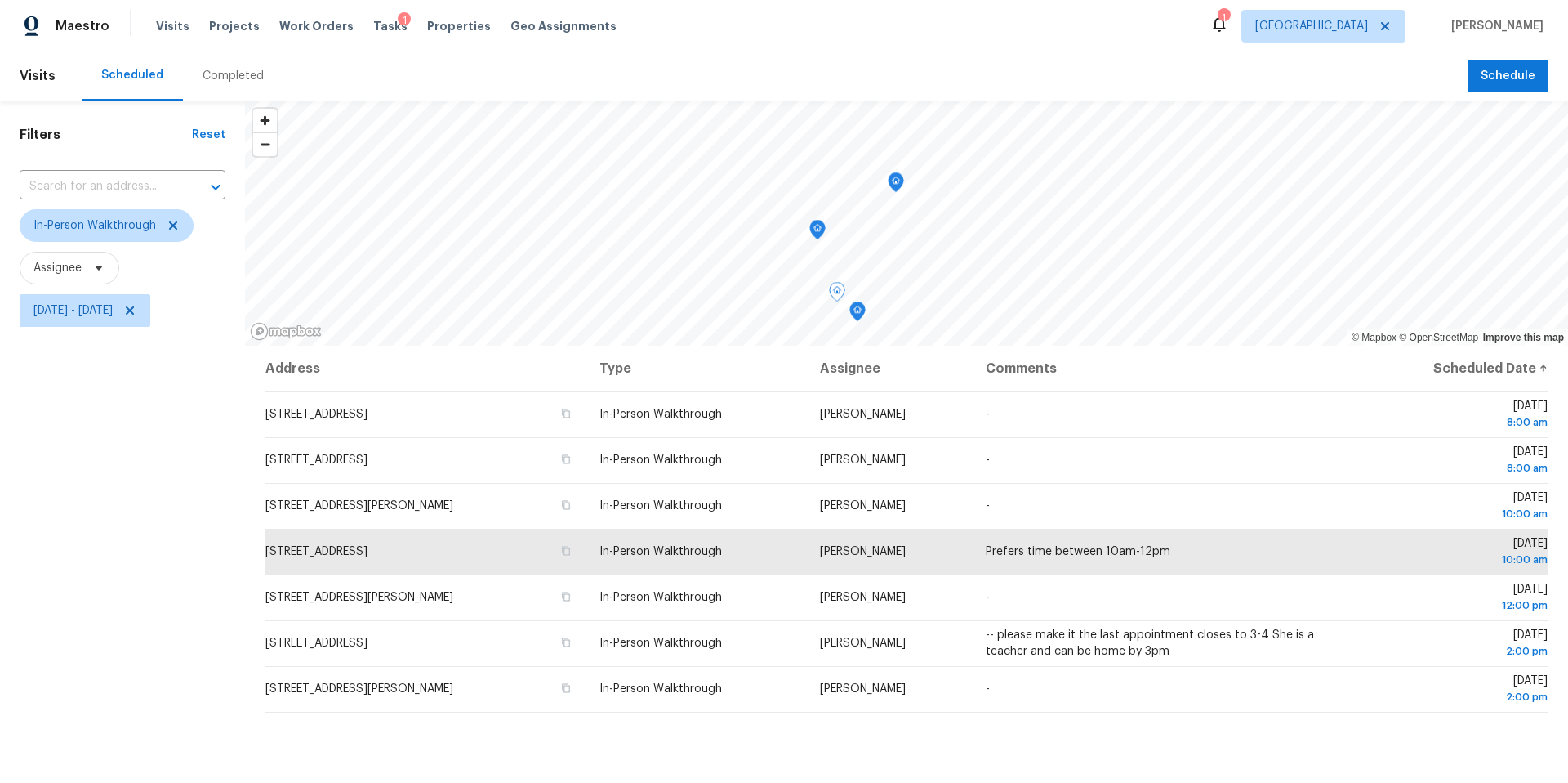
click at [854, 317] on icon "Map marker" at bounding box center [858, 311] width 14 height 19
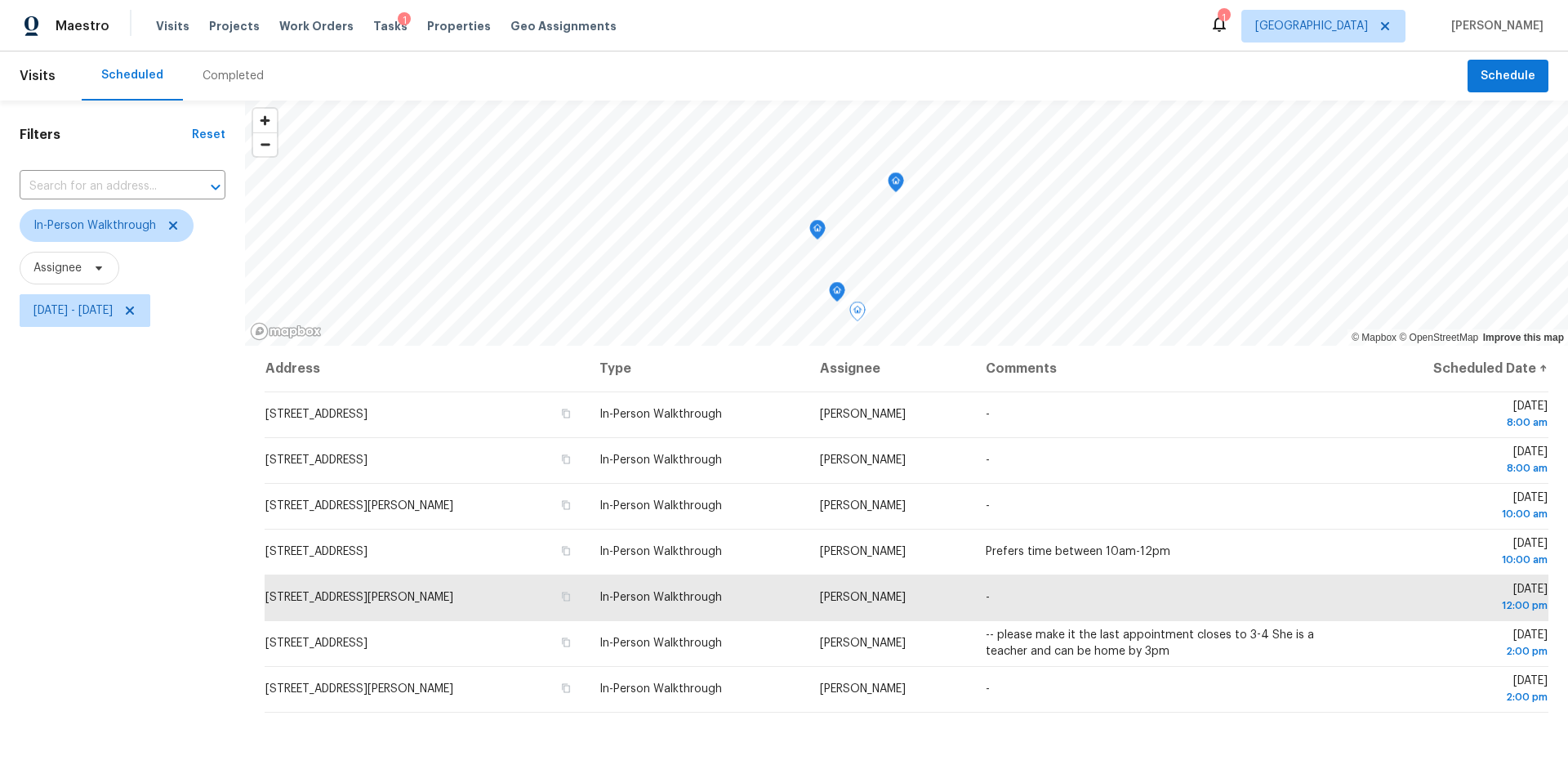
click at [138, 442] on div "Filters Reset ​ In-Person Walkthrough Assignee Mon, Oct 06 - Mon, Oct 06" at bounding box center [122, 536] width 245 height 870
click at [764, 203] on icon "Map marker" at bounding box center [760, 202] width 14 height 19
